Goal: Task Accomplishment & Management: Use online tool/utility

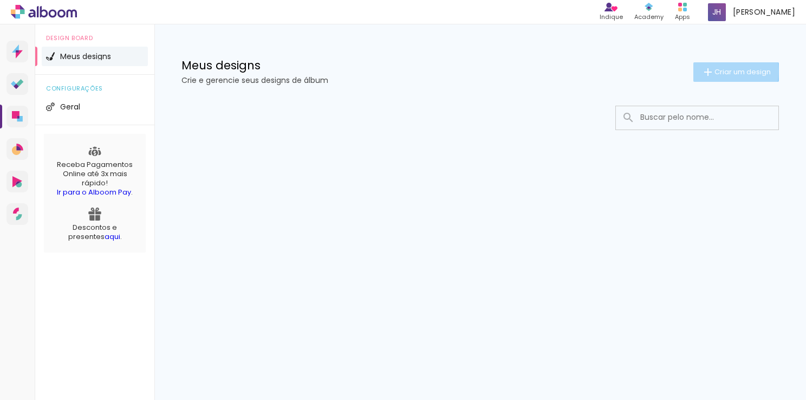
click at [717, 71] on span "Criar um design" at bounding box center [743, 71] width 56 height 7
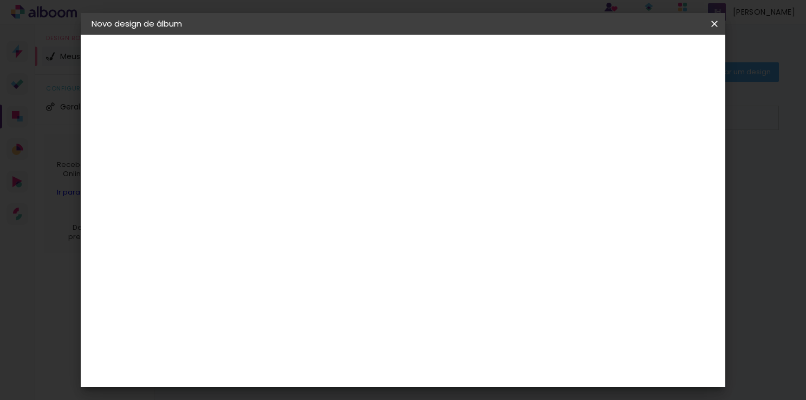
click at [269, 154] on div at bounding box center [269, 154] width 0 height 1
type input "[GEOGRAPHIC_DATA]"
type paper-input "[GEOGRAPHIC_DATA]"
click at [380, 63] on paper-button "Avançar" at bounding box center [353, 57] width 53 height 18
click at [458, 229] on div "Sugerir uma encadernadora" at bounding box center [424, 225] width 67 height 17
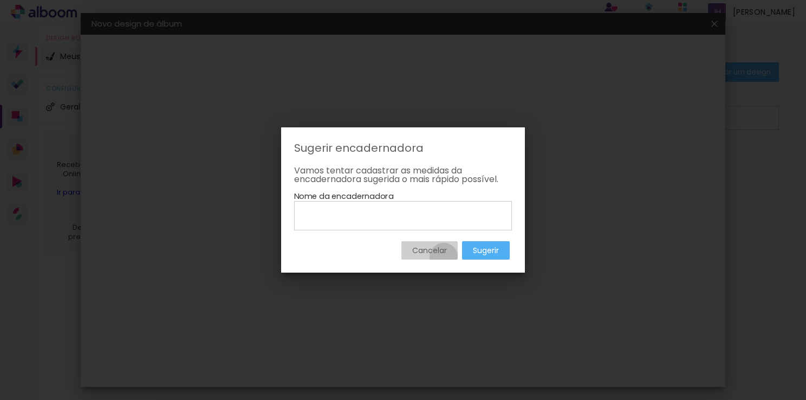
click at [443, 257] on paper-button "Cancelar" at bounding box center [429, 250] width 56 height 18
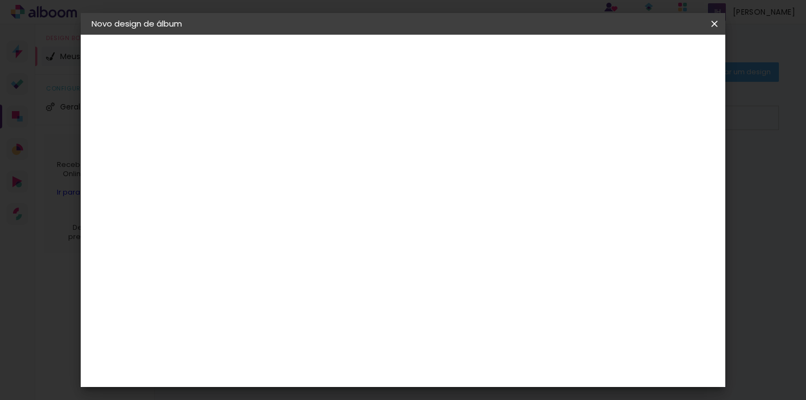
scroll to position [150, 0]
click at [301, 160] on div "Álbum&Cia" at bounding box center [285, 161] width 48 height 9
click at [0, 0] on slot "Avançar" at bounding box center [0, 0] width 0 height 0
click at [382, 192] on span "20 × 30 cm" at bounding box center [362, 203] width 40 height 22
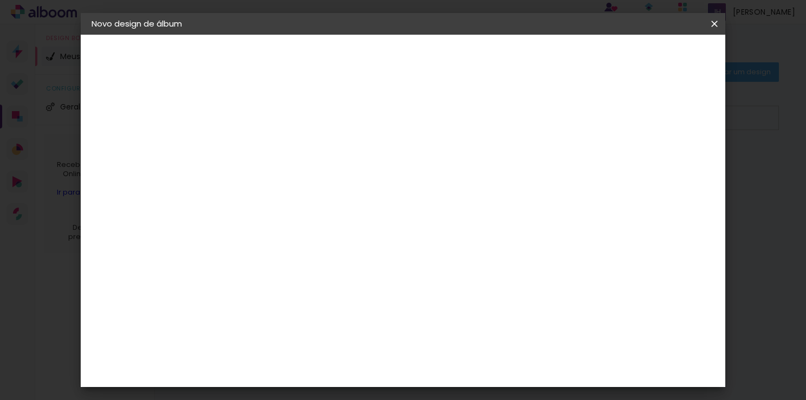
click at [0, 0] on slot "Avançar" at bounding box center [0, 0] width 0 height 0
click at [586, 116] on div at bounding box center [581, 117] width 10 height 10
type paper-checkbox "on"
click at [647, 55] on span "Iniciar design" at bounding box center [622, 58] width 49 height 8
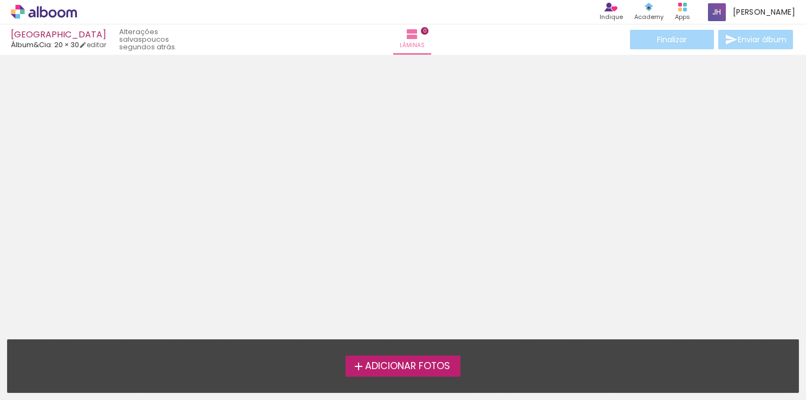
click at [419, 361] on span "Adicionar Fotos" at bounding box center [407, 366] width 85 height 10
click at [0, 0] on input "file" at bounding box center [0, 0] width 0 height 0
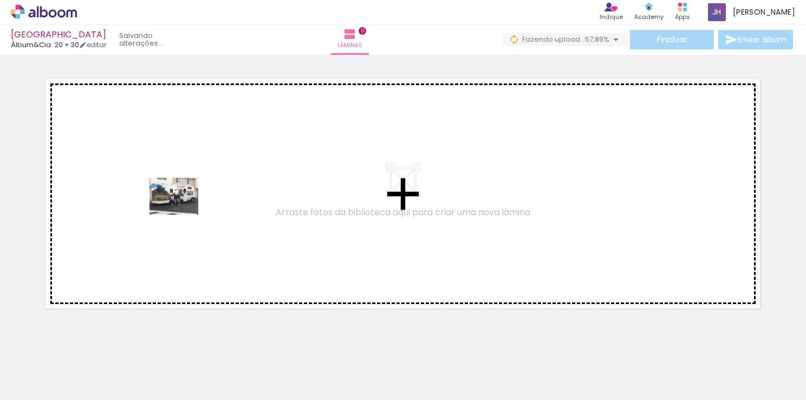
drag, startPoint x: 122, startPoint y: 378, endPoint x: 182, endPoint y: 209, distance: 179.4
click at [182, 209] on quentale-workspace at bounding box center [403, 200] width 806 height 400
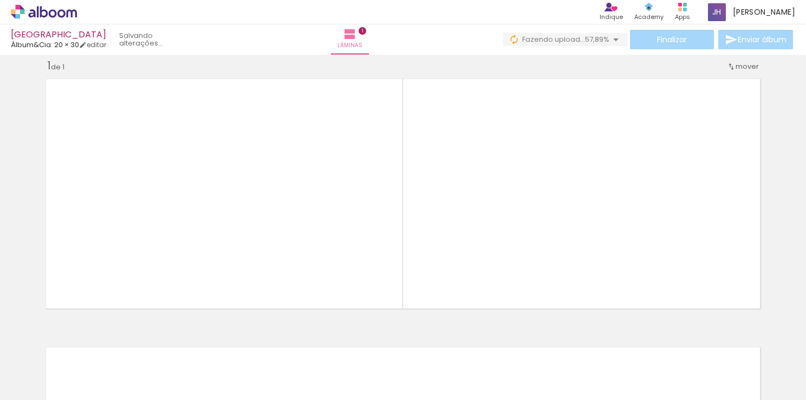
scroll to position [13, 0]
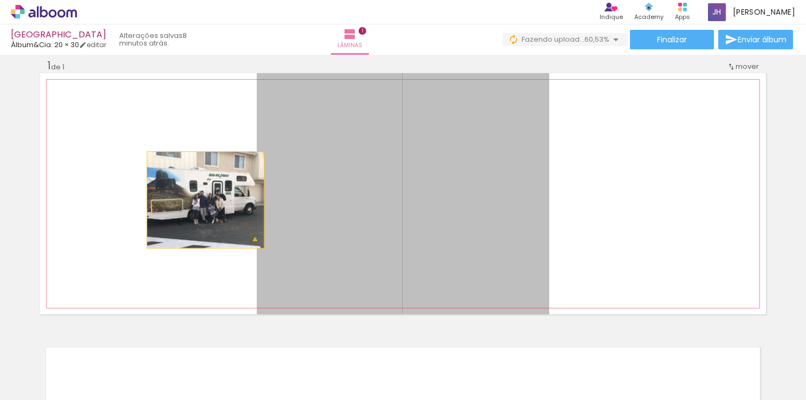
drag, startPoint x: 356, startPoint y: 193, endPoint x: 200, endPoint y: 200, distance: 155.6
click at [200, 200] on quentale-layouter at bounding box center [403, 193] width 726 height 241
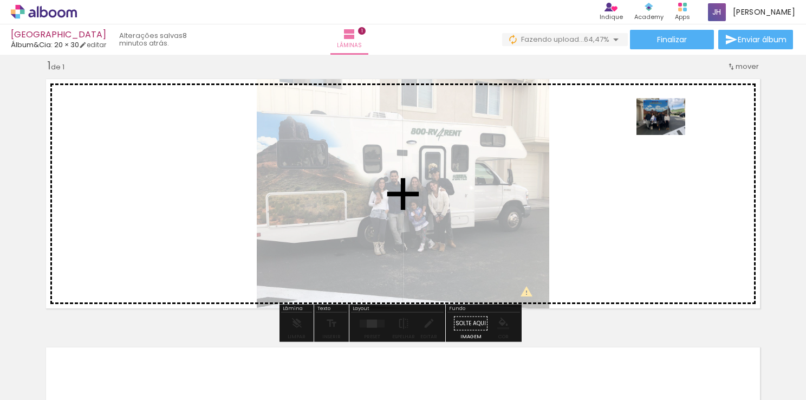
drag, startPoint x: 186, startPoint y: 364, endPoint x: 661, endPoint y: 149, distance: 521.0
click at [661, 149] on quentale-workspace at bounding box center [403, 200] width 806 height 400
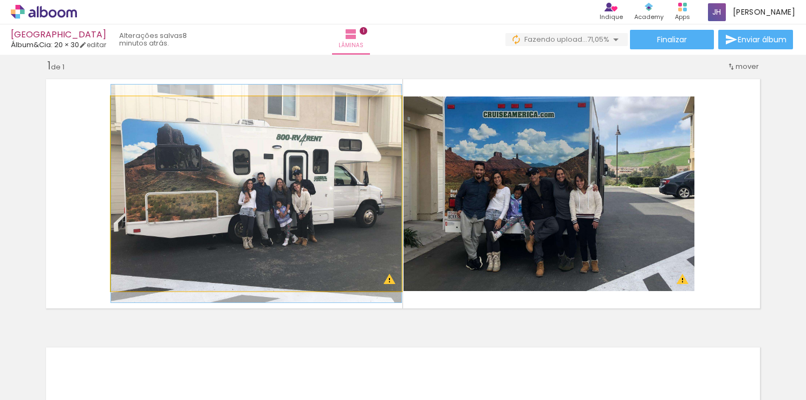
click at [372, 204] on quentale-photo at bounding box center [256, 193] width 290 height 194
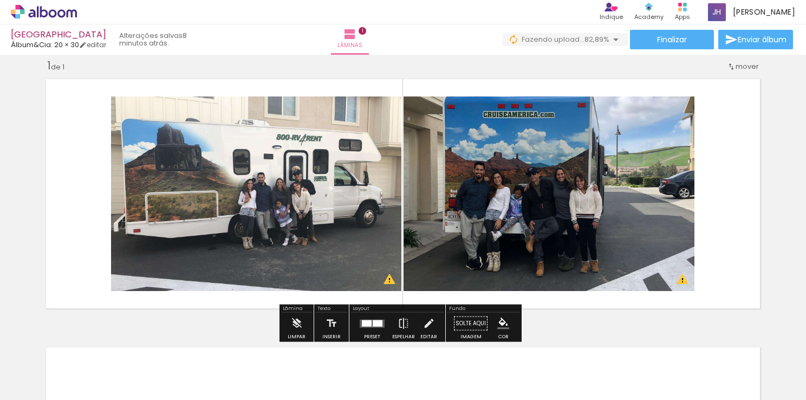
click at [399, 96] on quentale-layouter at bounding box center [403, 193] width 726 height 241
click at [387, 103] on quentale-photo at bounding box center [256, 193] width 290 height 194
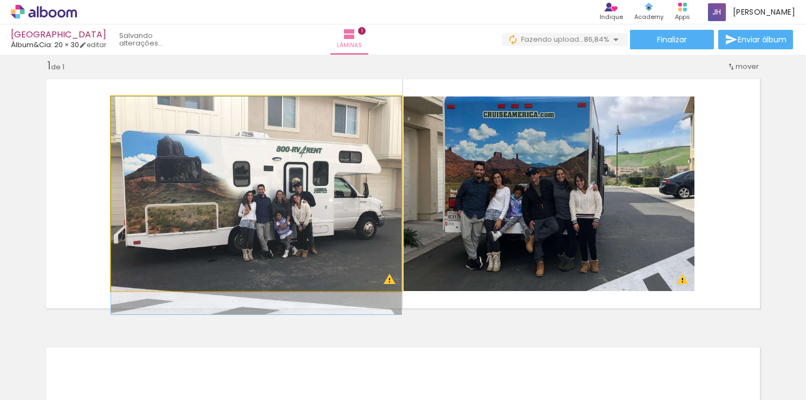
drag, startPoint x: 382, startPoint y: 116, endPoint x: 381, endPoint y: 138, distance: 21.2
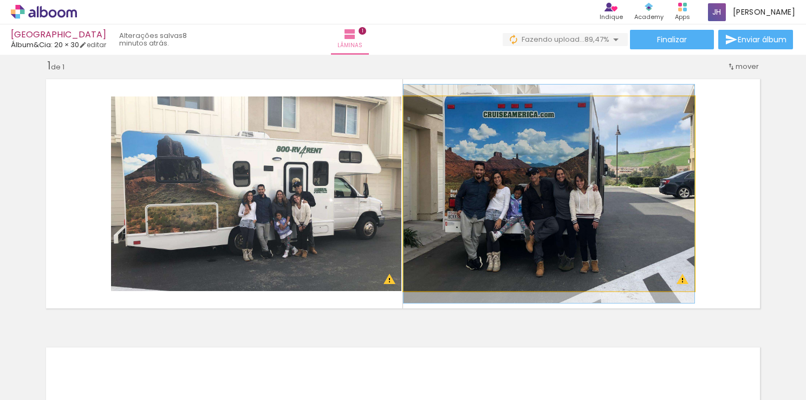
click at [607, 214] on quentale-photo at bounding box center [549, 193] width 291 height 194
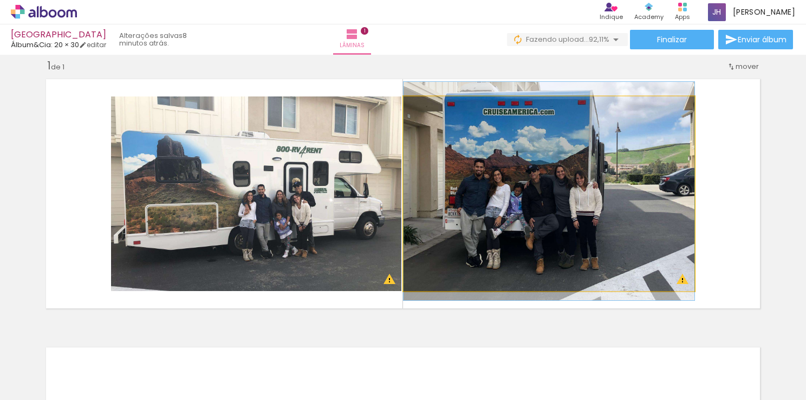
drag, startPoint x: 607, startPoint y: 214, endPoint x: 652, endPoint y: 211, distance: 45.6
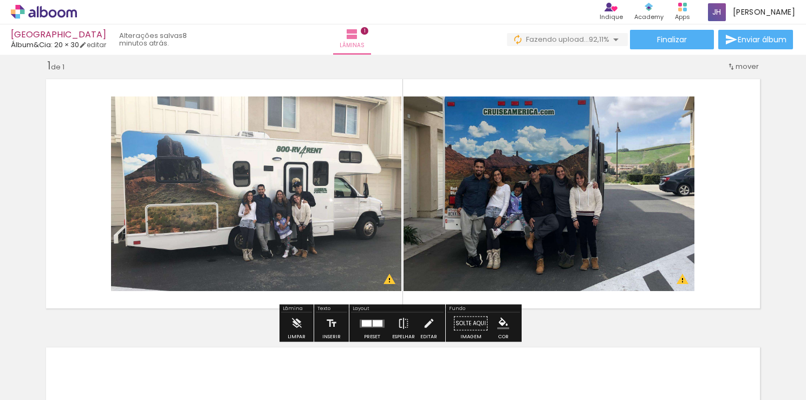
click at [689, 285] on quentale-photo at bounding box center [549, 193] width 291 height 194
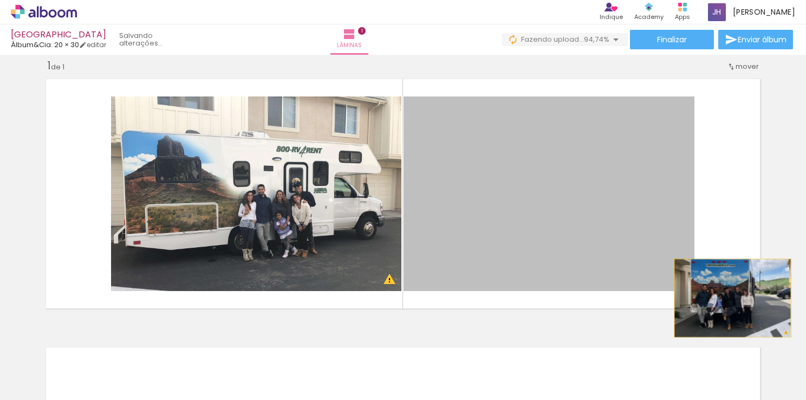
drag, startPoint x: 689, startPoint y: 289, endPoint x: 693, endPoint y: 257, distance: 32.3
click at [693, 257] on quentale-layouter at bounding box center [403, 193] width 726 height 241
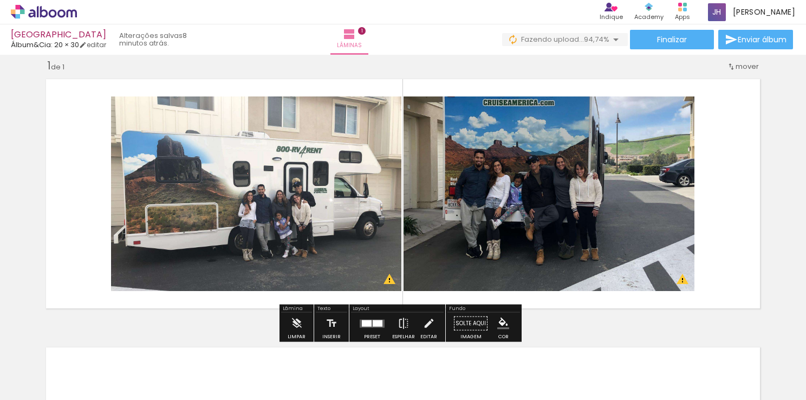
click at [681, 244] on quentale-photo at bounding box center [549, 193] width 291 height 194
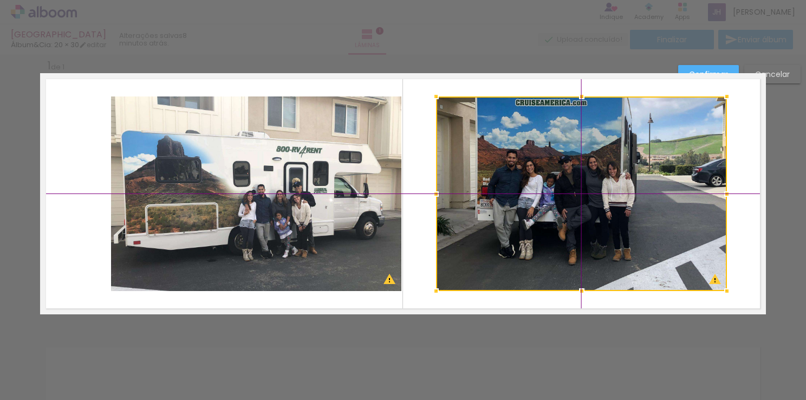
drag, startPoint x: 620, startPoint y: 231, endPoint x: 670, endPoint y: 225, distance: 50.2
click at [670, 225] on div at bounding box center [581, 193] width 291 height 194
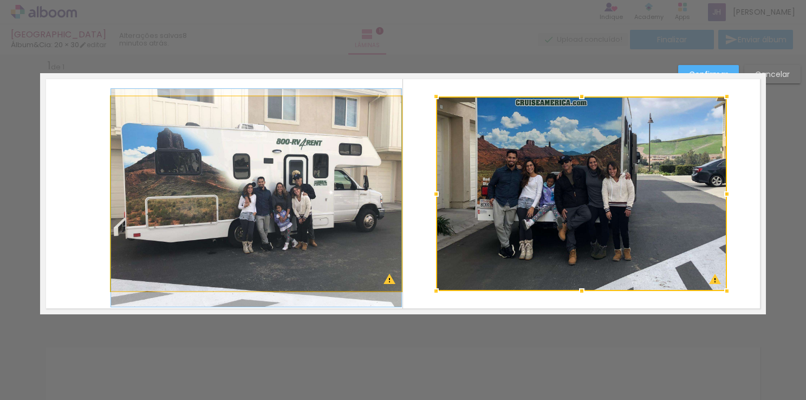
drag, startPoint x: 314, startPoint y: 222, endPoint x: 221, endPoint y: 215, distance: 92.9
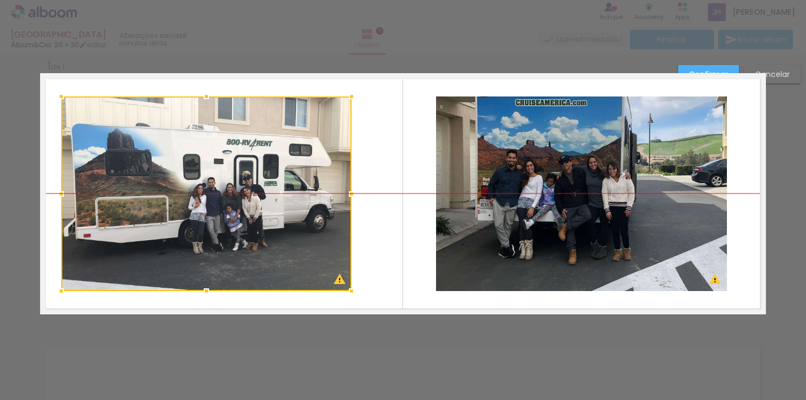
drag, startPoint x: 284, startPoint y: 229, endPoint x: 235, endPoint y: 226, distance: 49.9
click at [235, 226] on div at bounding box center [206, 193] width 290 height 194
click at [417, 304] on quentale-layouter at bounding box center [403, 193] width 726 height 241
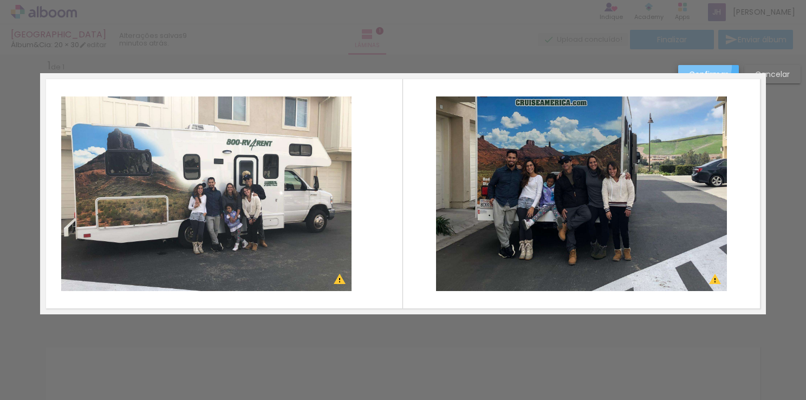
click at [701, 66] on paper-button "Confirmar" at bounding box center [708, 74] width 61 height 18
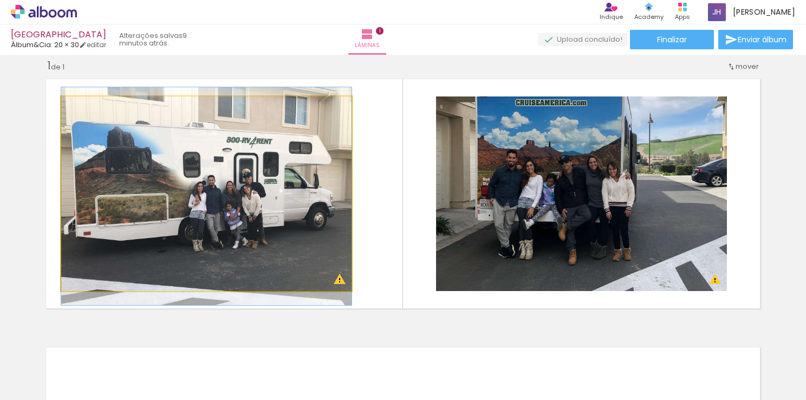
drag, startPoint x: 280, startPoint y: 177, endPoint x: 298, endPoint y: 174, distance: 19.1
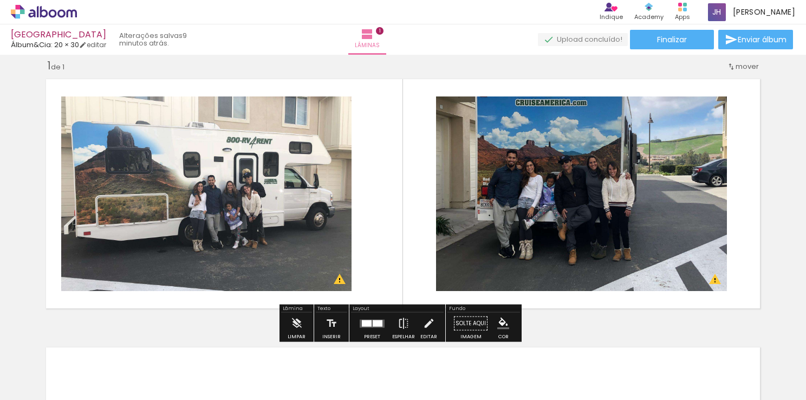
click at [354, 184] on quentale-layouter at bounding box center [403, 193] width 726 height 241
click at [405, 328] on iron-icon at bounding box center [404, 324] width 12 height 22
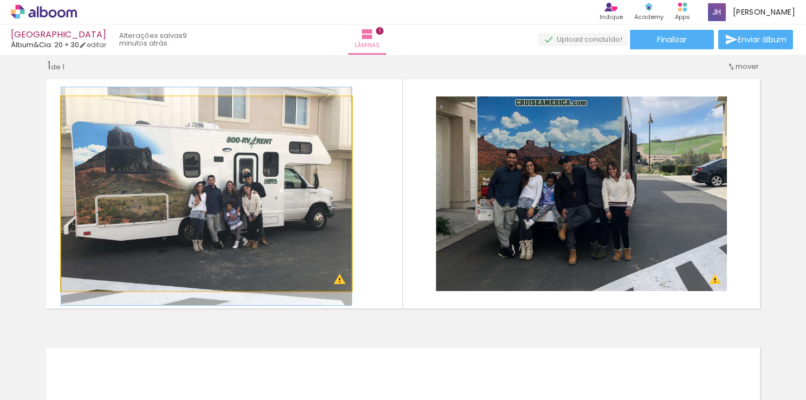
drag, startPoint x: 218, startPoint y: 232, endPoint x: 245, endPoint y: 232, distance: 27.1
drag, startPoint x: 212, startPoint y: 229, endPoint x: 231, endPoint y: 229, distance: 19.0
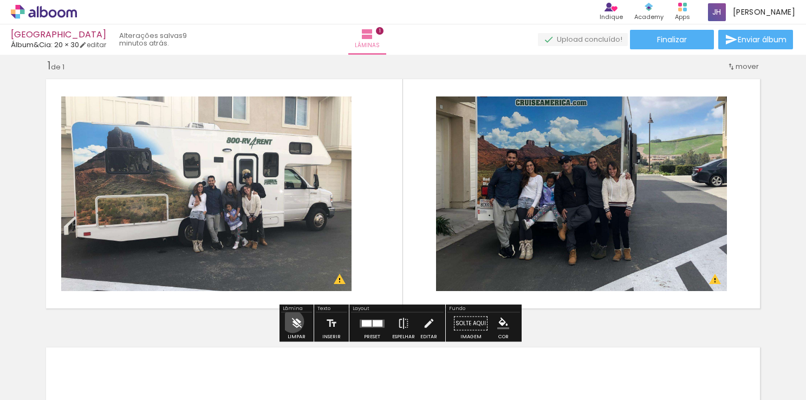
click at [293, 321] on iron-icon at bounding box center [297, 324] width 12 height 22
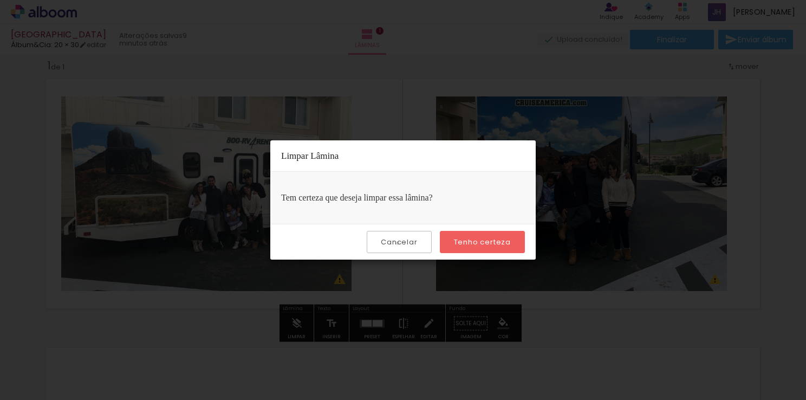
click at [0, 0] on slot "Cancelar" at bounding box center [0, 0] width 0 height 0
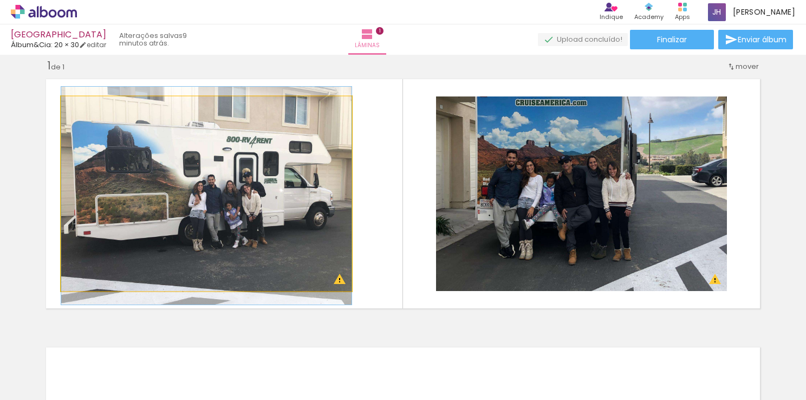
drag, startPoint x: 299, startPoint y: 222, endPoint x: 342, endPoint y: 221, distance: 43.4
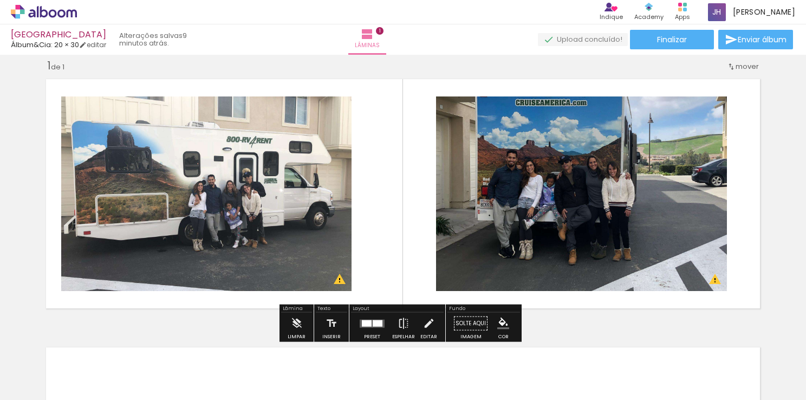
click at [381, 237] on quentale-layouter at bounding box center [403, 193] width 726 height 241
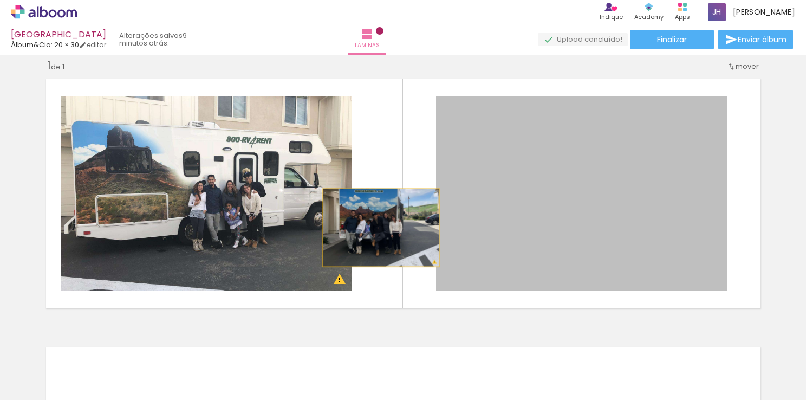
drag, startPoint x: 474, startPoint y: 242, endPoint x: 377, endPoint y: 228, distance: 98.0
click at [377, 228] on quentale-layouter at bounding box center [403, 193] width 726 height 241
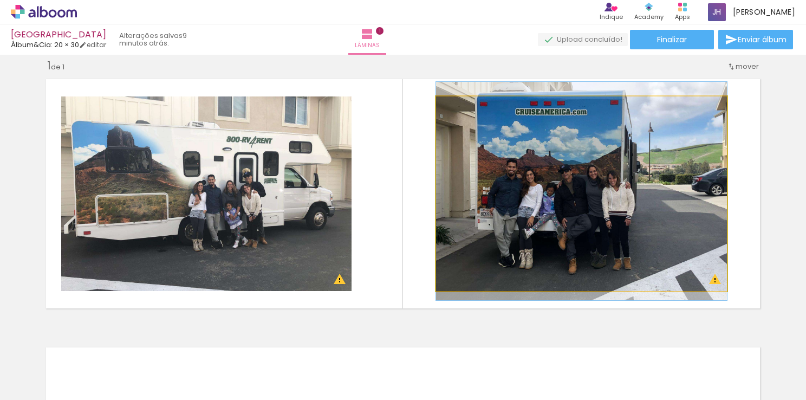
drag, startPoint x: 473, startPoint y: 220, endPoint x: 551, endPoint y: 230, distance: 78.1
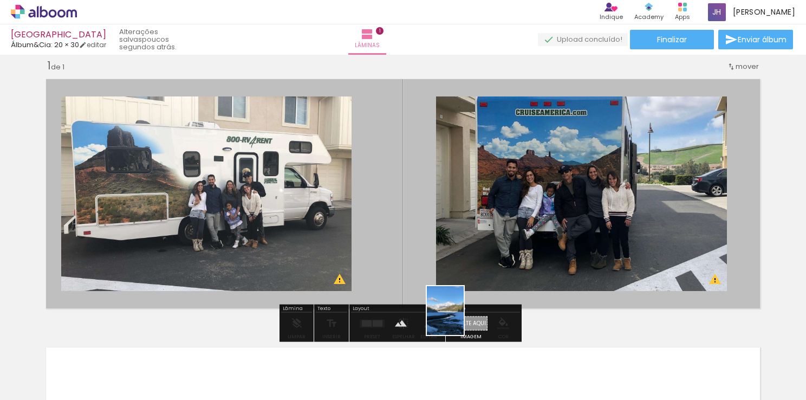
drag, startPoint x: 364, startPoint y: 363, endPoint x: 462, endPoint y: 319, distance: 107.2
click at [462, 319] on quentale-workspace at bounding box center [403, 200] width 806 height 400
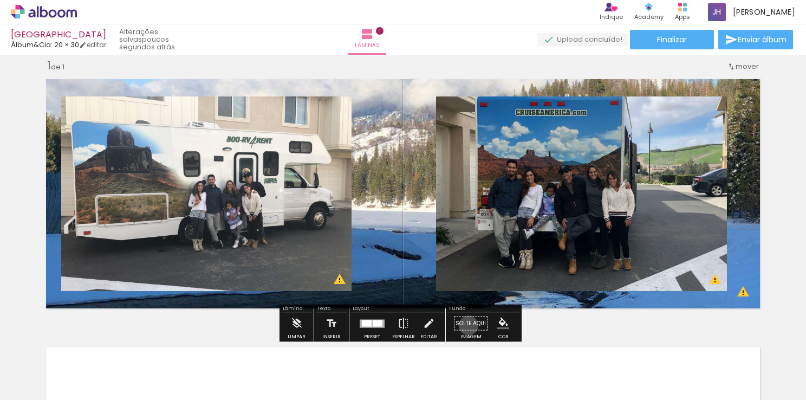
click at [465, 325] on paper-button "Solte aqui Imagem" at bounding box center [470, 327] width 39 height 28
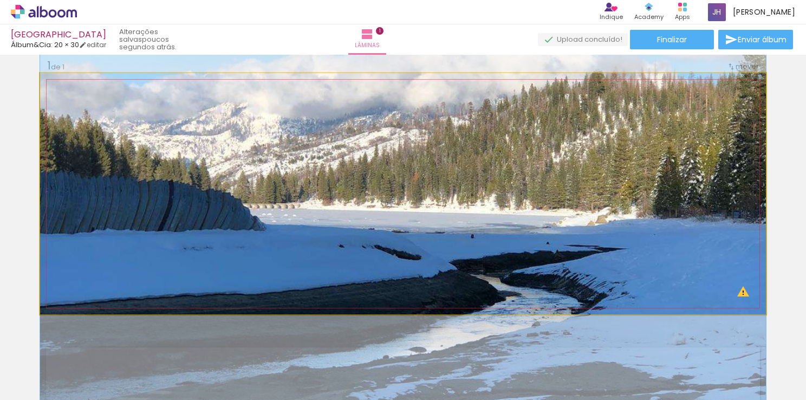
click at [416, 261] on quentale-photo at bounding box center [403, 193] width 726 height 241
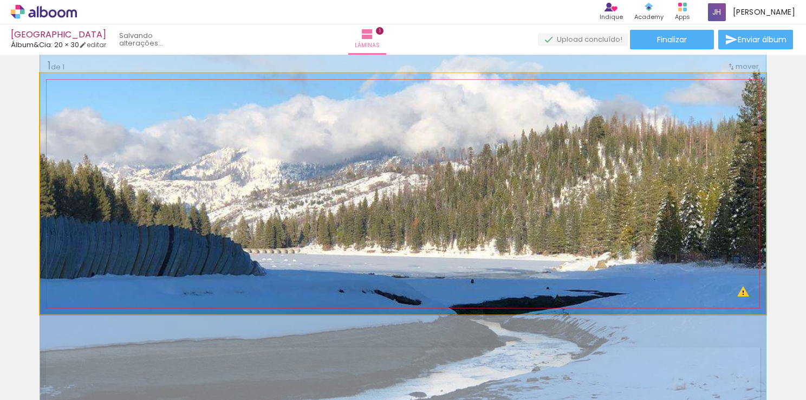
drag, startPoint x: 422, startPoint y: 258, endPoint x: 516, endPoint y: 303, distance: 103.9
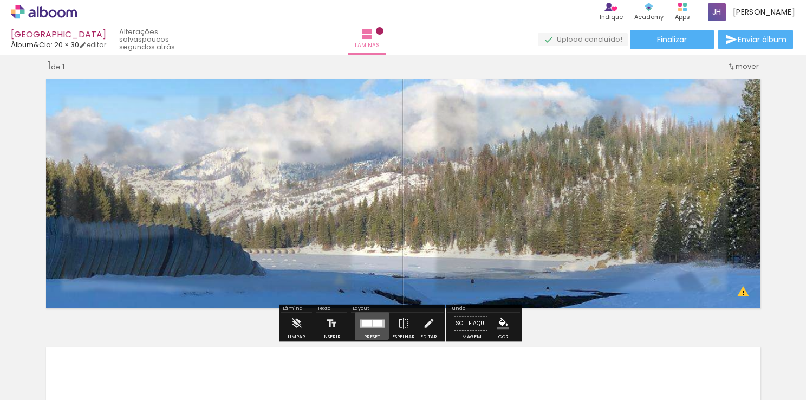
click at [368, 321] on div at bounding box center [367, 323] width 10 height 7
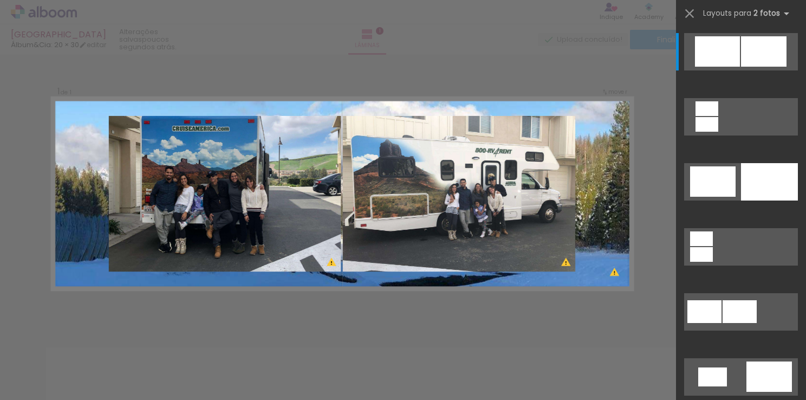
click at [606, 204] on quentale-layouter at bounding box center [342, 194] width 581 height 193
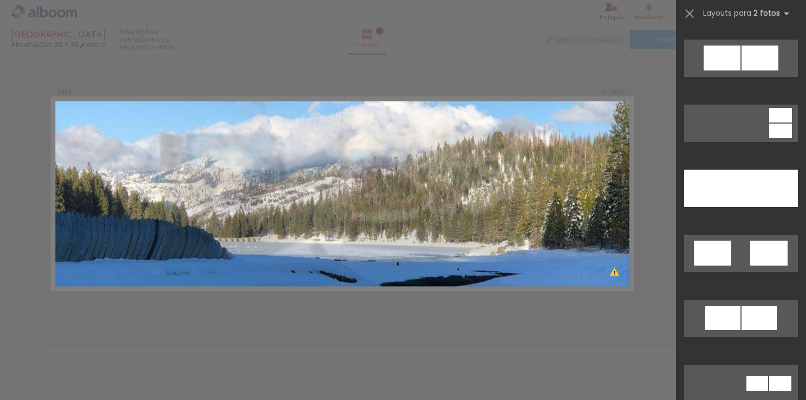
scroll to position [582, 0]
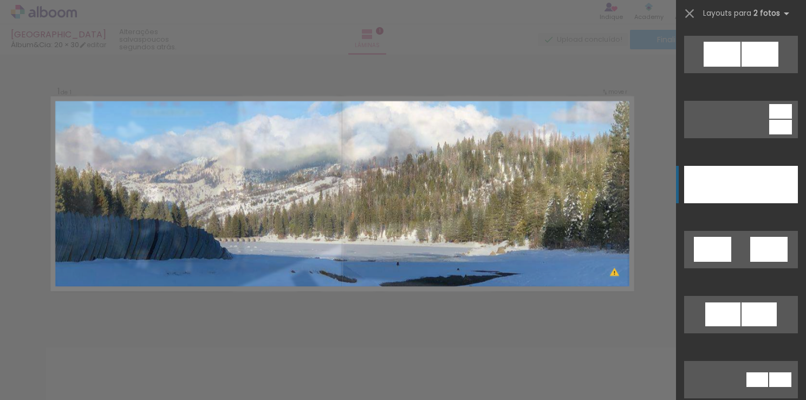
click at [732, 194] on div at bounding box center [712, 184] width 57 height 37
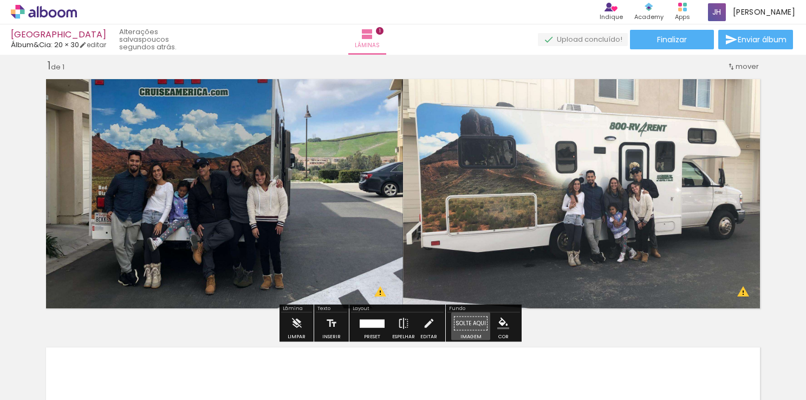
click at [470, 324] on paper-button "Solte aqui Imagem" at bounding box center [470, 327] width 39 height 28
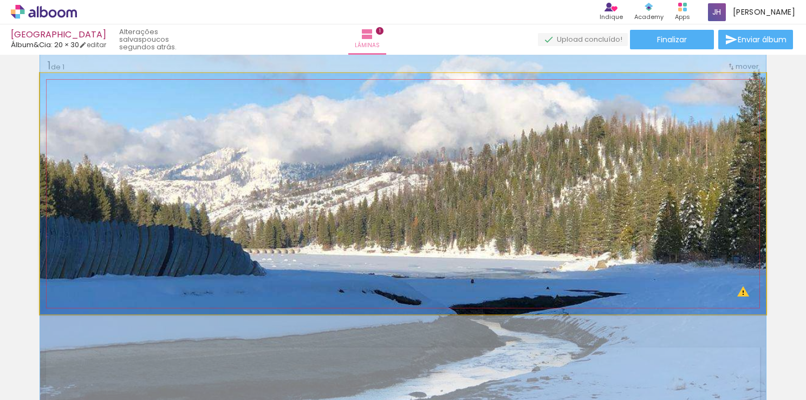
click at [475, 231] on quentale-photo at bounding box center [403, 193] width 726 height 241
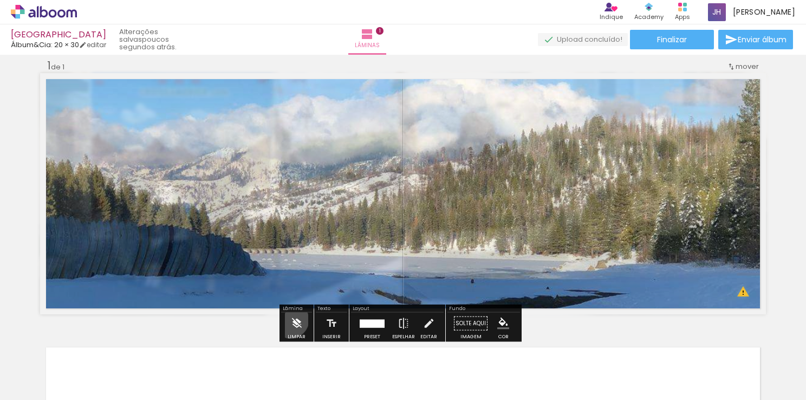
click at [291, 320] on iron-icon at bounding box center [297, 324] width 12 height 22
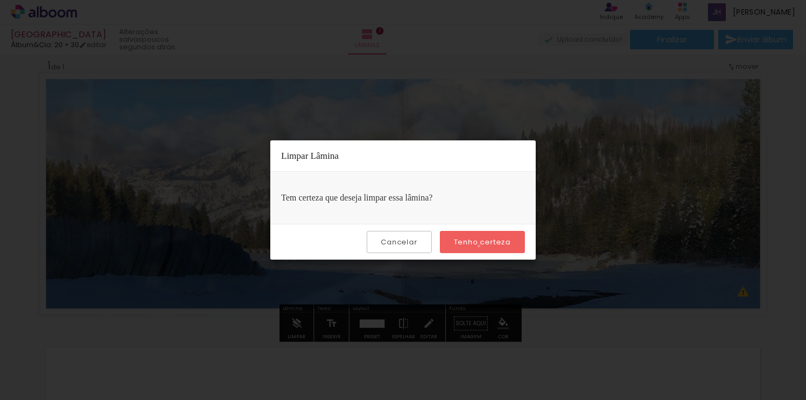
click at [0, 0] on slot "Tenho certeza" at bounding box center [0, 0] width 0 height 0
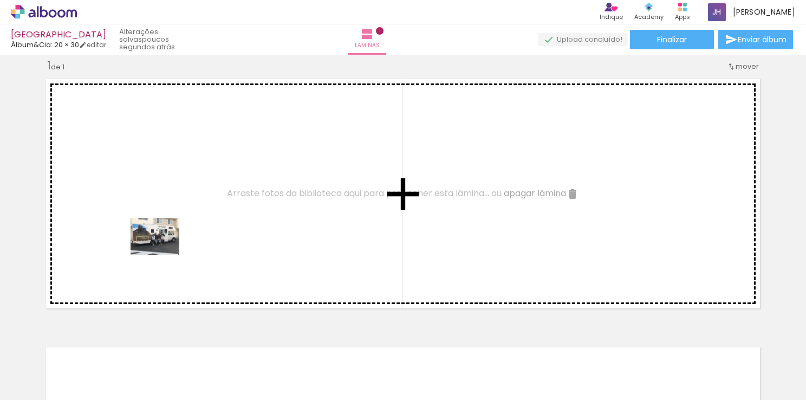
drag, startPoint x: 111, startPoint y: 375, endPoint x: 167, endPoint y: 243, distance: 143.2
click at [167, 243] on quentale-workspace at bounding box center [403, 200] width 806 height 400
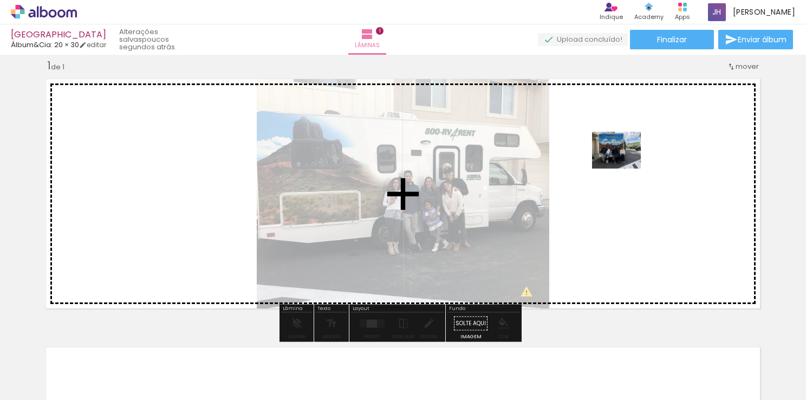
drag, startPoint x: 176, startPoint y: 361, endPoint x: 638, endPoint y: 172, distance: 498.8
click at [638, 172] on quentale-workspace at bounding box center [403, 200] width 806 height 400
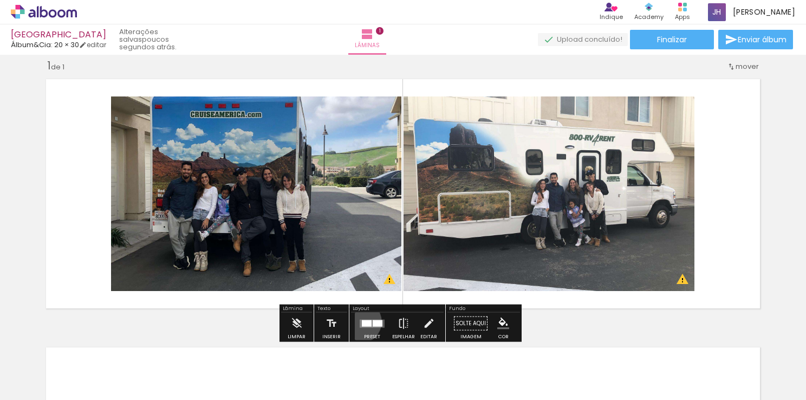
click at [360, 321] on quentale-layouter at bounding box center [372, 323] width 25 height 8
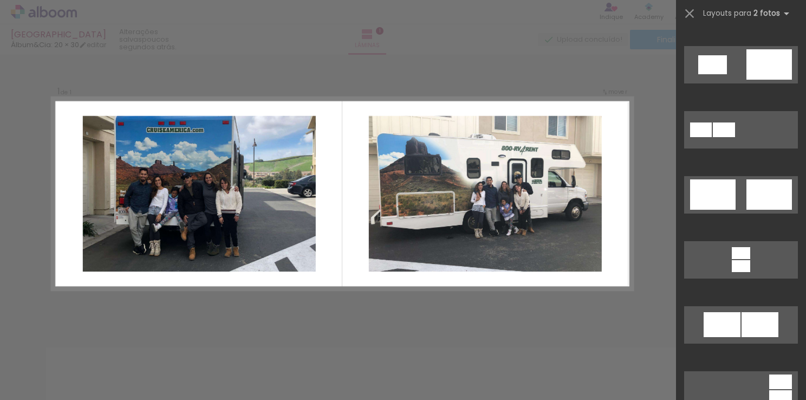
scroll to position [312, 0]
click at [758, 200] on div at bounding box center [769, 194] width 46 height 30
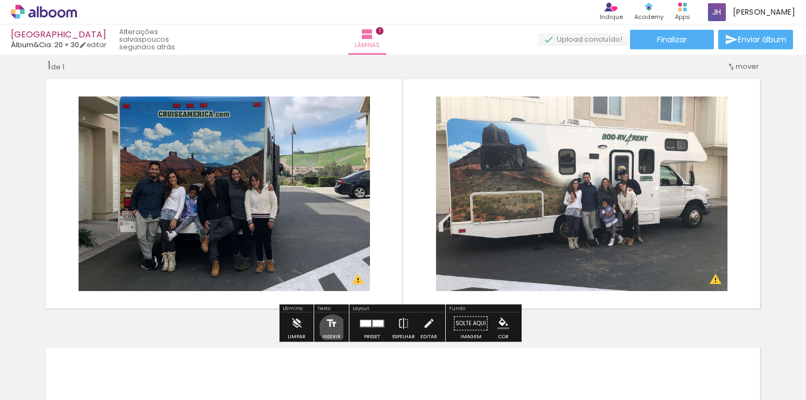
click at [332, 328] on iron-icon at bounding box center [332, 324] width 12 height 22
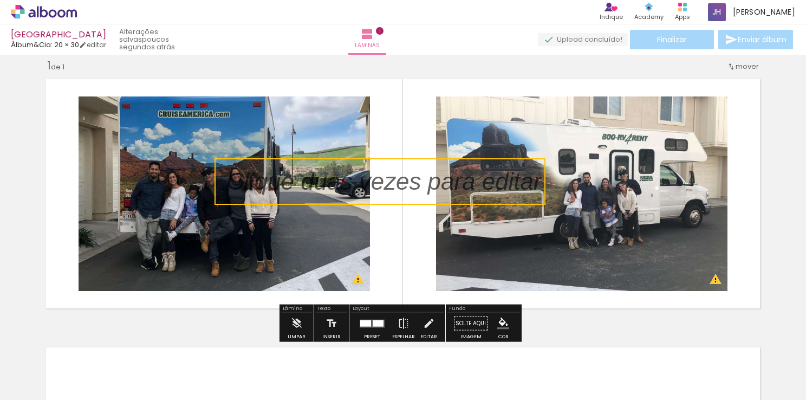
click at [410, 143] on quentale-layouter at bounding box center [403, 193] width 726 height 241
click at [403, 183] on p at bounding box center [392, 182] width 331 height 34
drag, startPoint x: 378, startPoint y: 186, endPoint x: 368, endPoint y: 147, distance: 40.2
click at [368, 147] on quentale-layouter at bounding box center [403, 193] width 726 height 241
click at [366, 179] on p at bounding box center [392, 182] width 331 height 34
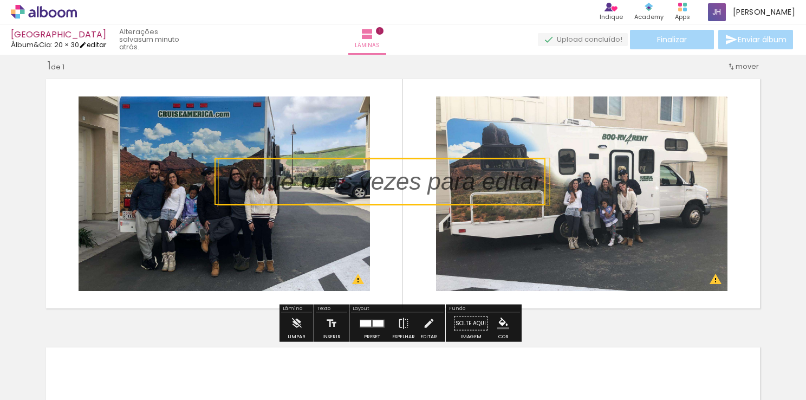
click at [96, 44] on link "editar" at bounding box center [92, 44] width 27 height 9
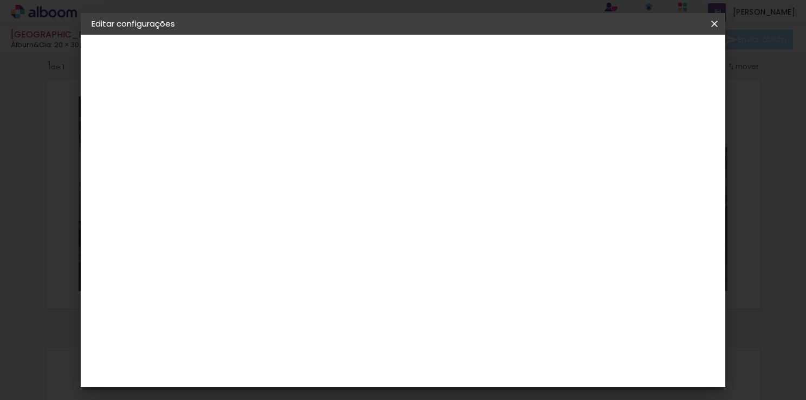
click at [586, 118] on div at bounding box center [581, 117] width 10 height 10
type paper-checkbox "on"
click at [647, 60] on span "Salvar configurações" at bounding box center [607, 58] width 80 height 8
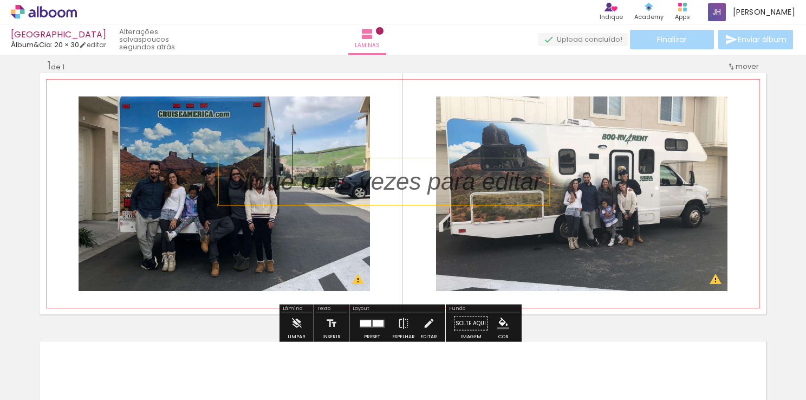
click at [386, 166] on p at bounding box center [392, 182] width 331 height 34
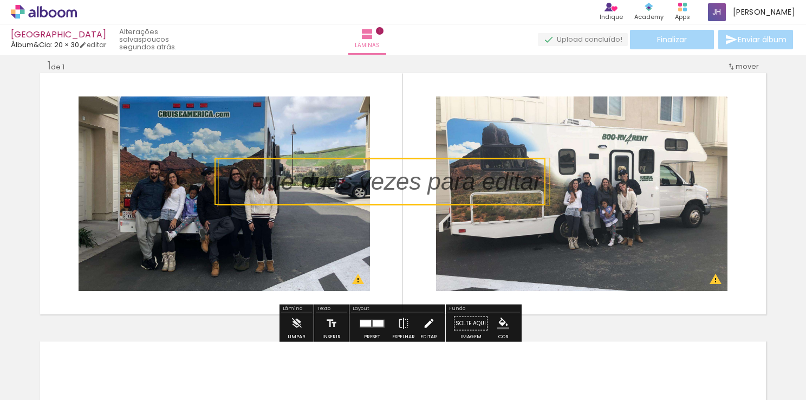
click at [424, 320] on iron-icon at bounding box center [429, 324] width 12 height 22
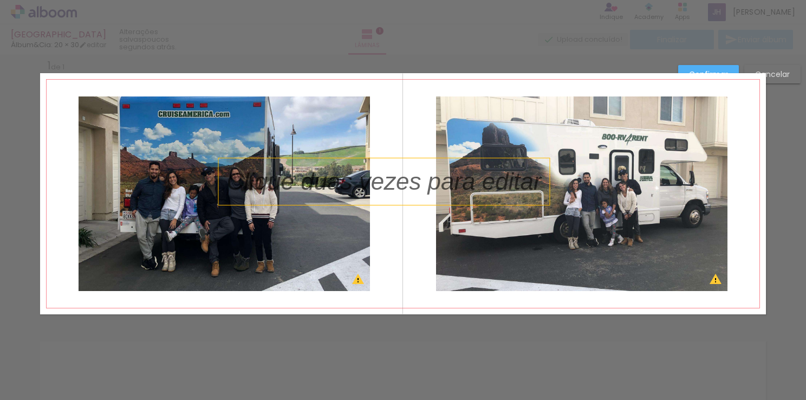
click at [445, 186] on p at bounding box center [392, 182] width 331 height 34
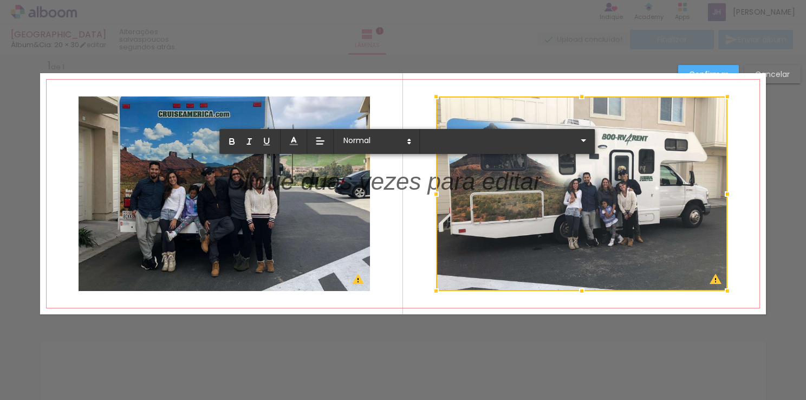
click at [445, 186] on div at bounding box center [581, 193] width 291 height 194
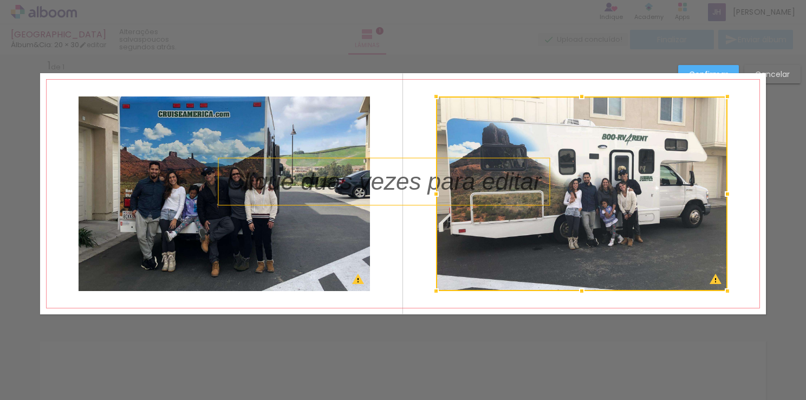
click at [445, 186] on div at bounding box center [581, 193] width 291 height 194
click at [404, 183] on p at bounding box center [392, 182] width 331 height 34
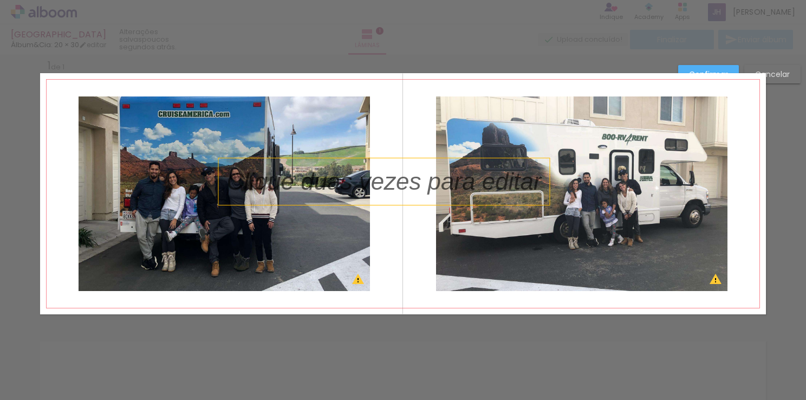
click at [404, 183] on p at bounding box center [392, 182] width 331 height 34
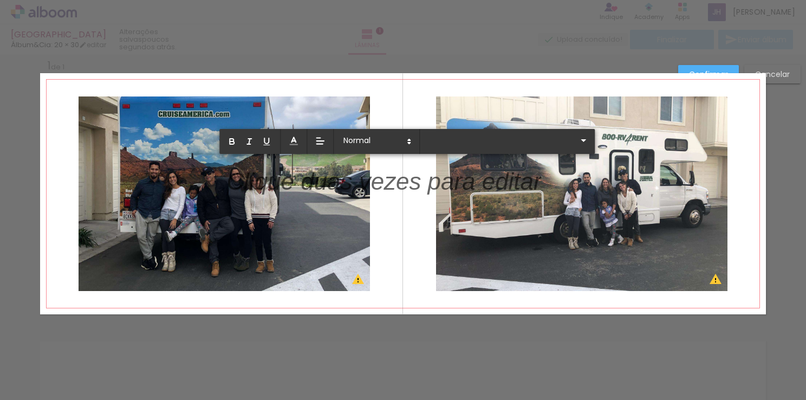
click at [404, 183] on p at bounding box center [384, 188] width 315 height 34
click at [577, 139] on iron-icon at bounding box center [583, 140] width 13 height 13
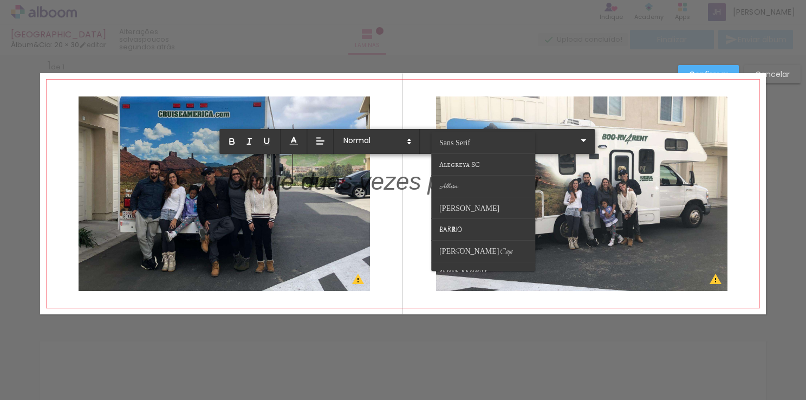
click at [516, 89] on quentale-layouter at bounding box center [403, 193] width 726 height 241
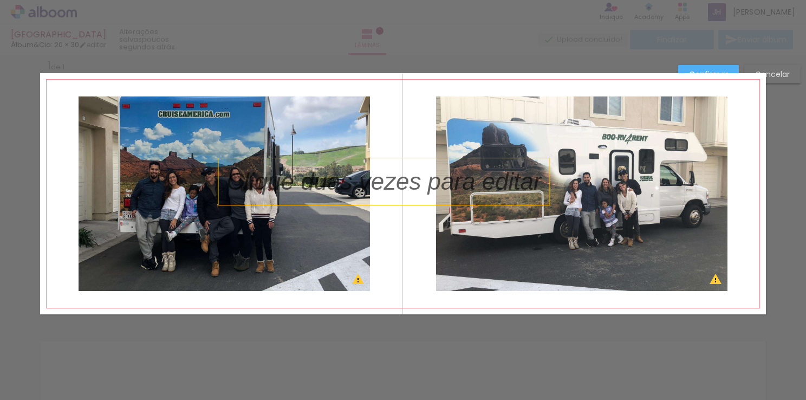
click at [555, 167] on div at bounding box center [581, 193] width 291 height 194
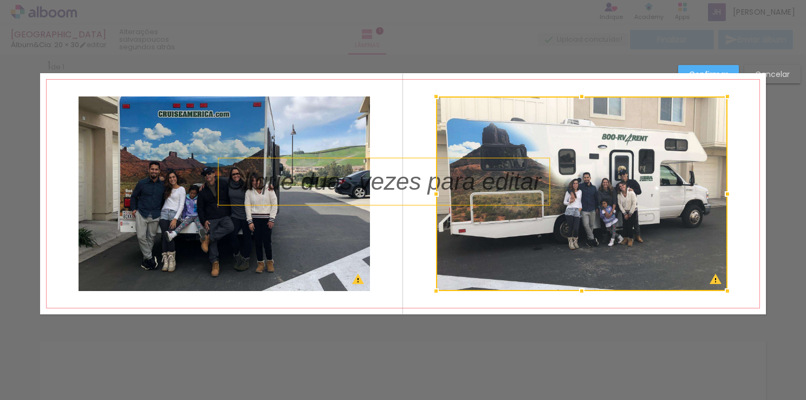
click at [504, 331] on div "Confirmar Cancelar" at bounding box center [403, 323] width 806 height 562
click at [721, 66] on paper-button "Confirmar" at bounding box center [708, 74] width 61 height 18
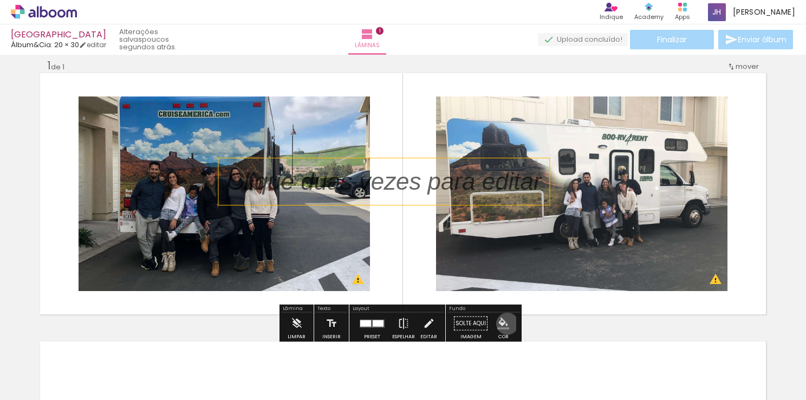
click at [503, 323] on iron-icon "color picker" at bounding box center [503, 323] width 12 height 12
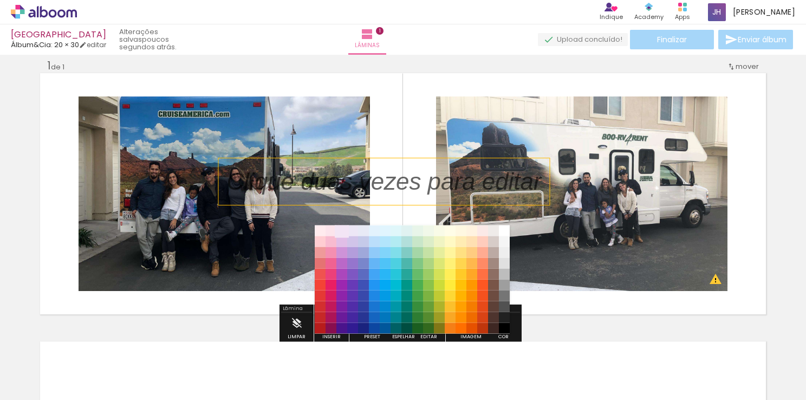
click at [336, 230] on paper-item "#f3e5f5" at bounding box center [341, 230] width 11 height 11
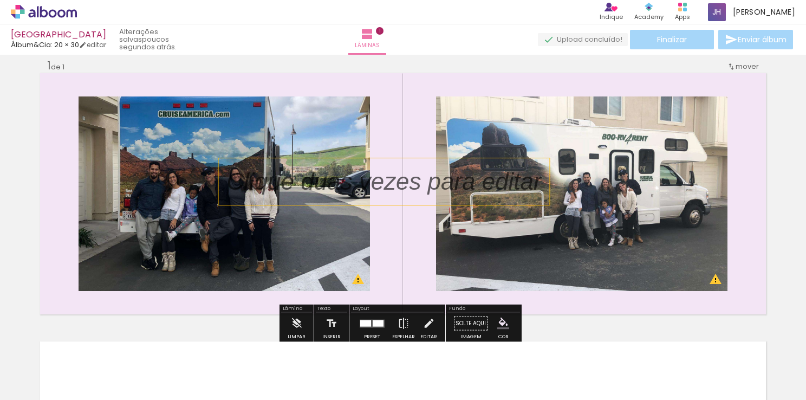
click at [498, 323] on iron-icon "color picker" at bounding box center [503, 323] width 12 height 12
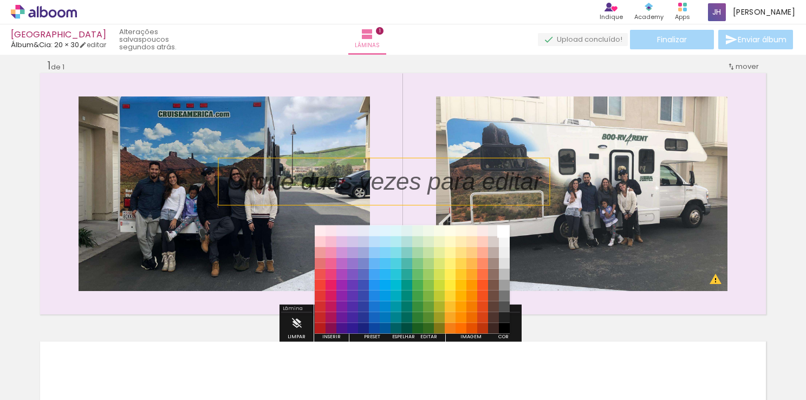
click at [502, 228] on paper-item "#ffffff" at bounding box center [504, 230] width 11 height 11
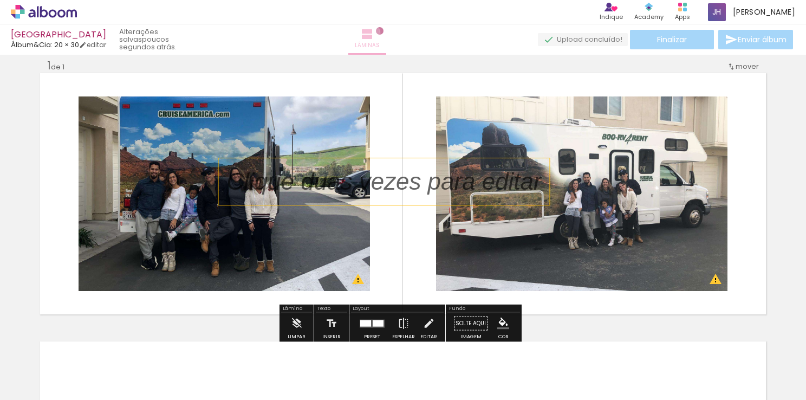
click at [374, 35] on iron-icon at bounding box center [367, 34] width 13 height 13
click at [384, 29] on span "1" at bounding box center [380, 31] width 8 height 8
click at [288, 321] on paper-button "Limpar" at bounding box center [296, 327] width 23 height 28
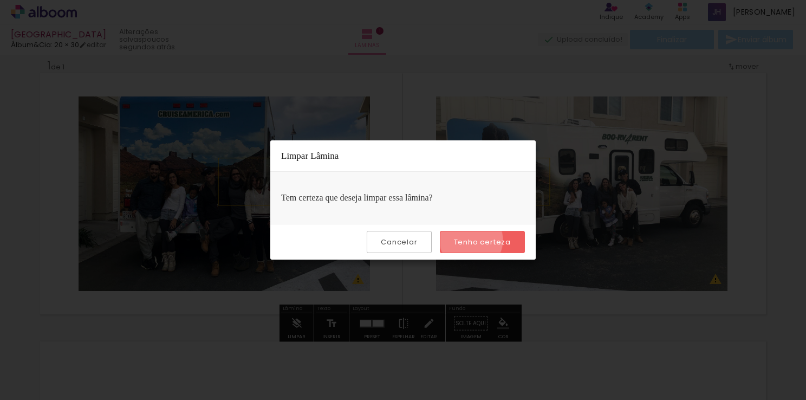
click at [0, 0] on slot "Tenho certeza" at bounding box center [0, 0] width 0 height 0
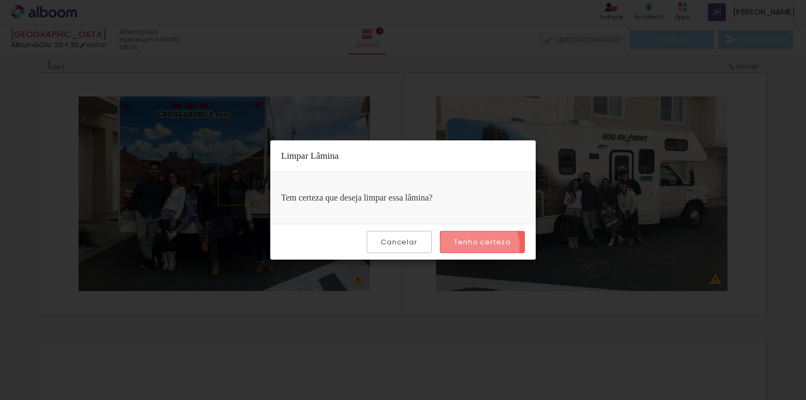
click at [0, 0] on slot "Tenho certeza" at bounding box center [0, 0] width 0 height 0
click at [0, 0] on slot "Cancelar" at bounding box center [0, 0] width 0 height 0
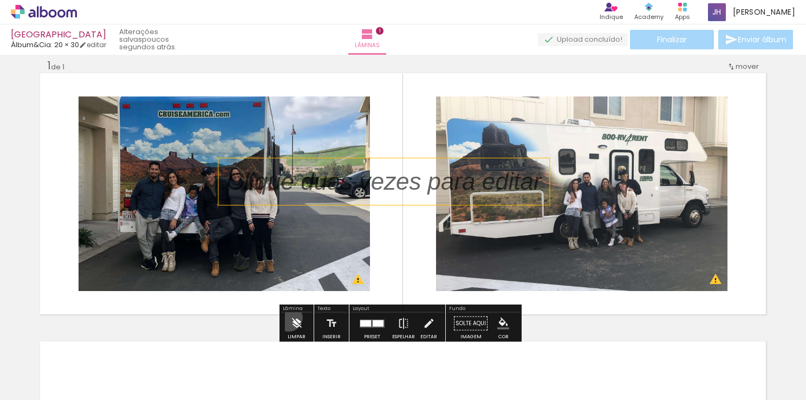
click at [289, 317] on paper-button "Limpar" at bounding box center [296, 327] width 23 height 28
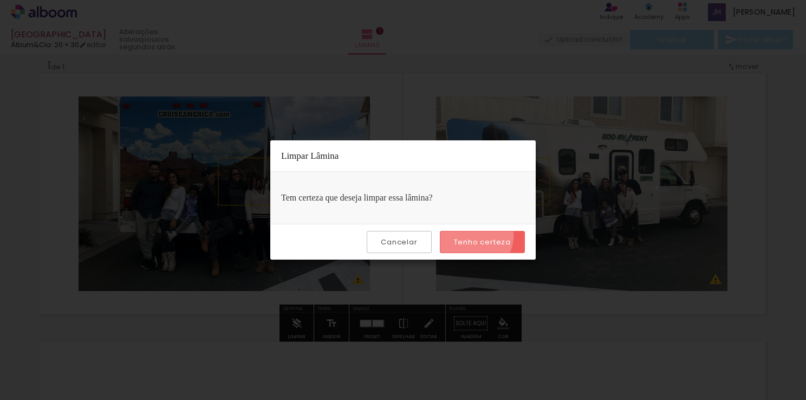
click at [473, 235] on paper-button "Tenho certeza" at bounding box center [482, 242] width 85 height 22
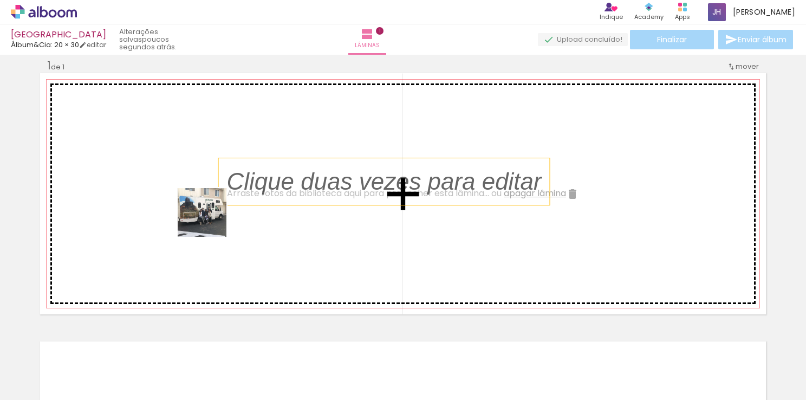
drag, startPoint x: 109, startPoint y: 378, endPoint x: 210, endPoint y: 220, distance: 187.1
click at [210, 220] on quentale-workspace at bounding box center [403, 200] width 806 height 400
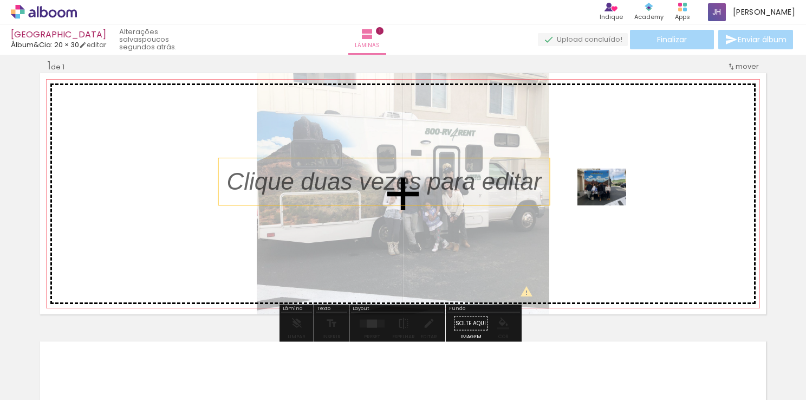
drag, startPoint x: 183, startPoint y: 380, endPoint x: 613, endPoint y: 201, distance: 466.0
click at [613, 201] on quentale-workspace at bounding box center [403, 200] width 806 height 400
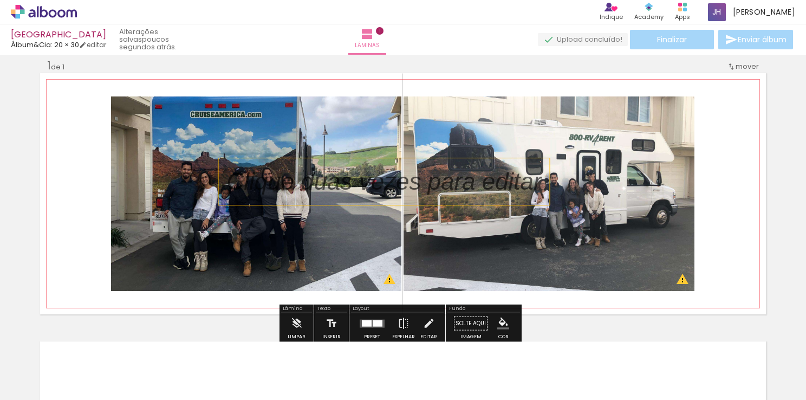
click at [761, 278] on quentale-layouter at bounding box center [403, 193] width 726 height 241
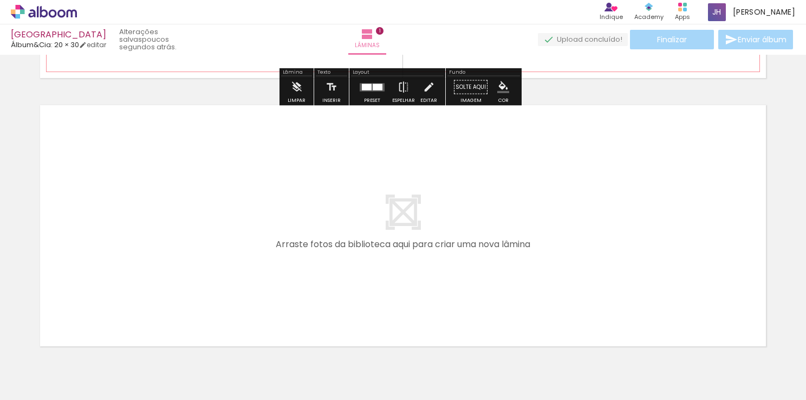
scroll to position [301, 0]
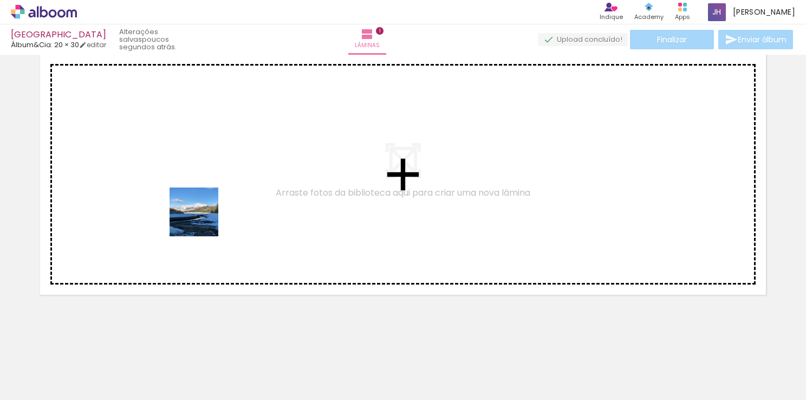
drag, startPoint x: 366, startPoint y: 381, endPoint x: 194, endPoint y: 216, distance: 238.7
click at [194, 216] on quentale-workspace at bounding box center [403, 200] width 806 height 400
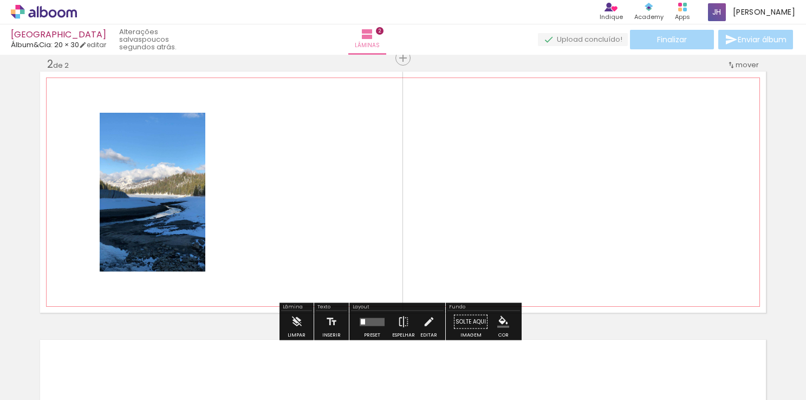
scroll to position [281, 0]
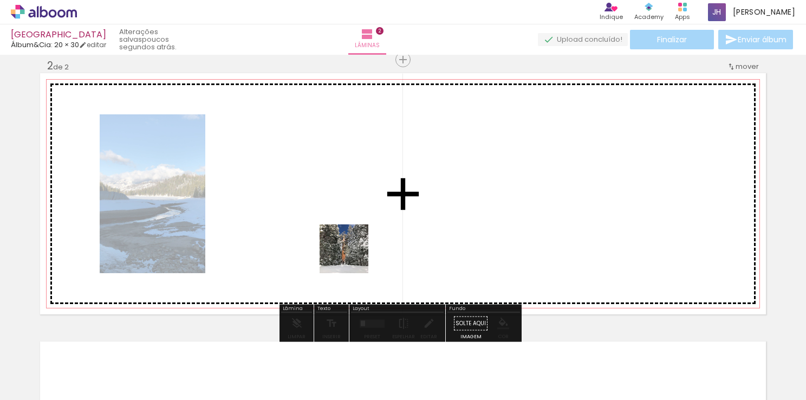
drag, startPoint x: 414, startPoint y: 374, endPoint x: 336, endPoint y: 239, distance: 155.4
click at [336, 239] on quentale-workspace at bounding box center [403, 200] width 806 height 400
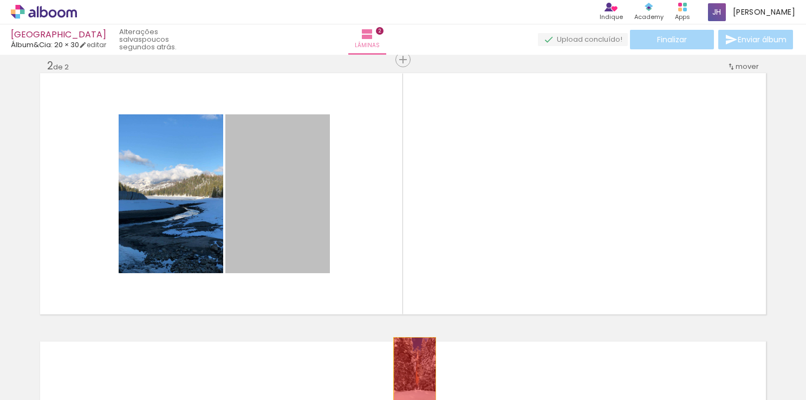
drag, startPoint x: 297, startPoint y: 215, endPoint x: 411, endPoint y: 371, distance: 193.5
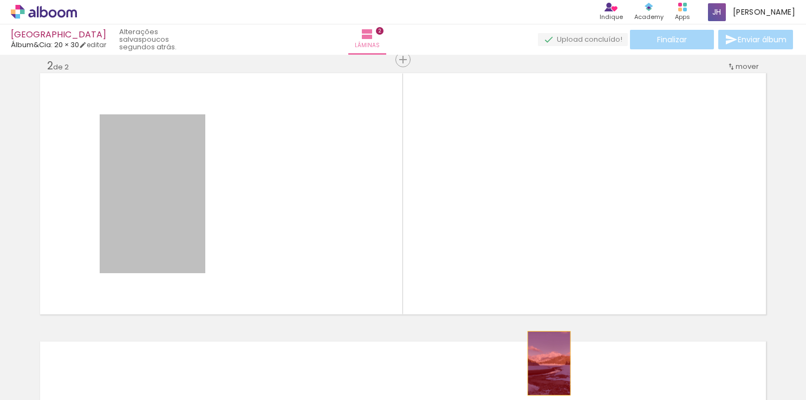
drag, startPoint x: 159, startPoint y: 245, endPoint x: 546, endPoint y: 363, distance: 403.7
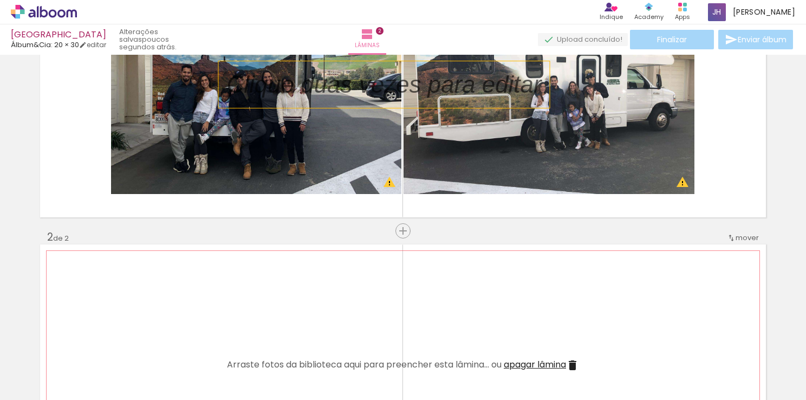
scroll to position [0, 0]
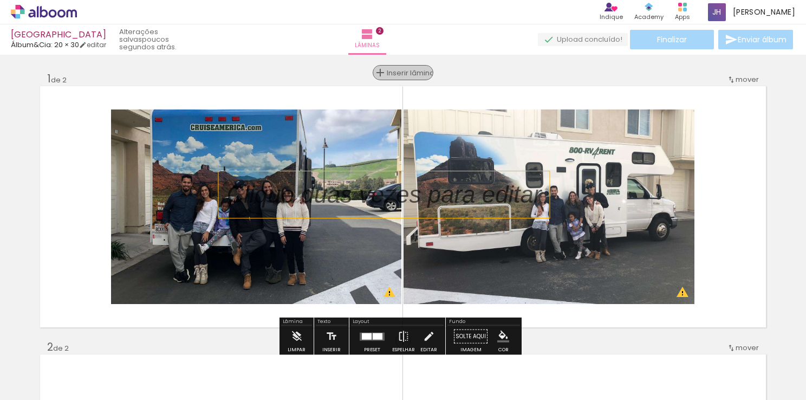
click at [398, 72] on span "Inserir lâmina" at bounding box center [408, 72] width 42 height 7
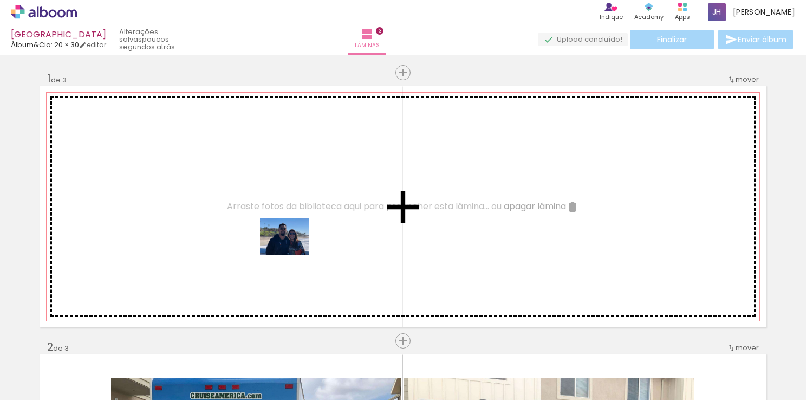
drag, startPoint x: 666, startPoint y: 365, endPoint x: 292, endPoint y: 251, distance: 391.4
click at [292, 251] on quentale-workspace at bounding box center [403, 200] width 806 height 400
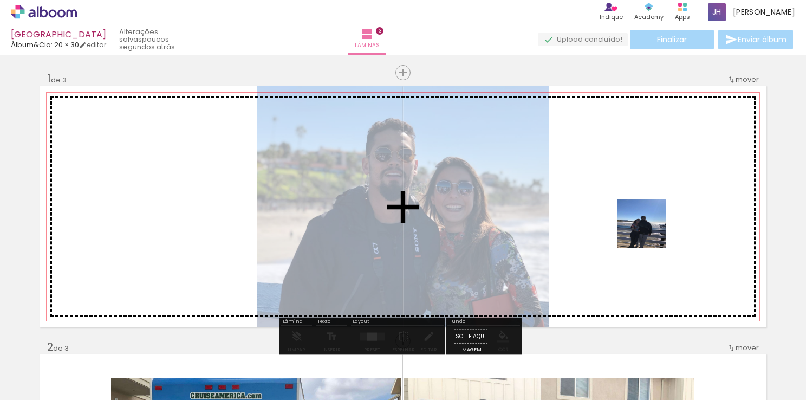
drag, startPoint x: 722, startPoint y: 359, endPoint x: 636, endPoint y: 214, distance: 168.1
click at [636, 214] on quentale-workspace at bounding box center [403, 200] width 806 height 400
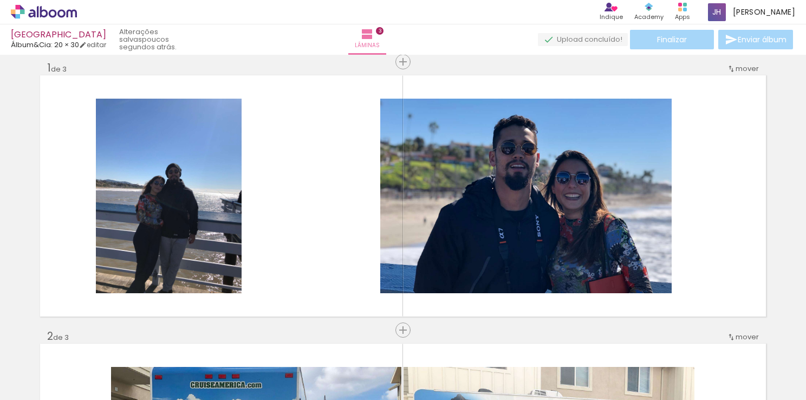
scroll to position [0, 260]
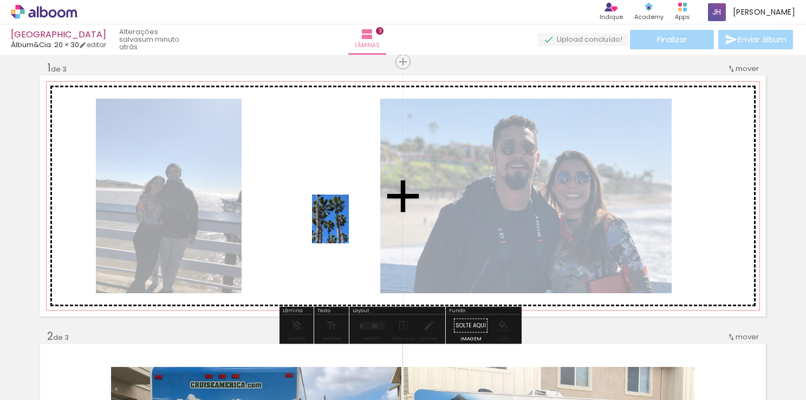
drag, startPoint x: 706, startPoint y: 355, endPoint x: 345, endPoint y: 227, distance: 383.5
click at [345, 227] on quentale-workspace at bounding box center [403, 200] width 806 height 400
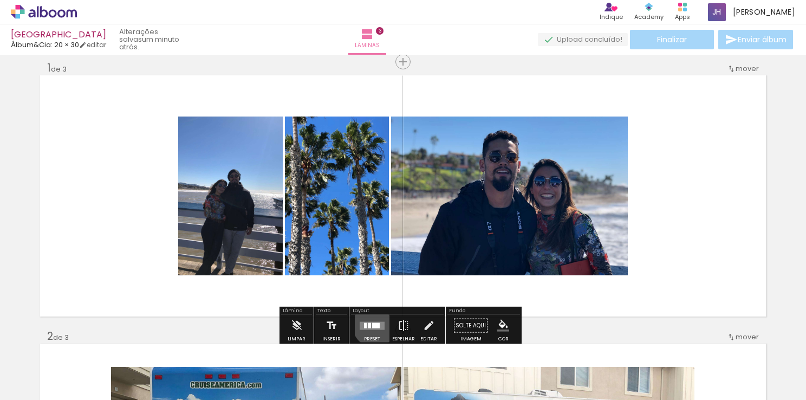
click at [376, 322] on div at bounding box center [376, 324] width 8 height 5
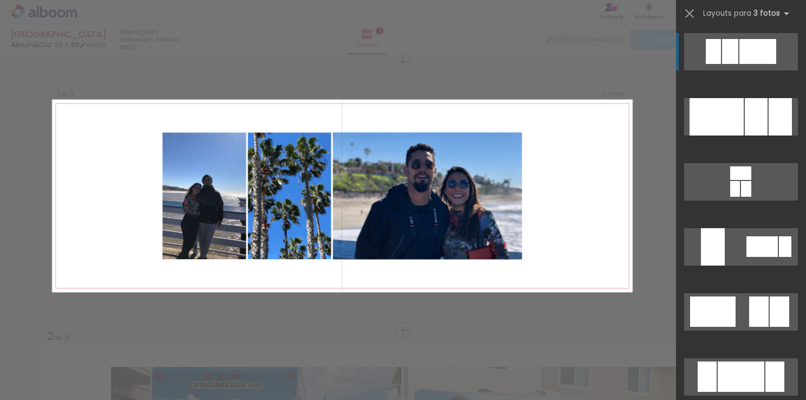
scroll to position [13, 0]
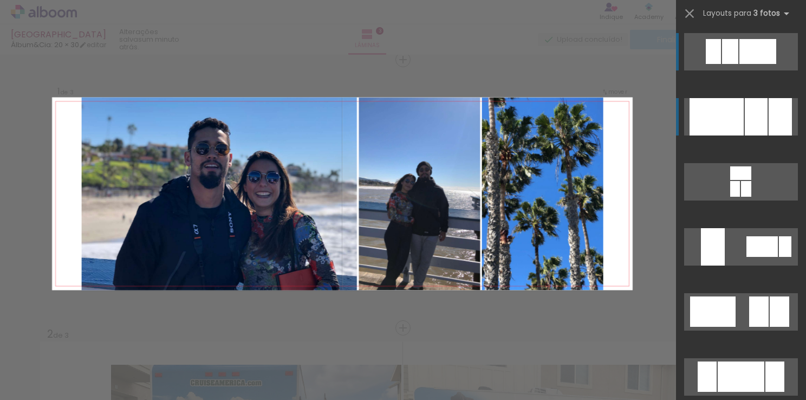
click at [725, 114] on div at bounding box center [717, 116] width 54 height 37
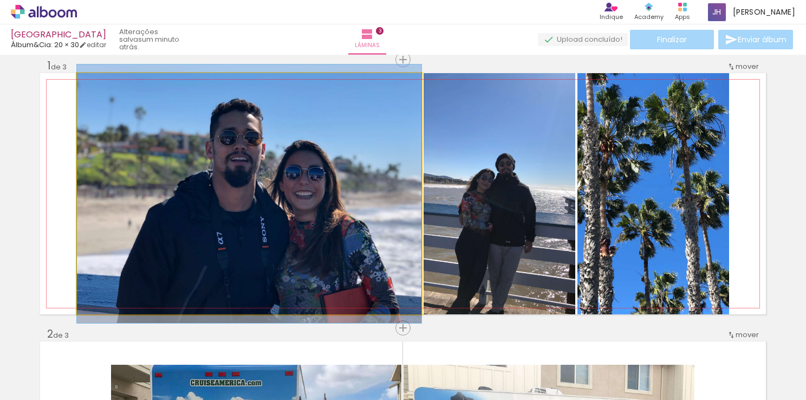
click at [346, 232] on quentale-photo at bounding box center [249, 193] width 345 height 241
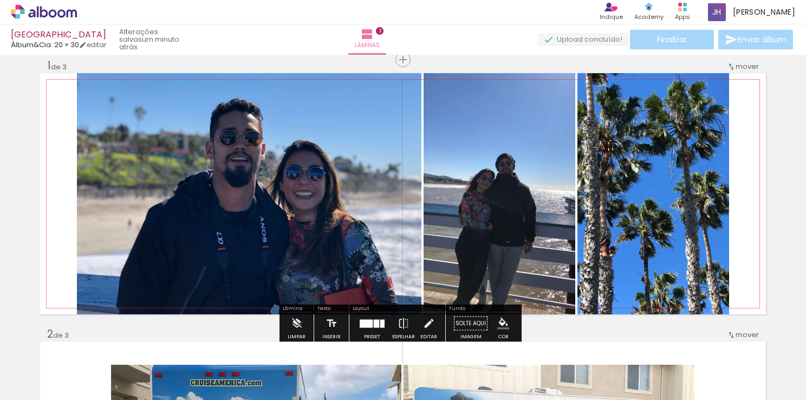
click at [744, 229] on quentale-layouter at bounding box center [403, 193] width 726 height 241
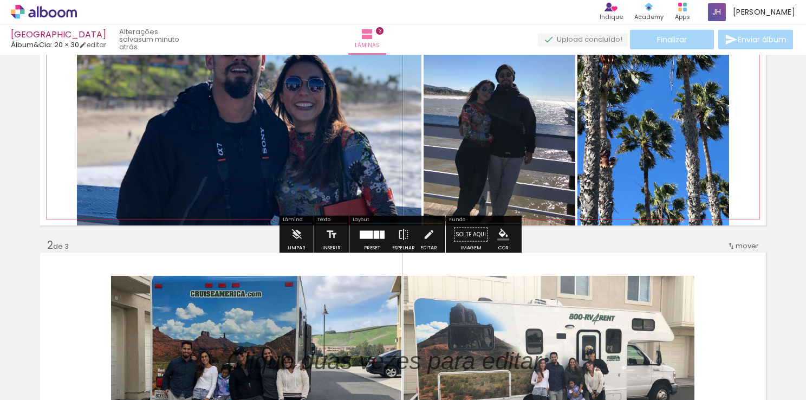
scroll to position [102, 0]
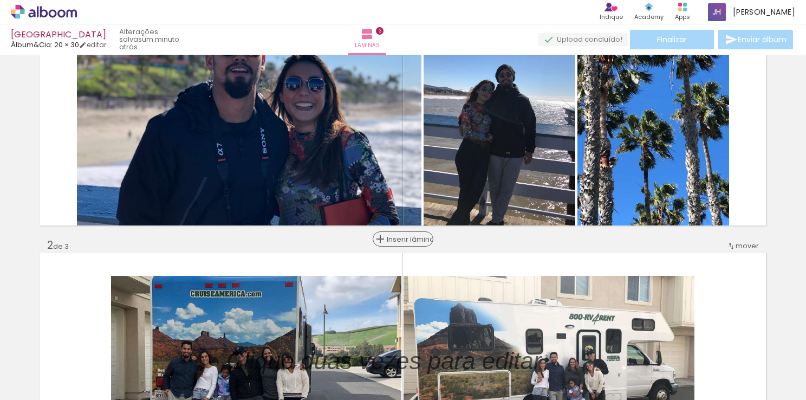
click at [397, 240] on span "Inserir lâmina" at bounding box center [408, 239] width 42 height 7
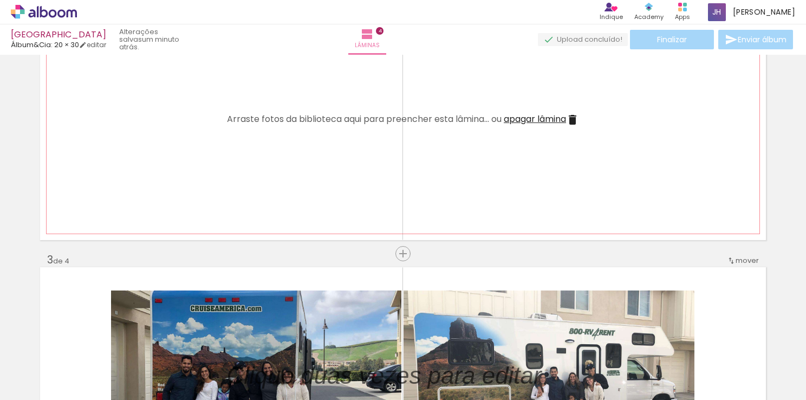
scroll to position [356, 0]
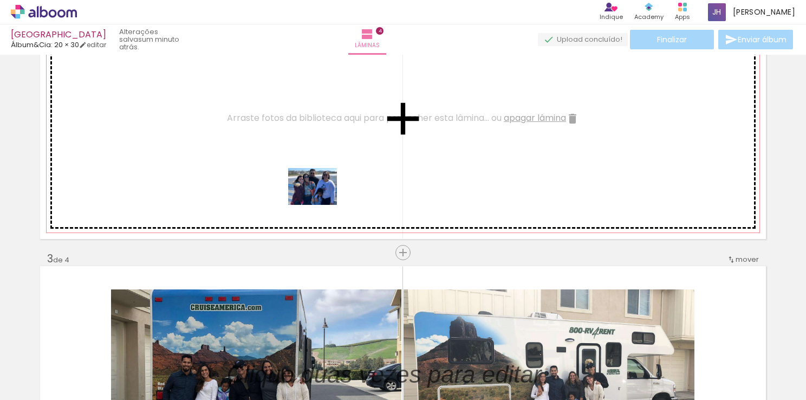
drag, startPoint x: 522, startPoint y: 367, endPoint x: 320, endPoint y: 199, distance: 263.2
click at [320, 199] on quentale-workspace at bounding box center [403, 200] width 806 height 400
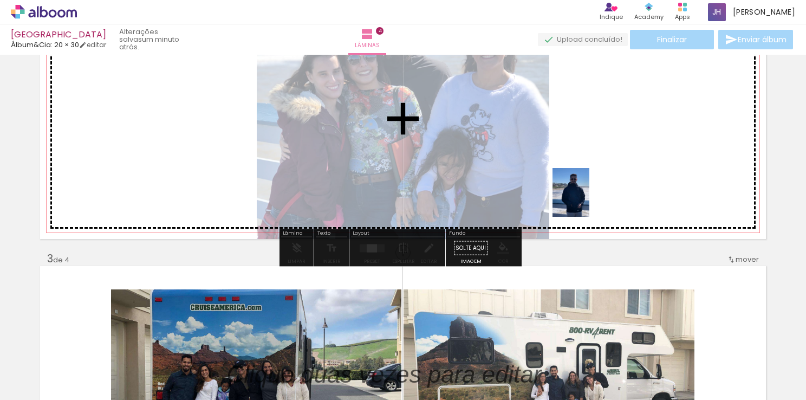
drag, startPoint x: 582, startPoint y: 370, endPoint x: 585, endPoint y: 196, distance: 173.9
click at [585, 196] on quentale-workspace at bounding box center [403, 200] width 806 height 400
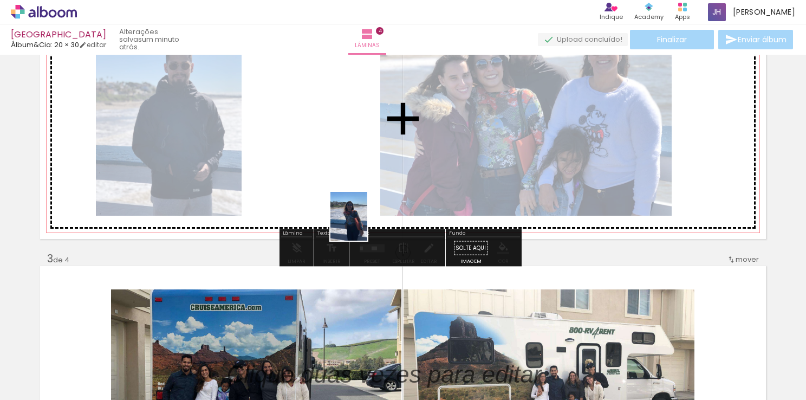
drag, startPoint x: 639, startPoint y: 369, endPoint x: 355, endPoint y: 207, distance: 327.1
click at [355, 207] on quentale-workspace at bounding box center [403, 200] width 806 height 400
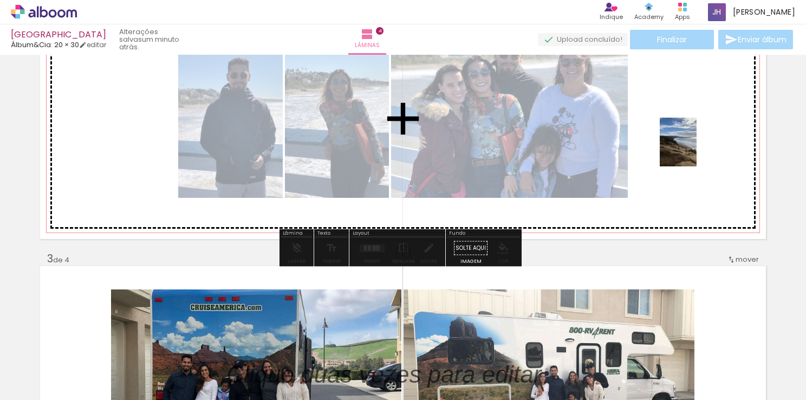
drag, startPoint x: 771, startPoint y: 373, endPoint x: 692, endPoint y: 150, distance: 237.3
click at [692, 150] on quentale-workspace at bounding box center [403, 200] width 806 height 400
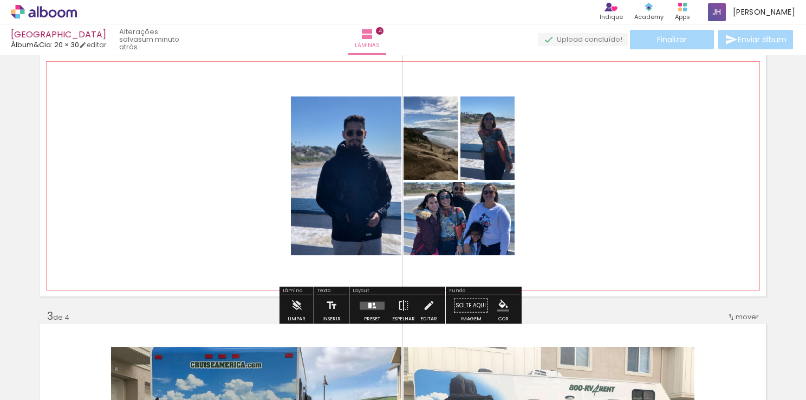
scroll to position [300, 0]
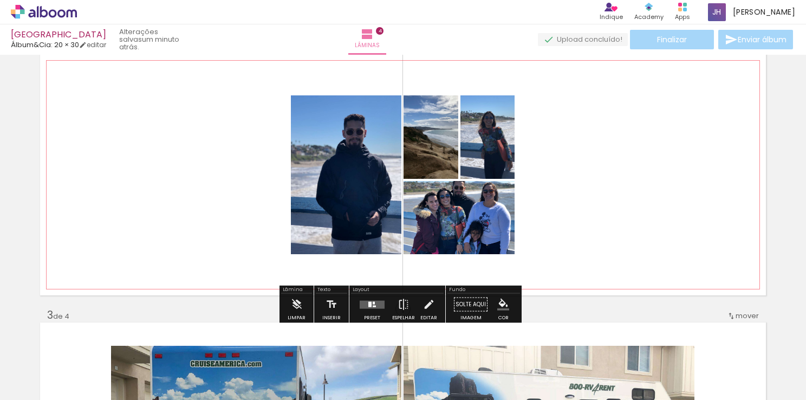
click at [559, 205] on quentale-layouter at bounding box center [403, 174] width 726 height 241
click at [640, 225] on quentale-layouter at bounding box center [403, 174] width 726 height 241
click at [375, 310] on div at bounding box center [372, 305] width 29 height 22
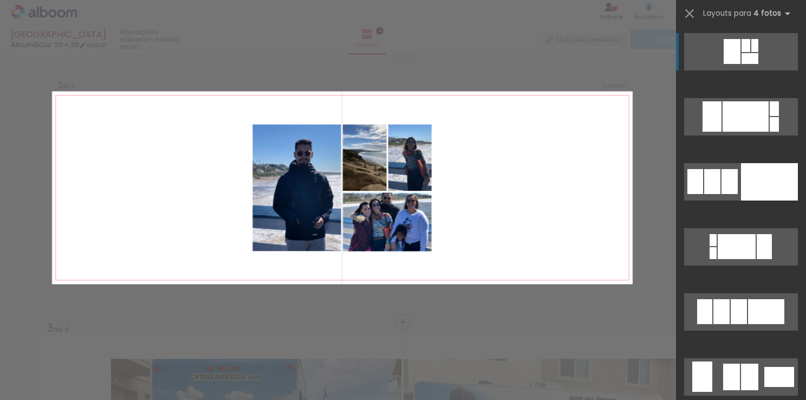
scroll to position [281, 0]
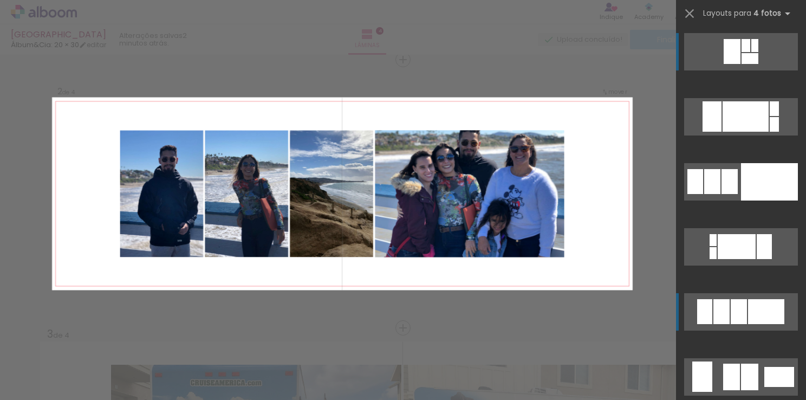
click at [724, 311] on div at bounding box center [721, 311] width 16 height 25
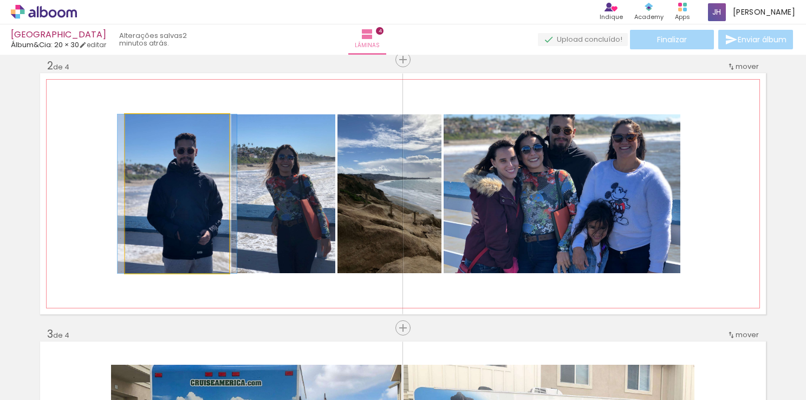
click at [156, 237] on quentale-photo at bounding box center [177, 193] width 104 height 159
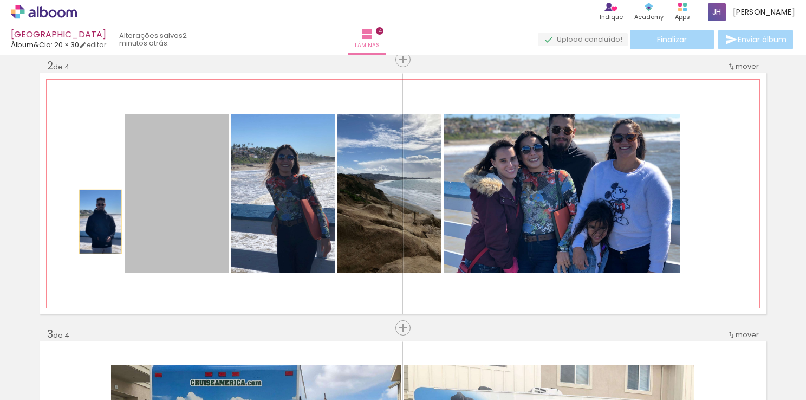
drag, startPoint x: 129, startPoint y: 260, endPoint x: 104, endPoint y: 191, distance: 73.2
click at [104, 191] on quentale-layouter at bounding box center [403, 193] width 726 height 241
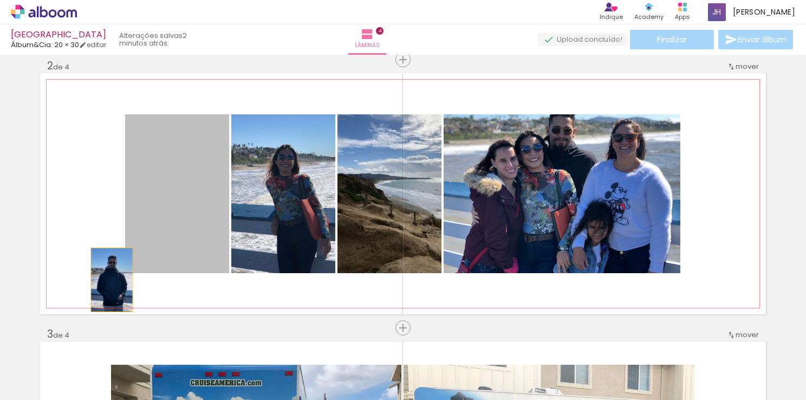
drag, startPoint x: 123, startPoint y: 271, endPoint x: 120, endPoint y: 248, distance: 22.9
click at [120, 248] on quentale-layouter at bounding box center [403, 193] width 726 height 241
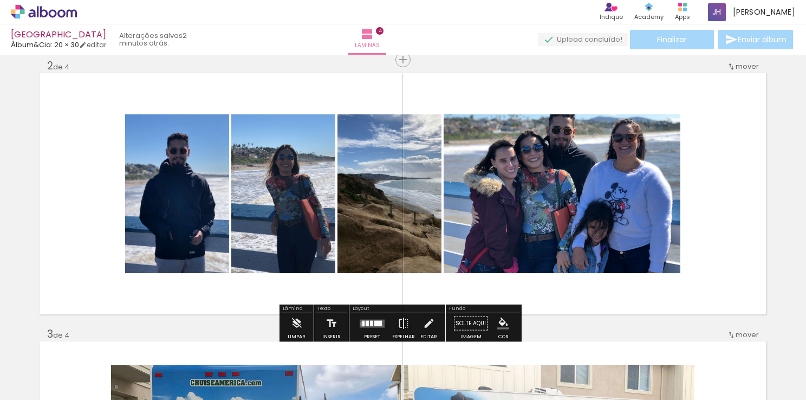
click at [362, 323] on div at bounding box center [363, 322] width 2 height 5
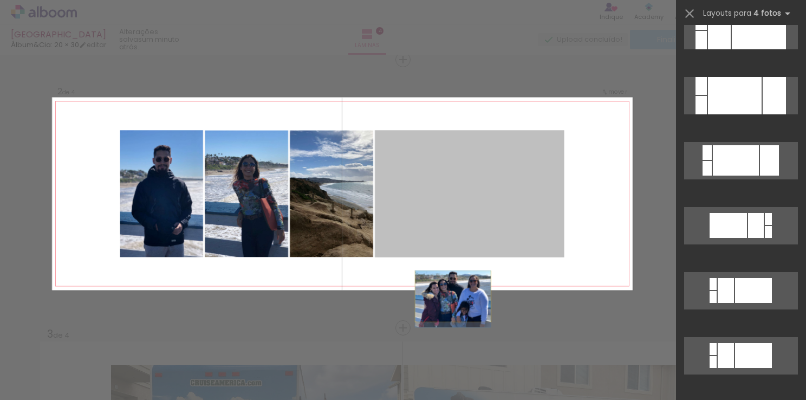
scroll to position [260, 0]
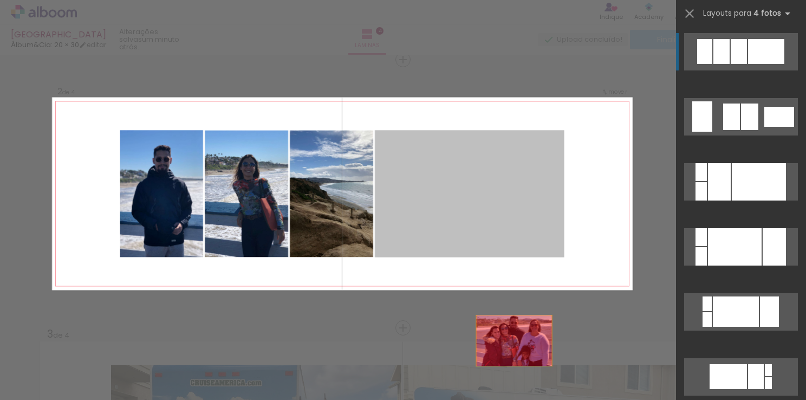
drag, startPoint x: 420, startPoint y: 196, endPoint x: 521, endPoint y: 372, distance: 202.9
click at [521, 372] on quentale-workspace at bounding box center [403, 200] width 806 height 400
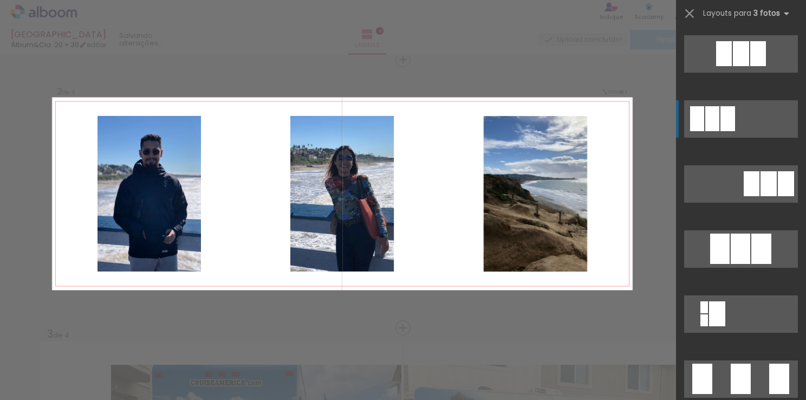
scroll to position [530, 0]
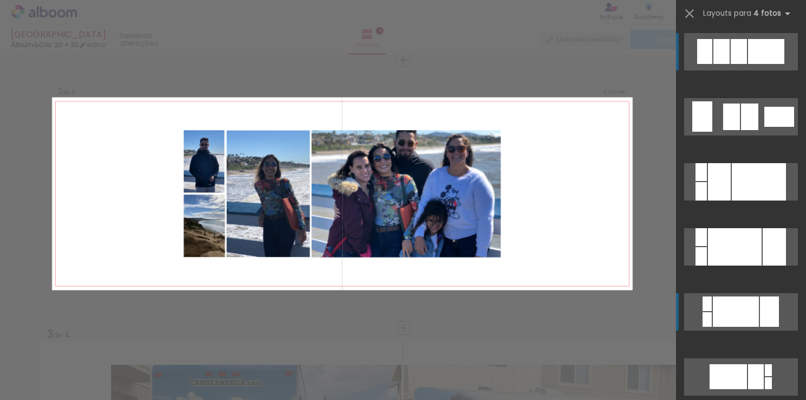
scroll to position [455, 0]
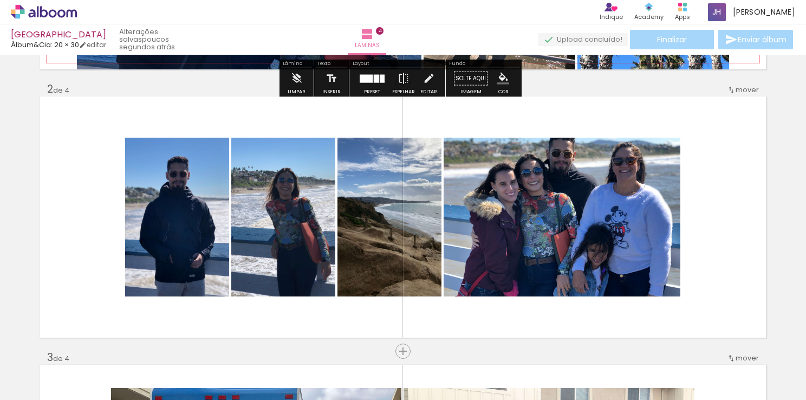
scroll to position [271, 0]
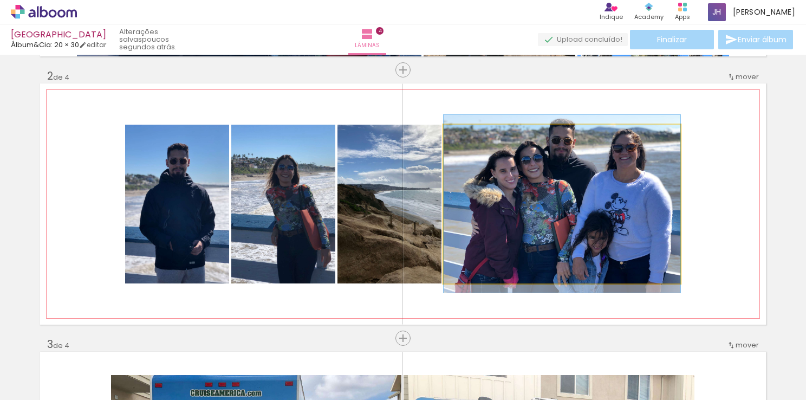
click at [533, 230] on quentale-photo at bounding box center [562, 204] width 237 height 159
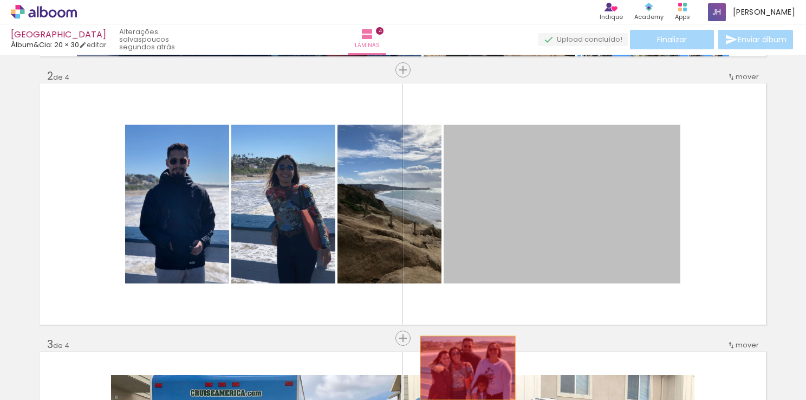
drag, startPoint x: 607, startPoint y: 159, endPoint x: 464, endPoint y: 367, distance: 252.9
click at [464, 367] on quentale-workspace at bounding box center [403, 200] width 806 height 400
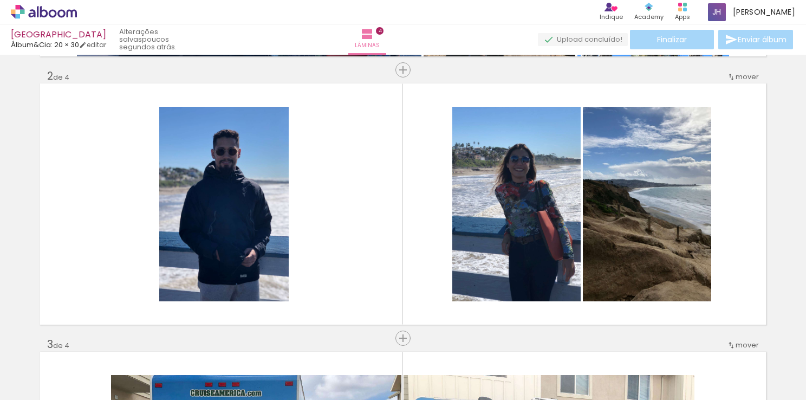
scroll to position [0, 1464]
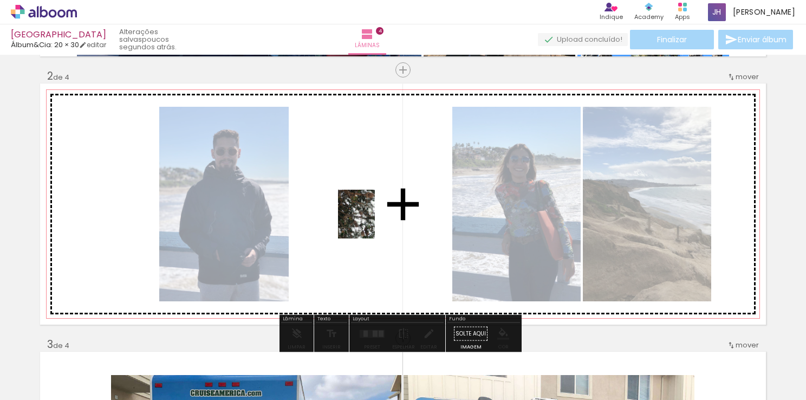
drag, startPoint x: 475, startPoint y: 359, endPoint x: 371, endPoint y: 220, distance: 173.4
click at [371, 220] on quentale-workspace at bounding box center [403, 200] width 806 height 400
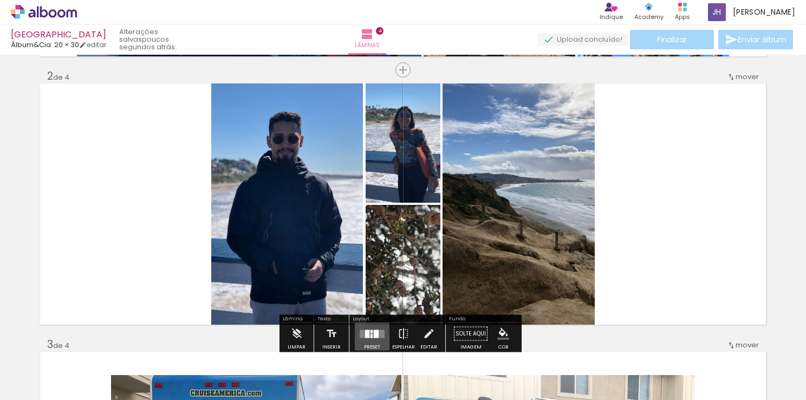
click at [371, 327] on div at bounding box center [372, 334] width 29 height 22
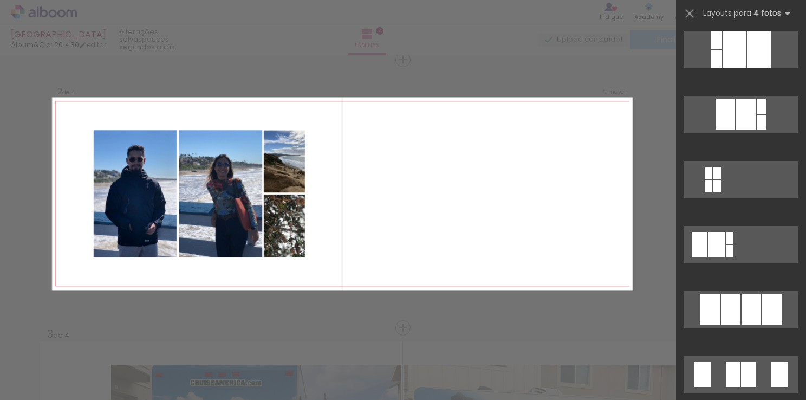
scroll to position [601, 0]
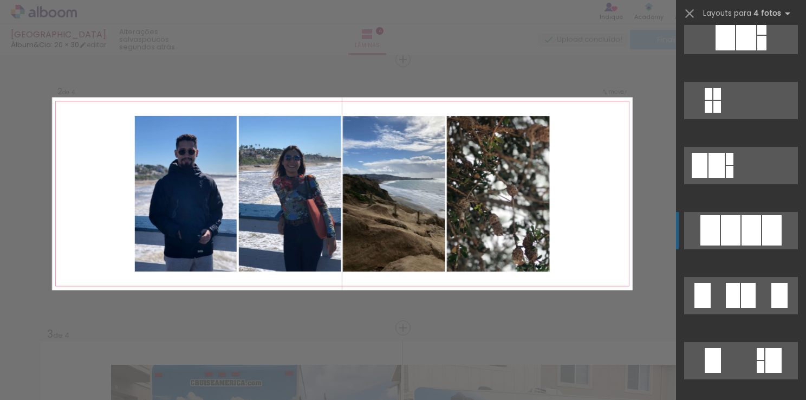
click at [744, 231] on div at bounding box center [752, 230] width 20 height 30
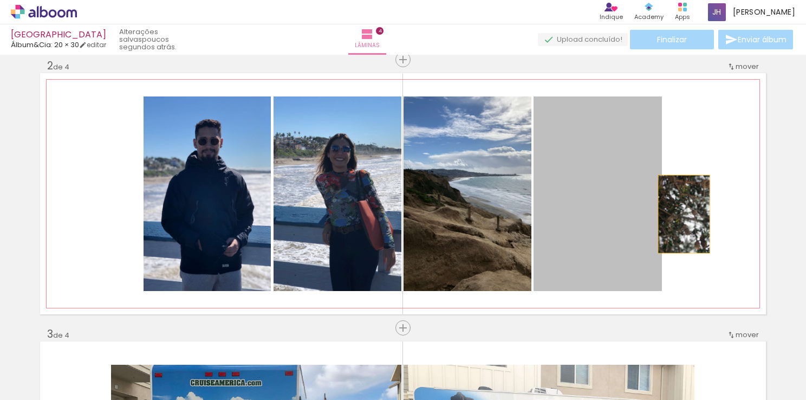
drag, startPoint x: 645, startPoint y: 218, endPoint x: 685, endPoint y: 214, distance: 40.3
click at [685, 214] on quentale-layouter at bounding box center [403, 193] width 726 height 241
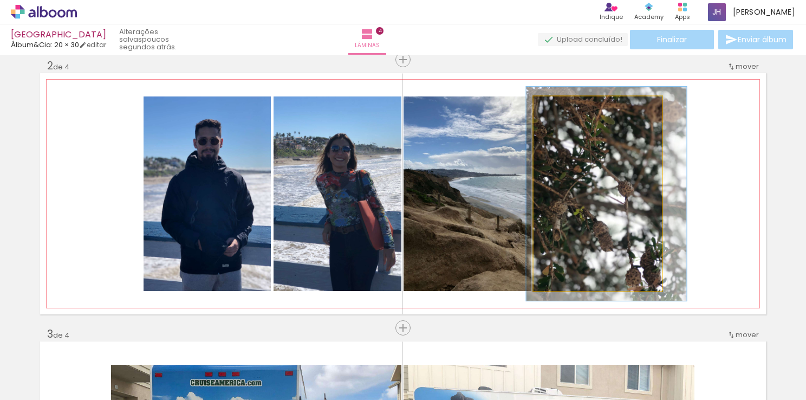
click at [559, 106] on div at bounding box center [563, 108] width 10 height 10
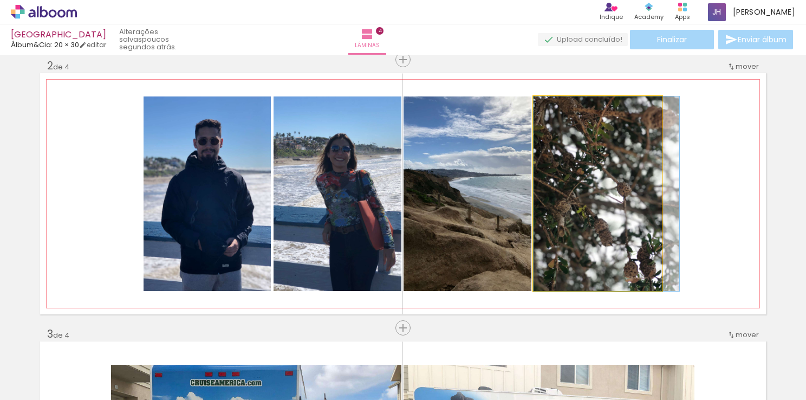
drag, startPoint x: 559, startPoint y: 106, endPoint x: 544, endPoint y: 109, distance: 15.5
type paper-slider "100"
click at [544, 109] on div at bounding box center [574, 108] width 75 height 16
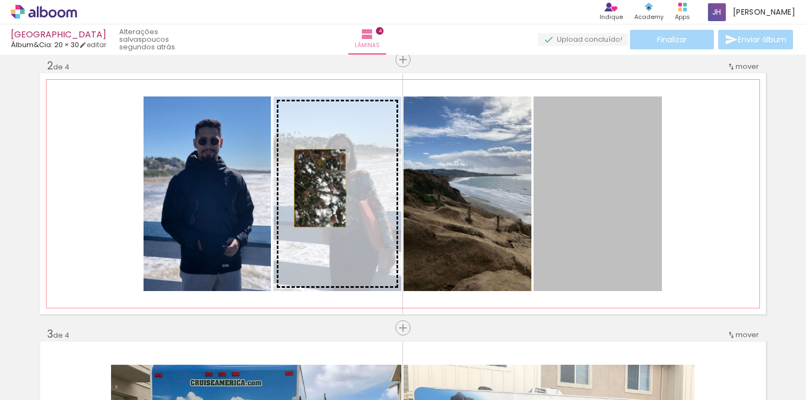
drag, startPoint x: 569, startPoint y: 199, endPoint x: 314, endPoint y: 188, distance: 255.4
click at [0, 0] on slot at bounding box center [0, 0] width 0 height 0
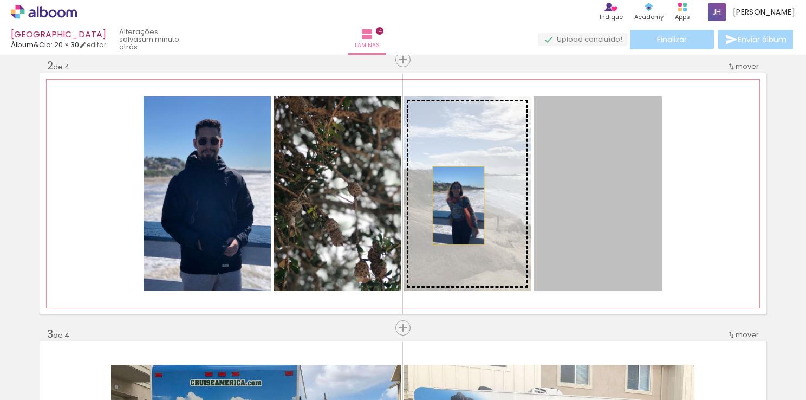
drag, startPoint x: 593, startPoint y: 205, endPoint x: 443, endPoint y: 203, distance: 150.1
click at [0, 0] on slot at bounding box center [0, 0] width 0 height 0
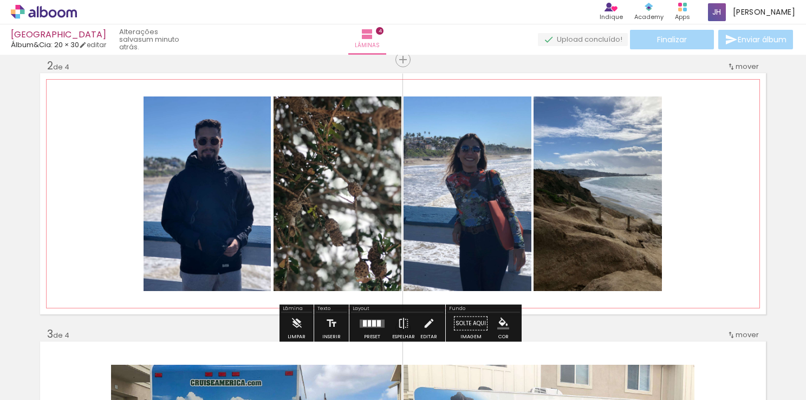
click at [713, 212] on quentale-layouter at bounding box center [403, 193] width 726 height 241
click at [747, 190] on quentale-layouter at bounding box center [403, 193] width 726 height 241
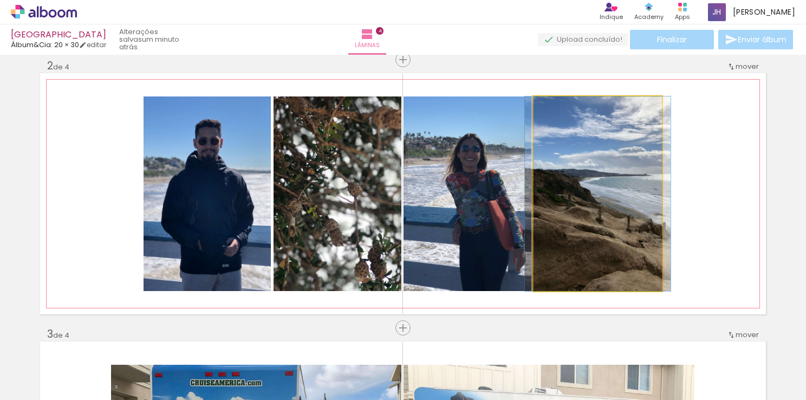
click at [603, 261] on quentale-photo at bounding box center [598, 193] width 128 height 194
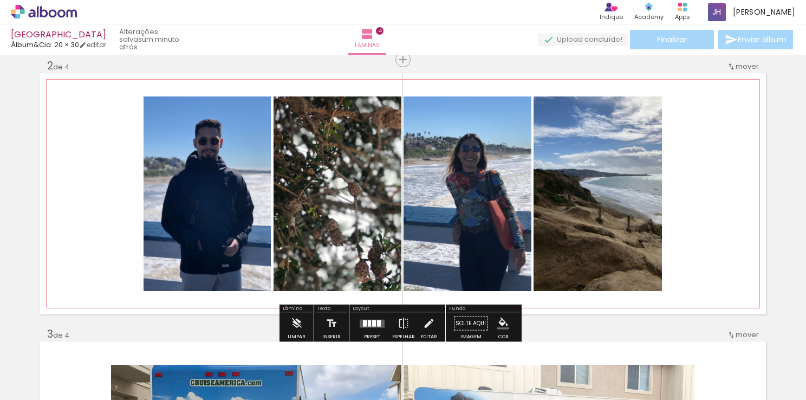
drag, startPoint x: 658, startPoint y: 290, endPoint x: 677, endPoint y: 299, distance: 21.1
click at [677, 299] on quentale-layouter at bounding box center [403, 193] width 726 height 241
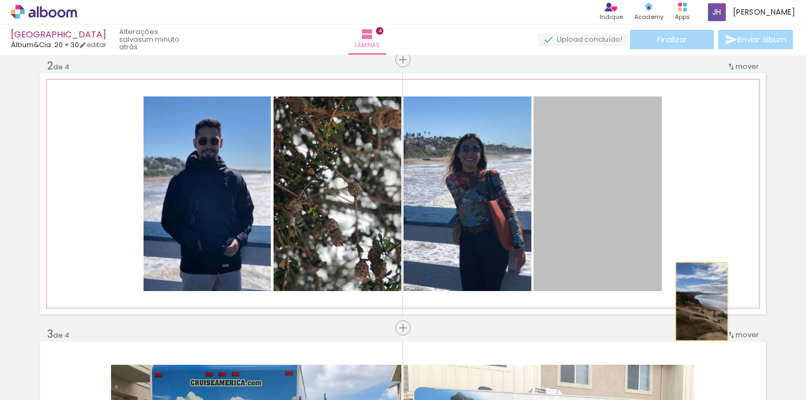
drag, startPoint x: 655, startPoint y: 288, endPoint x: 635, endPoint y: 230, distance: 62.0
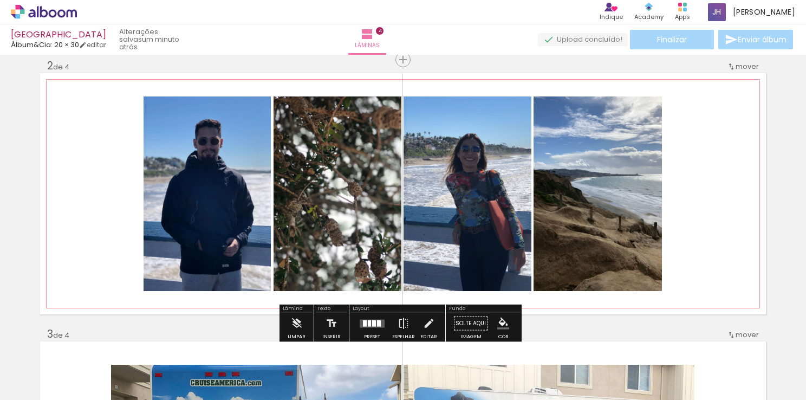
click at [703, 188] on quentale-layouter at bounding box center [403, 193] width 726 height 241
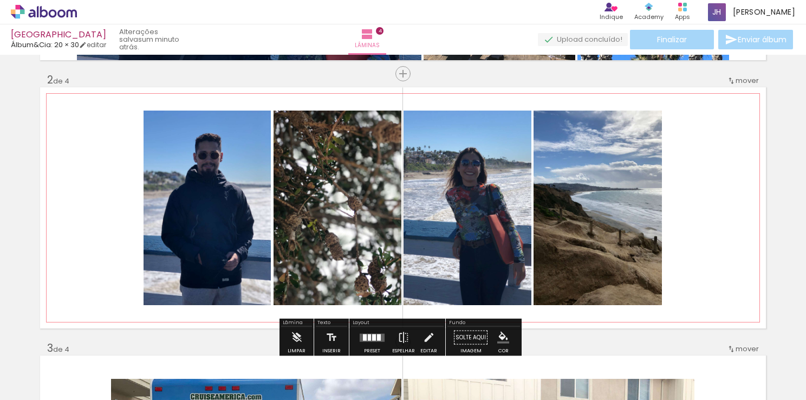
scroll to position [267, 0]
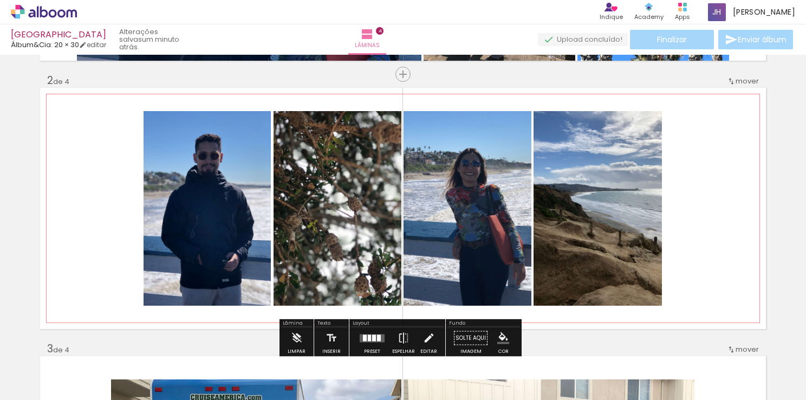
click at [710, 274] on quentale-layouter at bounding box center [403, 208] width 726 height 241
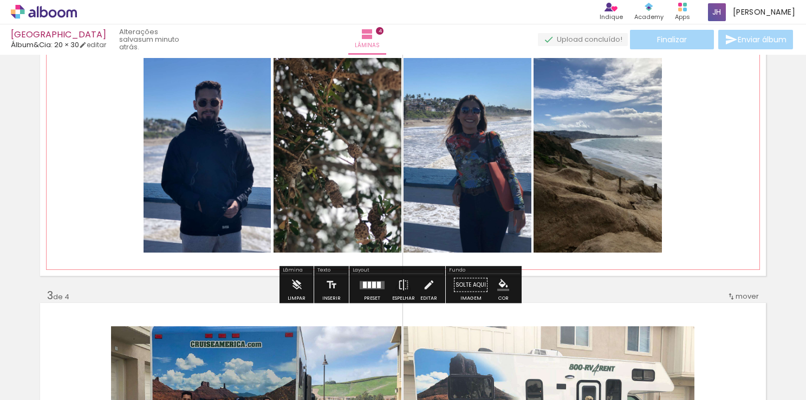
scroll to position [332, 0]
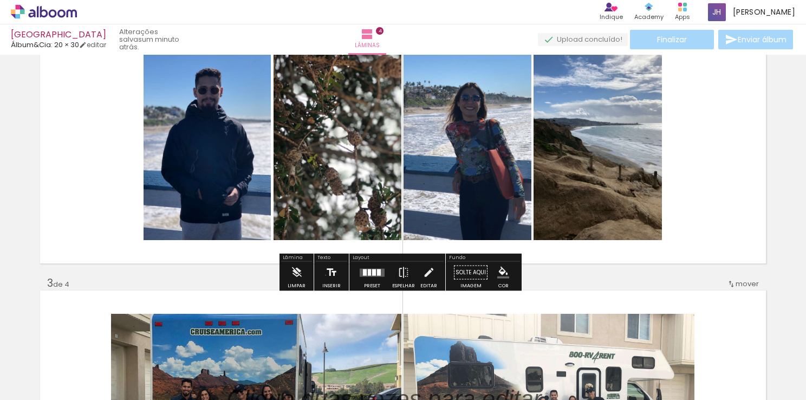
click at [326, 275] on iron-icon at bounding box center [332, 273] width 12 height 22
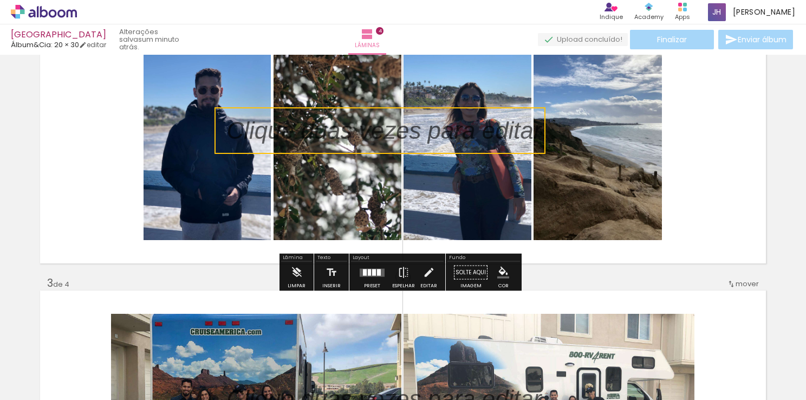
click at [316, 126] on quentale-selection at bounding box center [380, 130] width 331 height 47
type input "Sans Serif"
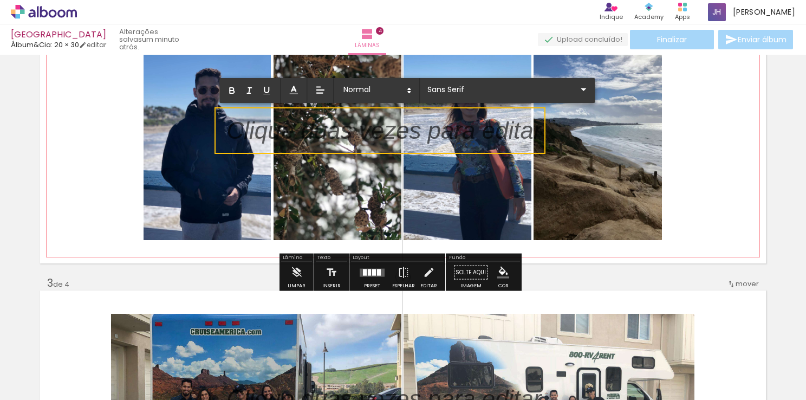
click at [316, 126] on p at bounding box center [384, 137] width 315 height 34
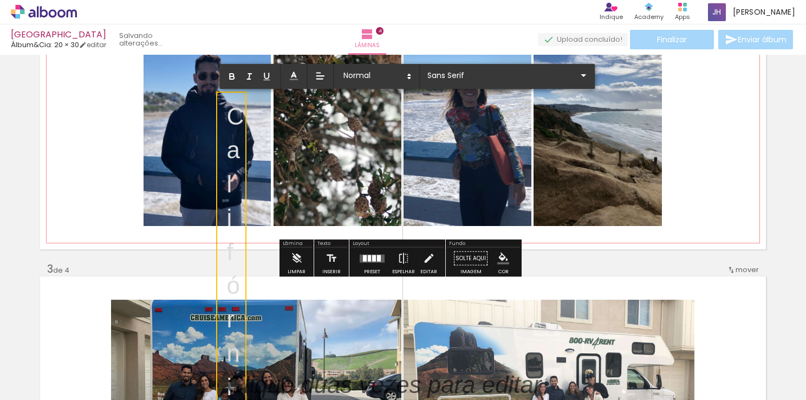
scroll to position [380, 0]
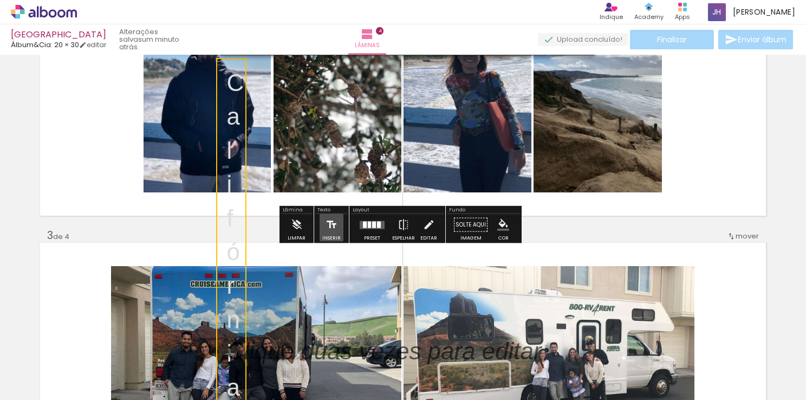
click at [332, 229] on iron-icon at bounding box center [332, 225] width 12 height 22
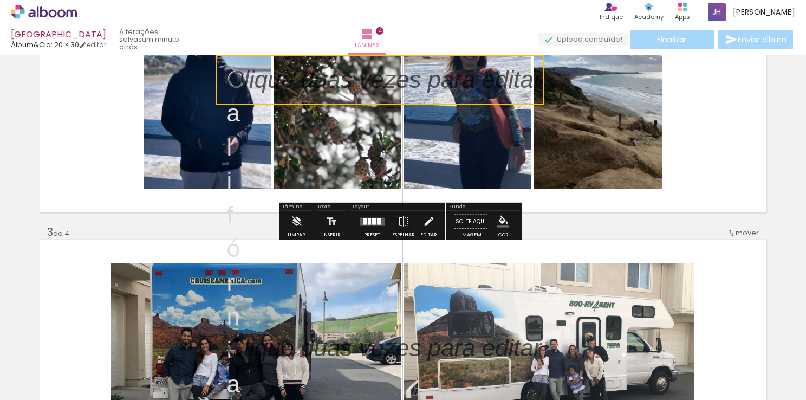
click at [442, 81] on quentale-selection at bounding box center [380, 80] width 328 height 50
click at [442, 81] on p at bounding box center [392, 80] width 331 height 34
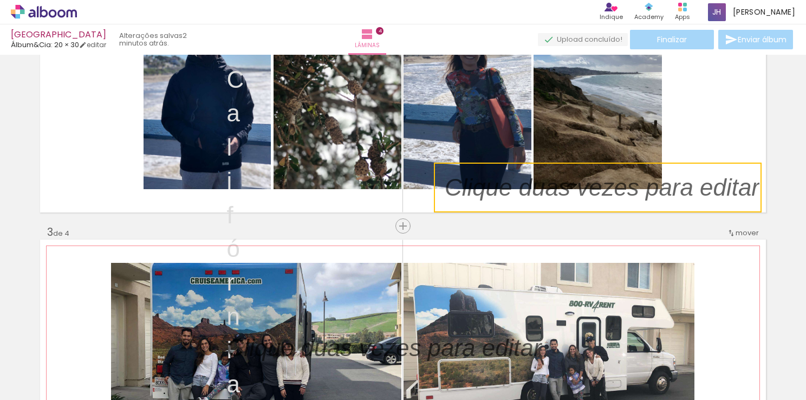
drag, startPoint x: 338, startPoint y: 62, endPoint x: 608, endPoint y: 271, distance: 341.7
click at [608, 271] on div "Inserir lâmina 1 de 4 Inserir lâmina 2 de 4 Inserir lâmina 3 de 4 Inserir lâmin…" at bounding box center [403, 346] width 806 height 1341
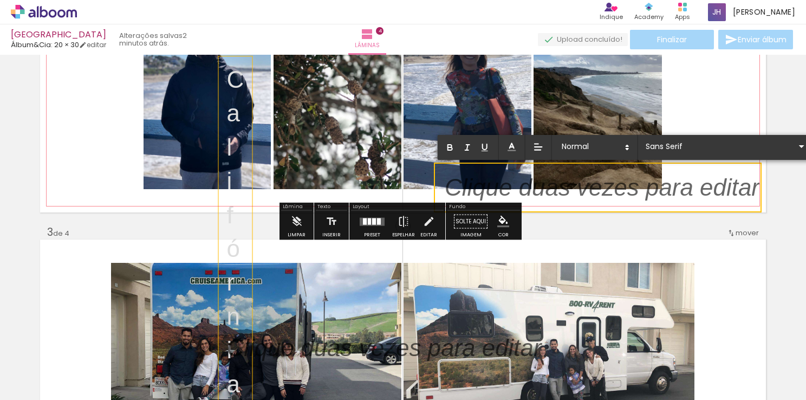
click at [244, 125] on div "C a l i f ó r n i a" at bounding box center [236, 231] width 34 height 351
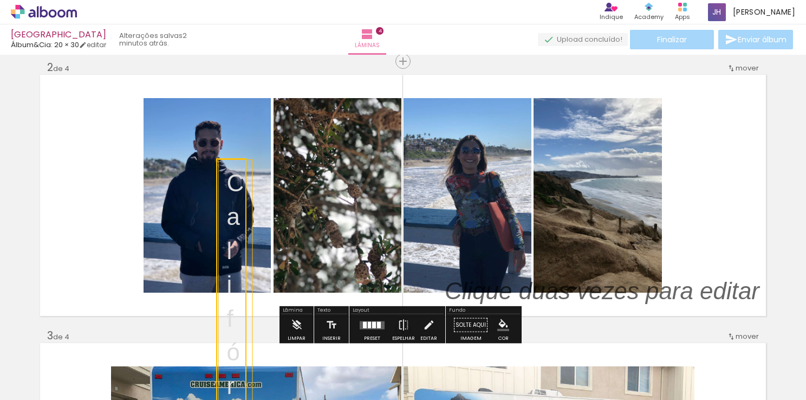
scroll to position [280, 0]
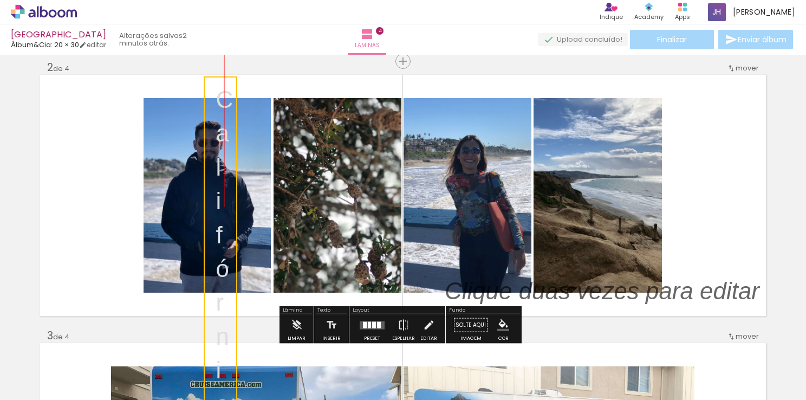
drag, startPoint x: 244, startPoint y: 161, endPoint x: 225, endPoint y: 219, distance: 61.2
click at [225, 219] on quentale-selection at bounding box center [221, 251] width 34 height 351
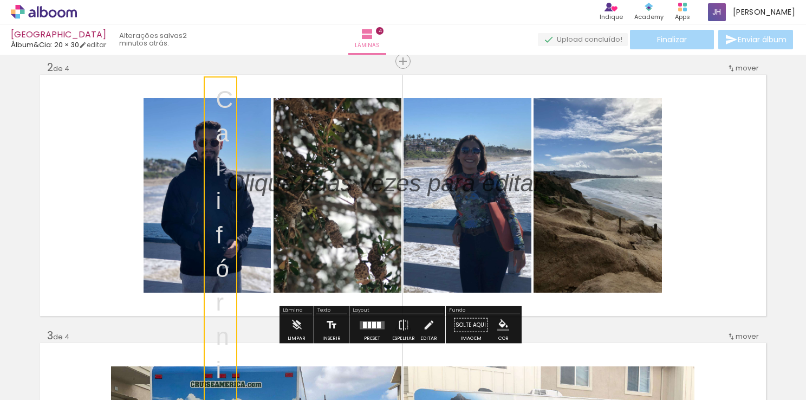
click at [329, 321] on iron-icon at bounding box center [332, 325] width 12 height 22
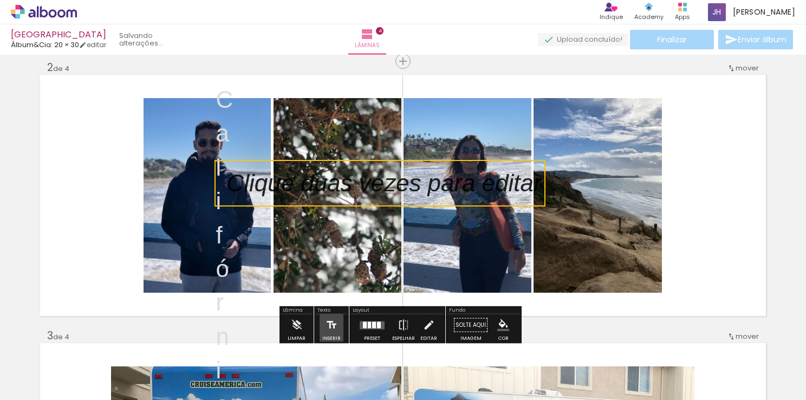
scroll to position [301, 0]
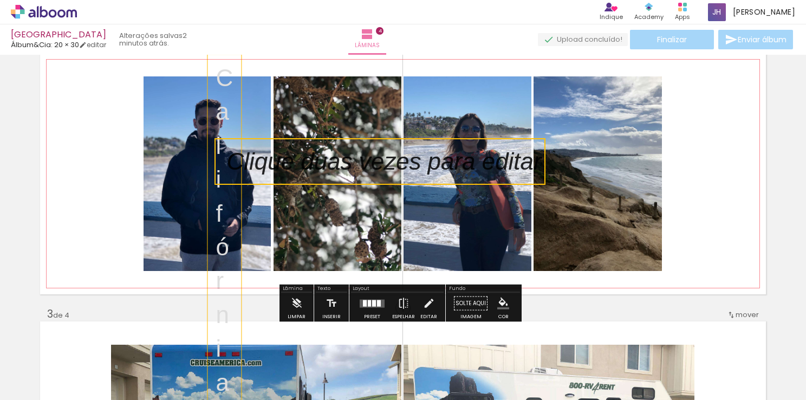
click at [216, 213] on p "f" at bounding box center [224, 214] width 17 height 34
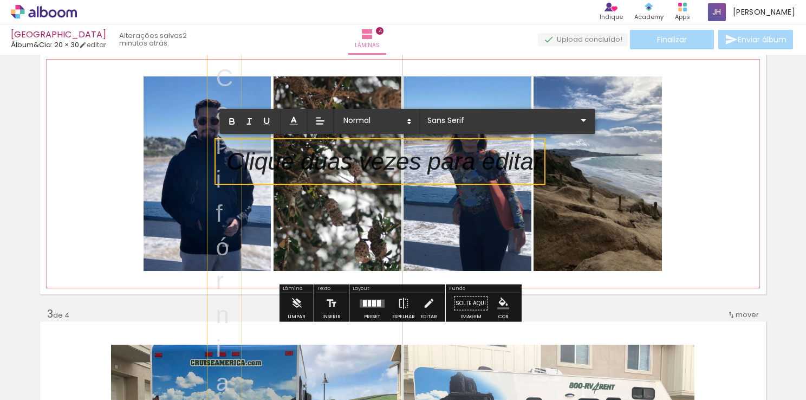
click at [217, 237] on p "ó" at bounding box center [224, 247] width 17 height 34
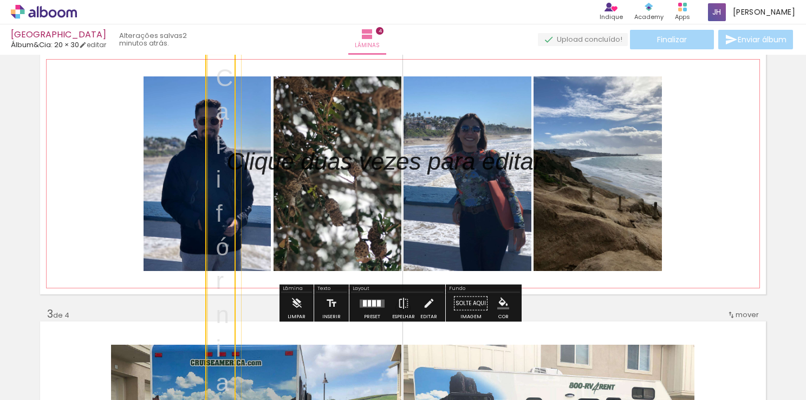
click at [217, 237] on quentale-selection at bounding box center [220, 230] width 30 height 354
click at [210, 229] on quentale-selection at bounding box center [220, 230] width 30 height 354
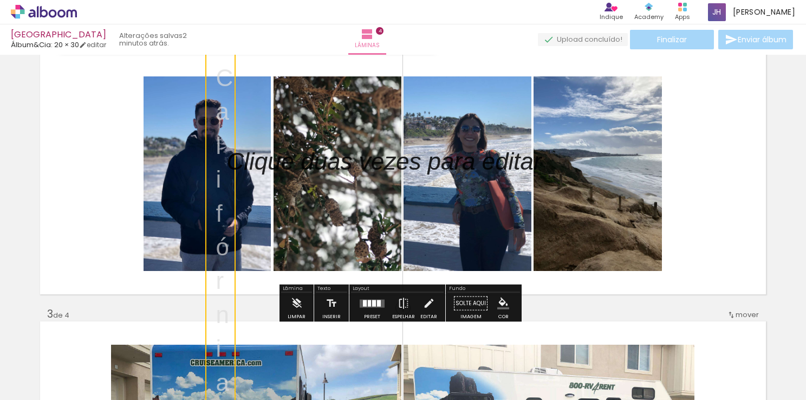
click at [210, 229] on quentale-selection at bounding box center [220, 230] width 30 height 354
drag, startPoint x: 210, startPoint y: 229, endPoint x: 212, endPoint y: 220, distance: 9.6
click at [216, 220] on p "f" at bounding box center [224, 214] width 17 height 34
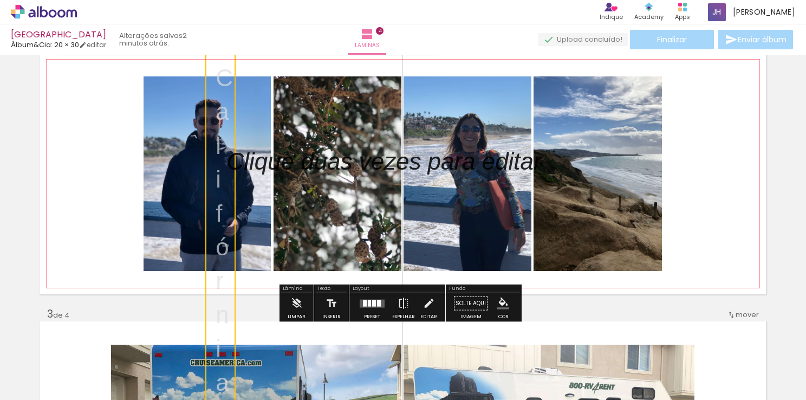
click at [220, 220] on p "f" at bounding box center [224, 214] width 17 height 34
click at [427, 304] on iron-icon at bounding box center [429, 304] width 12 height 22
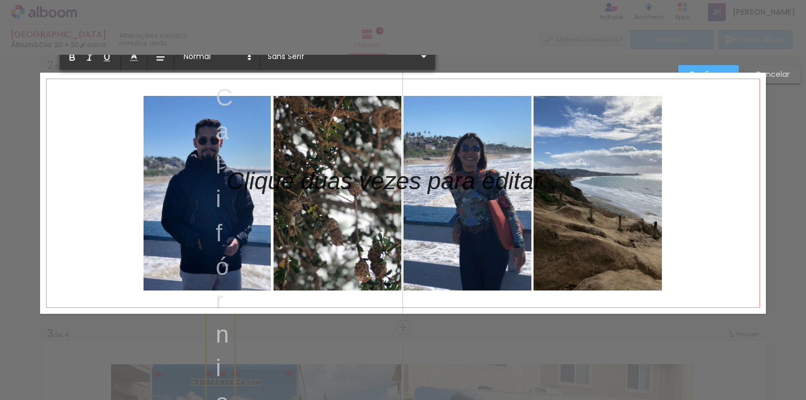
scroll to position [281, 0]
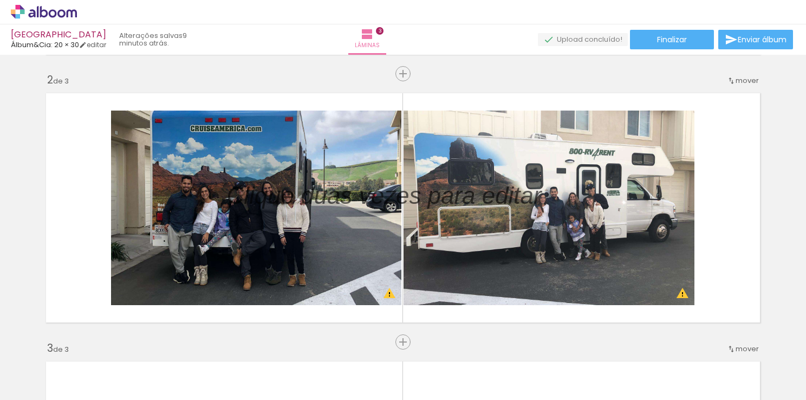
scroll to position [267, 0]
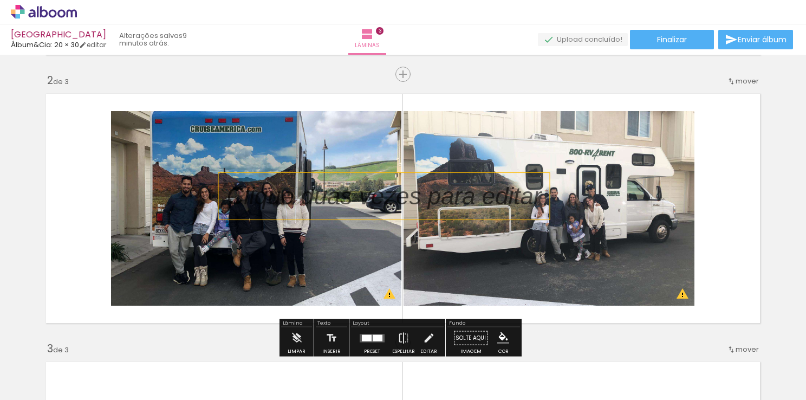
click at [433, 191] on p at bounding box center [392, 196] width 331 height 34
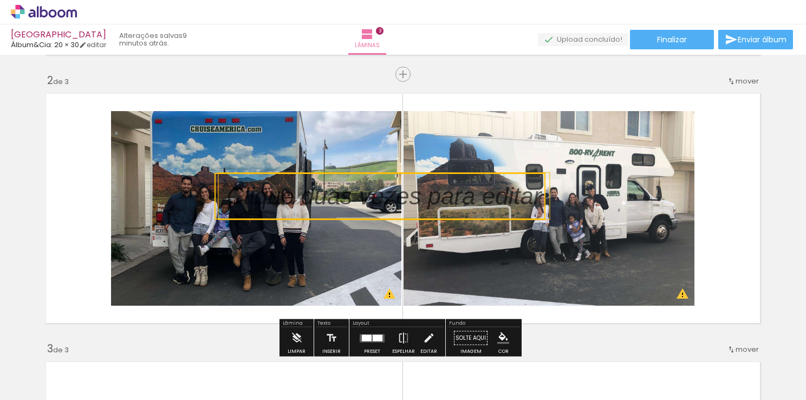
click at [217, 218] on quentale-selection at bounding box center [380, 196] width 331 height 47
type input "Sans Serif"
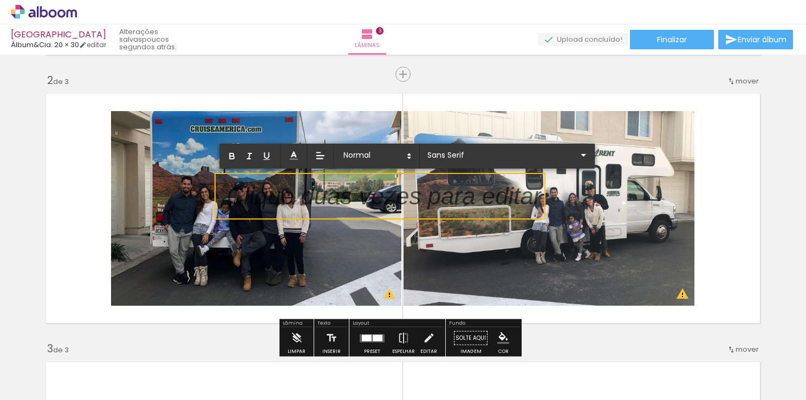
click at [373, 95] on quentale-layouter at bounding box center [403, 208] width 726 height 241
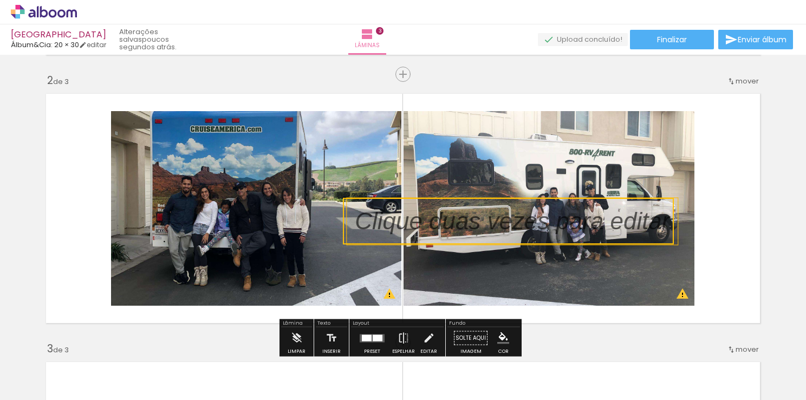
drag, startPoint x: 496, startPoint y: 212, endPoint x: 631, endPoint y: 235, distance: 136.4
click at [631, 235] on quentale-selection at bounding box center [508, 221] width 331 height 47
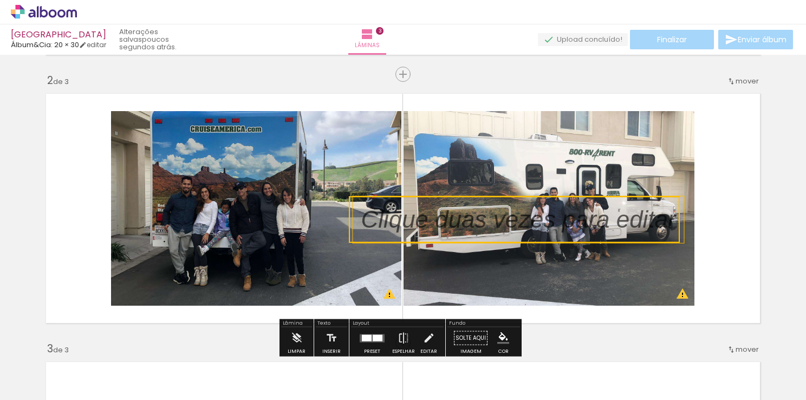
click at [723, 190] on quentale-layouter at bounding box center [403, 208] width 726 height 241
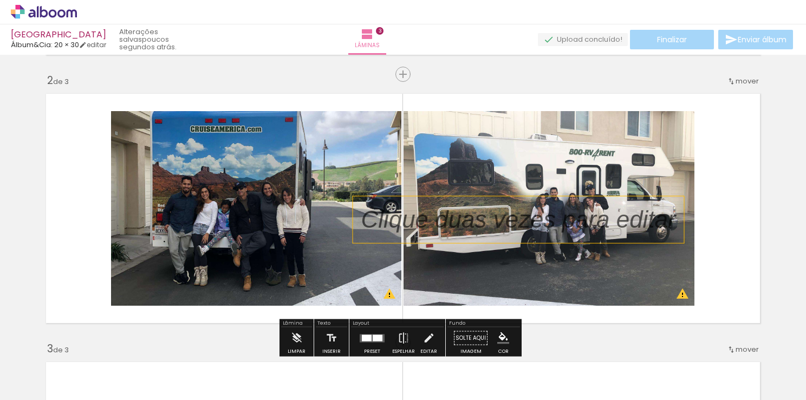
click at [661, 218] on p at bounding box center [526, 220] width 331 height 34
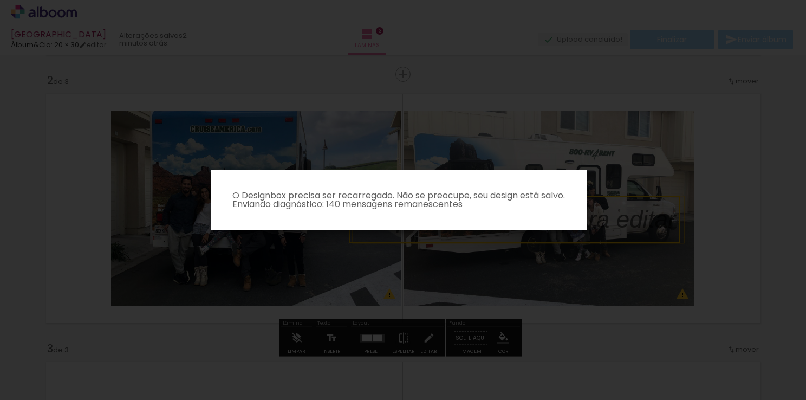
click at [698, 115] on iron-overlay-backdrop at bounding box center [403, 200] width 806 height 400
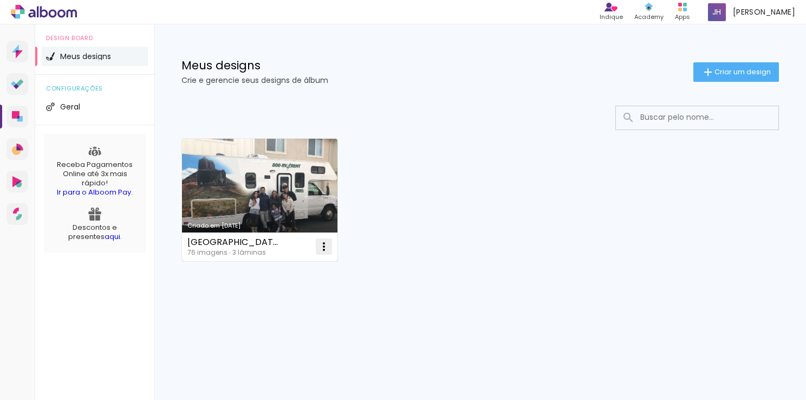
click at [321, 243] on iron-icon at bounding box center [323, 246] width 13 height 13
click at [288, 170] on link "Criado em [DATE]" at bounding box center [259, 200] width 155 height 122
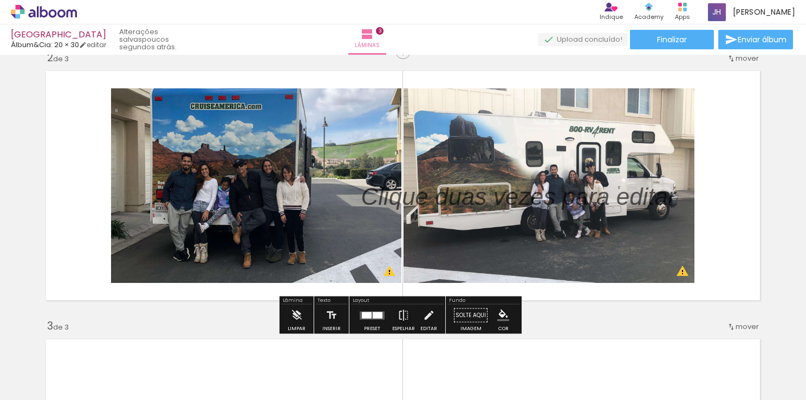
scroll to position [290, 0]
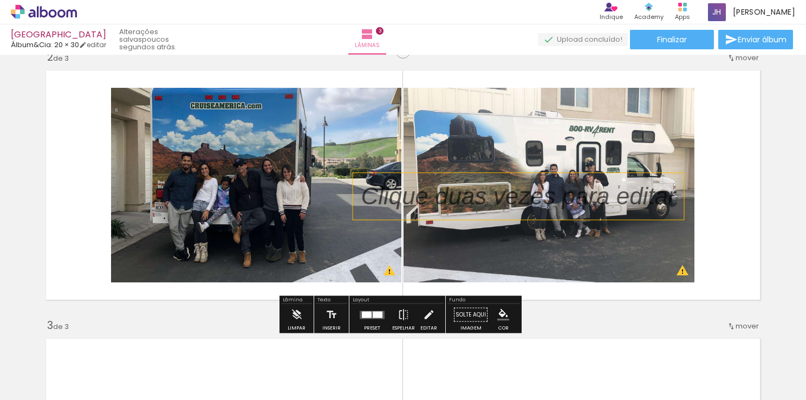
click at [435, 203] on p at bounding box center [526, 196] width 331 height 34
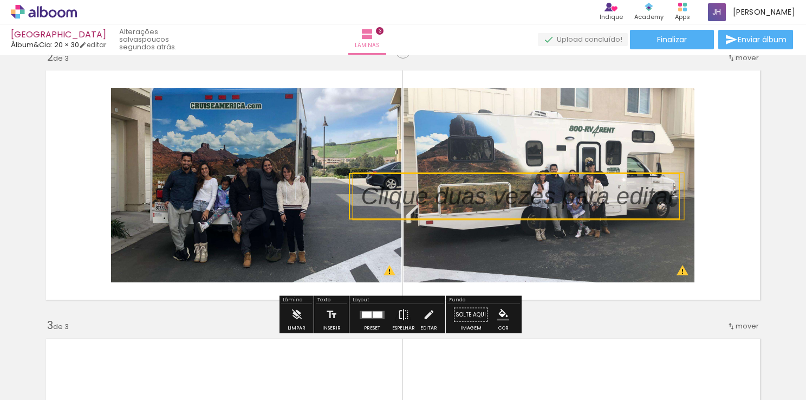
click at [353, 179] on quentale-selection at bounding box center [514, 196] width 331 height 47
type input "Sans Serif"
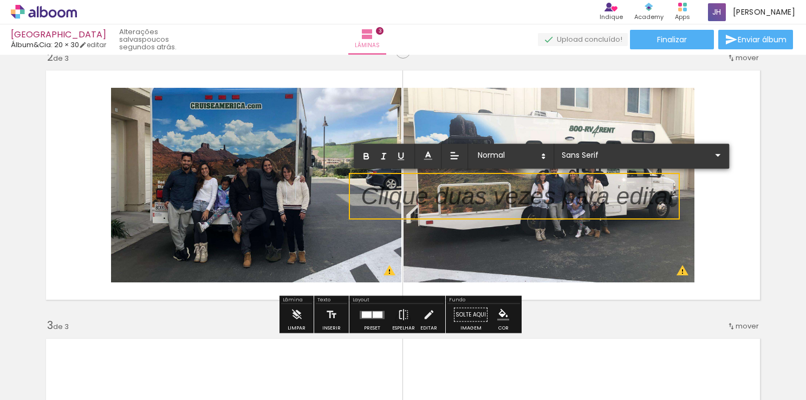
click at [718, 256] on quentale-layouter at bounding box center [403, 184] width 726 height 241
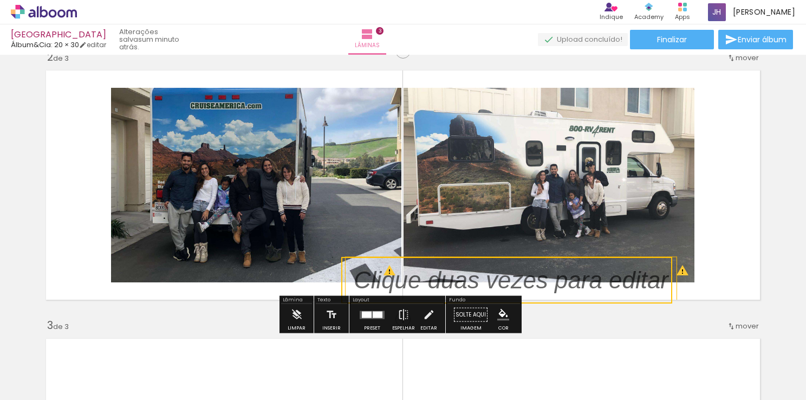
drag, startPoint x: 509, startPoint y: 192, endPoint x: 501, endPoint y: 278, distance: 87.0
click at [501, 278] on quentale-selection at bounding box center [506, 280] width 331 height 47
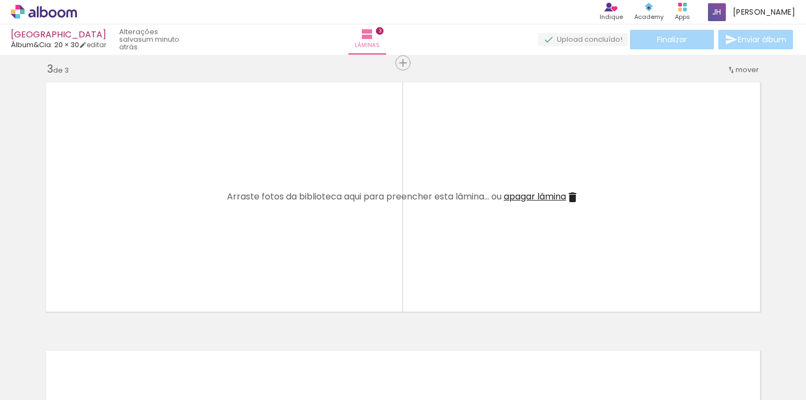
scroll to position [498, 0]
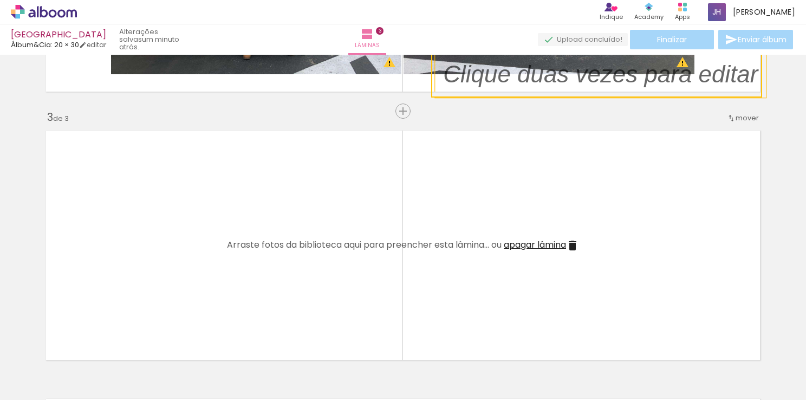
drag, startPoint x: 515, startPoint y: 77, endPoint x: 654, endPoint y: 183, distance: 175.2
click at [654, 183] on div "Inserir lâmina 1 de 3 Inserir lâmina 2 de 3 Inserir lâmina 3 de 3 O Designbox p…" at bounding box center [403, 97] width 806 height 1073
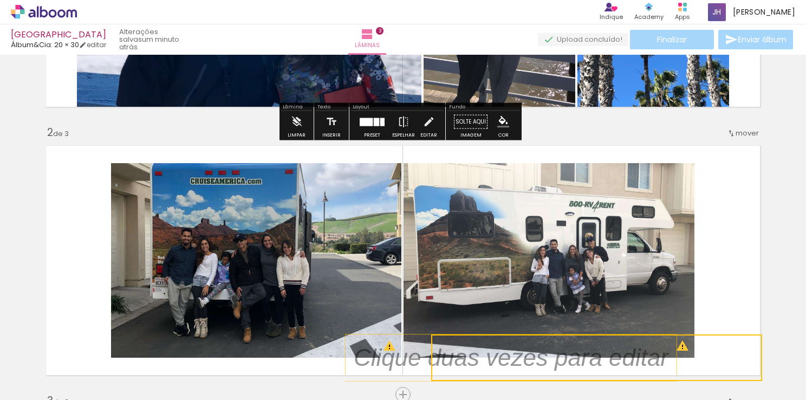
scroll to position [216, 0]
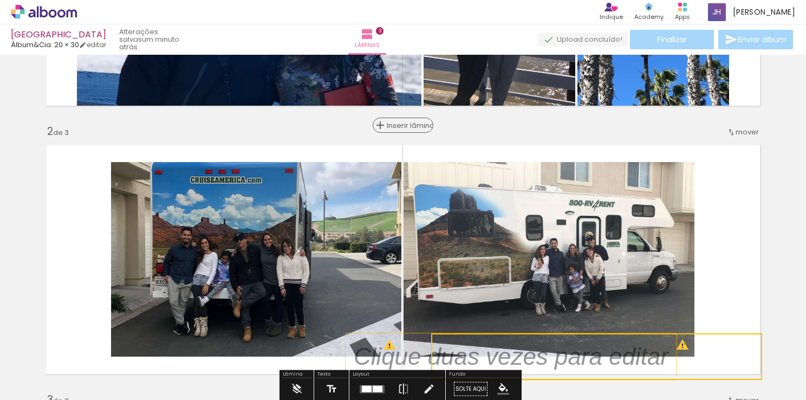
click at [392, 127] on span "Inserir lâmina" at bounding box center [408, 125] width 42 height 7
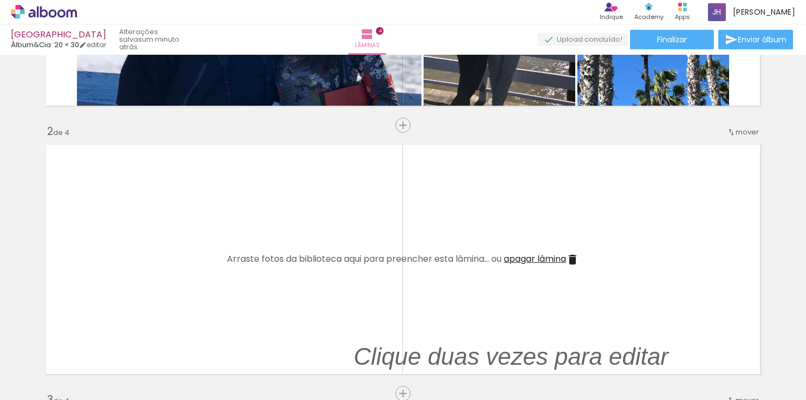
scroll to position [0, 596]
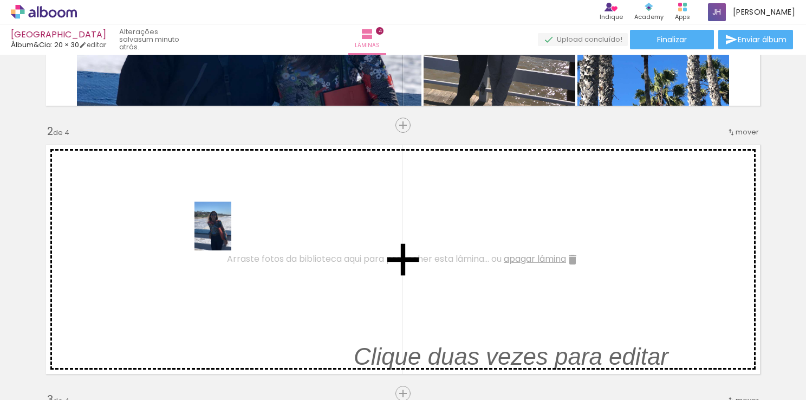
drag, startPoint x: 305, startPoint y: 363, endPoint x: 217, endPoint y: 233, distance: 157.2
click at [217, 233] on quentale-workspace at bounding box center [403, 200] width 806 height 400
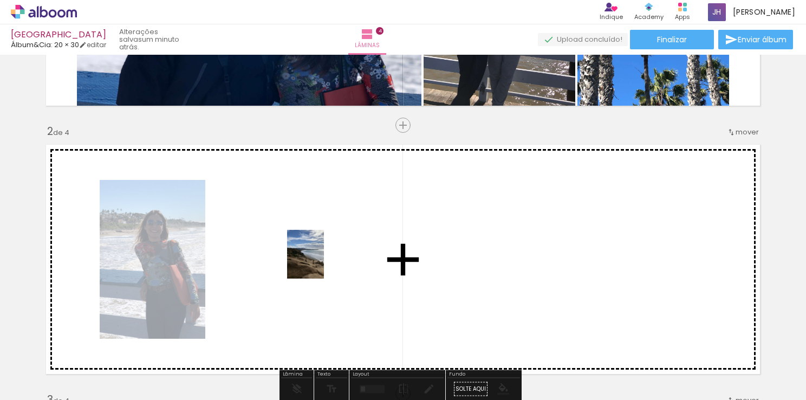
drag, startPoint x: 427, startPoint y: 367, endPoint x: 316, endPoint y: 261, distance: 153.3
click at [316, 261] on quentale-workspace at bounding box center [403, 200] width 806 height 400
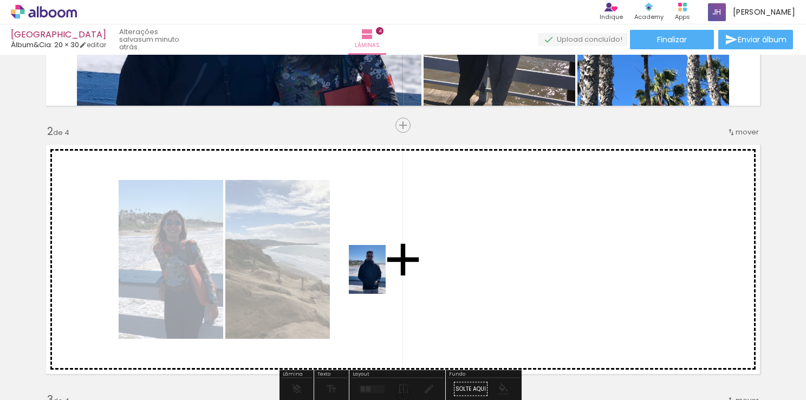
drag, startPoint x: 256, startPoint y: 367, endPoint x: 385, endPoint y: 276, distance: 158.6
click at [385, 276] on quentale-workspace at bounding box center [403, 200] width 806 height 400
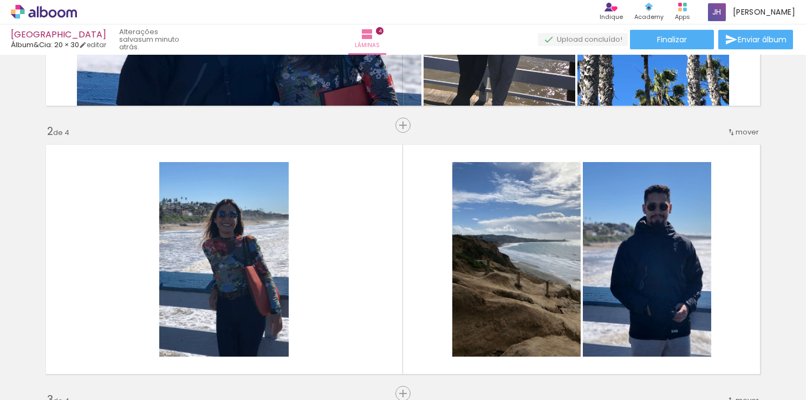
scroll to position [0, 1540]
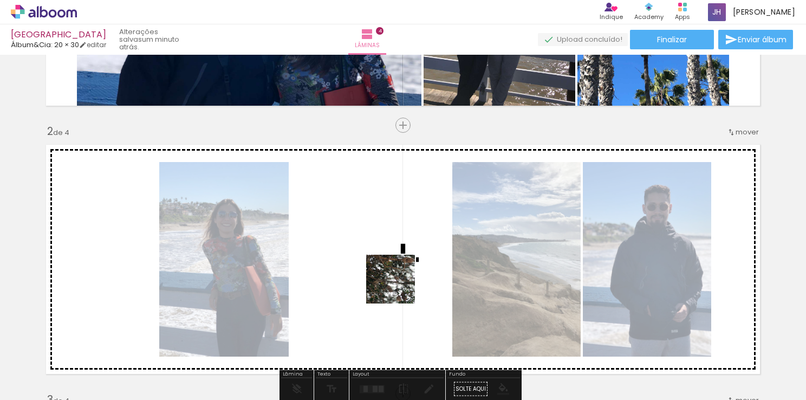
drag, startPoint x: 398, startPoint y: 359, endPoint x: 394, endPoint y: 261, distance: 97.6
click at [394, 261] on quentale-workspace at bounding box center [403, 200] width 806 height 400
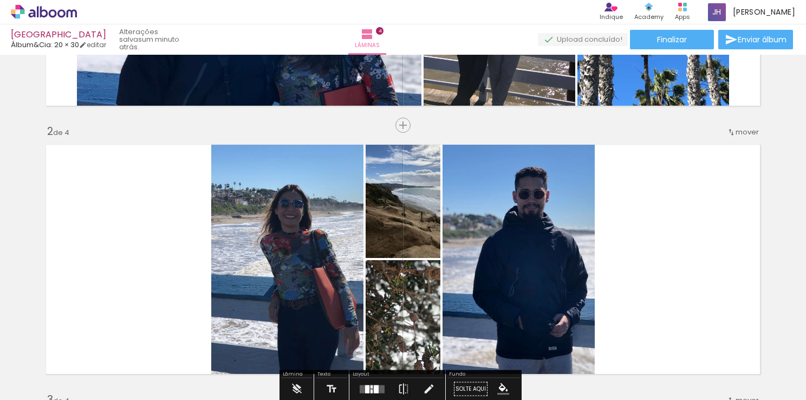
click at [655, 231] on quentale-layouter at bounding box center [403, 259] width 726 height 241
click at [693, 199] on quentale-layouter at bounding box center [403, 259] width 726 height 241
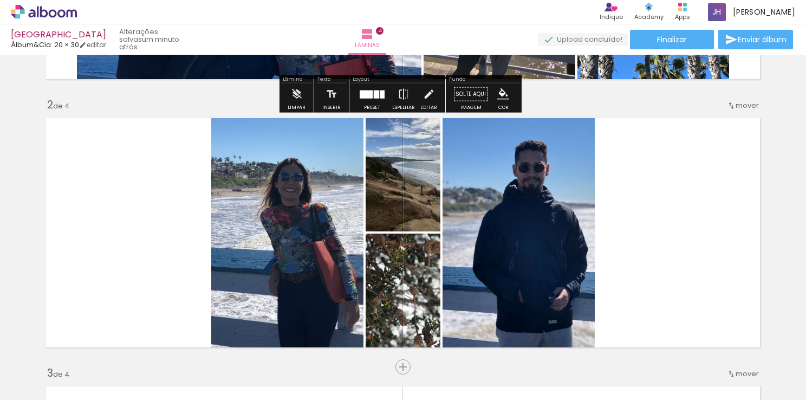
scroll to position [239, 0]
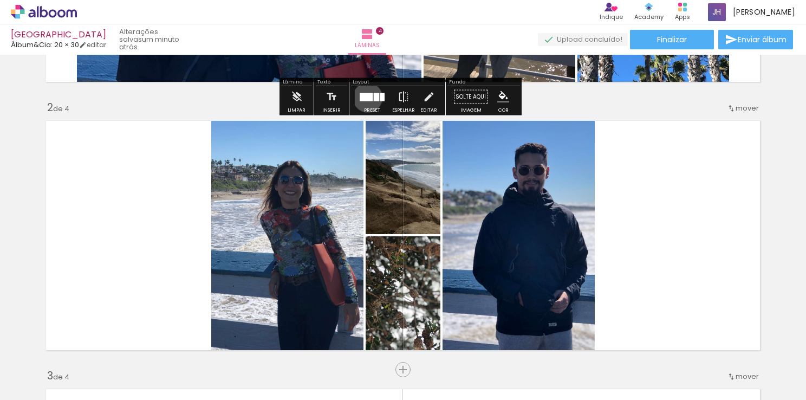
click at [365, 97] on div at bounding box center [366, 97] width 13 height 8
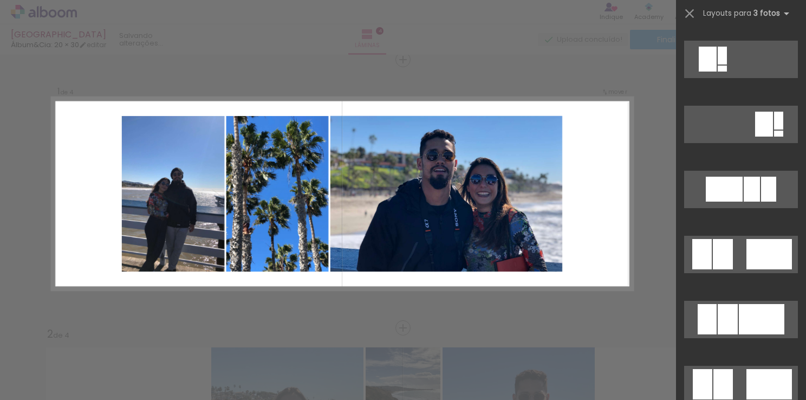
scroll to position [757, 0]
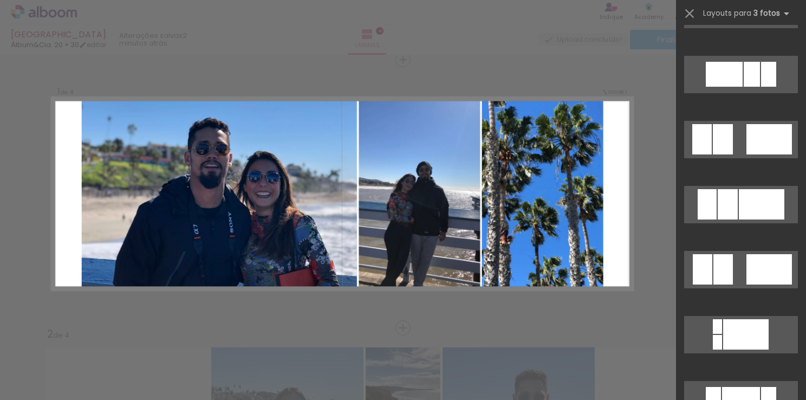
click at [622, 244] on quentale-layouter at bounding box center [342, 194] width 581 height 193
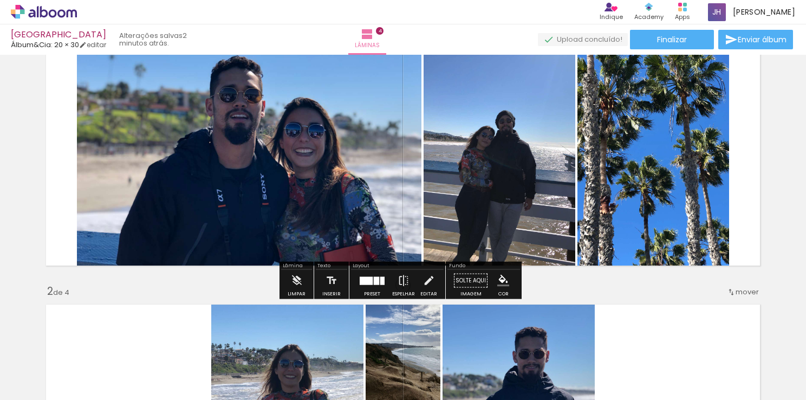
scroll to position [0, 0]
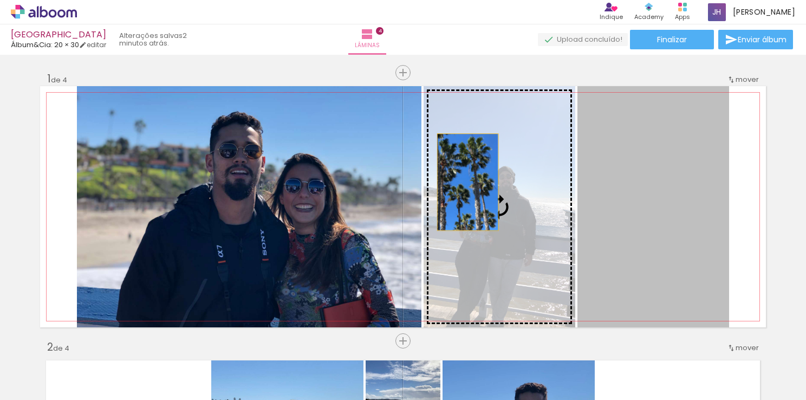
drag, startPoint x: 618, startPoint y: 183, endPoint x: 463, endPoint y: 182, distance: 154.9
click at [0, 0] on slot at bounding box center [0, 0] width 0 height 0
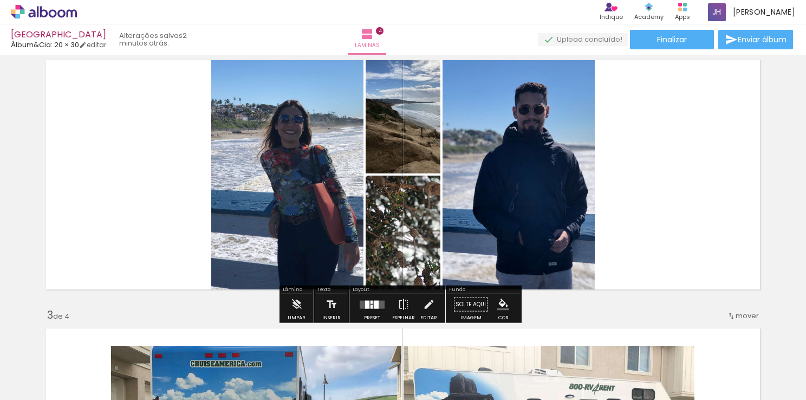
scroll to position [301, 0]
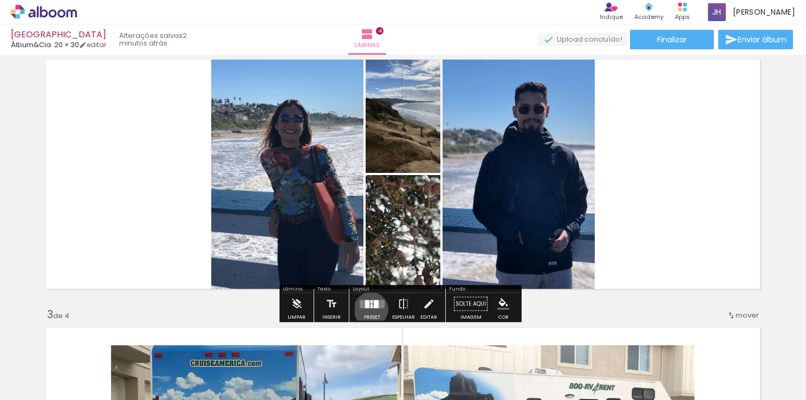
click at [368, 309] on div at bounding box center [372, 304] width 29 height 22
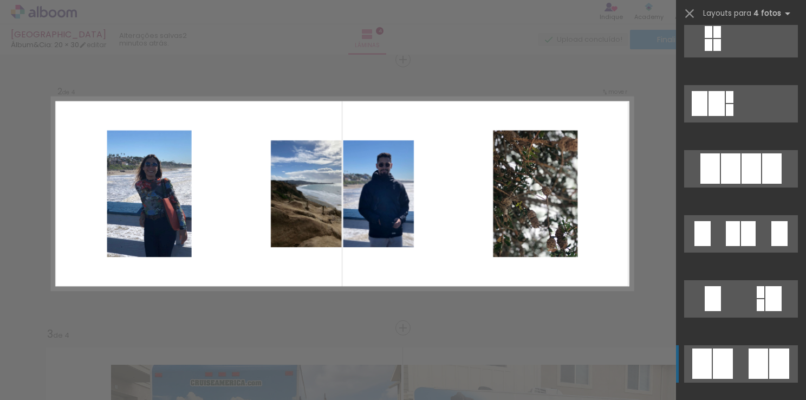
scroll to position [665, 0]
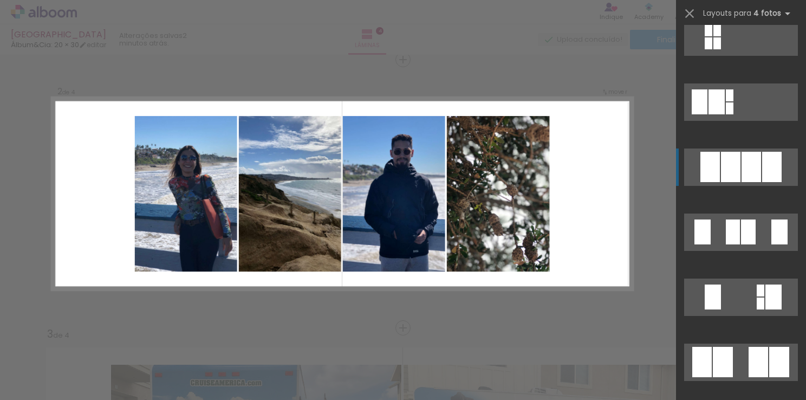
click at [728, 159] on div at bounding box center [731, 167] width 20 height 30
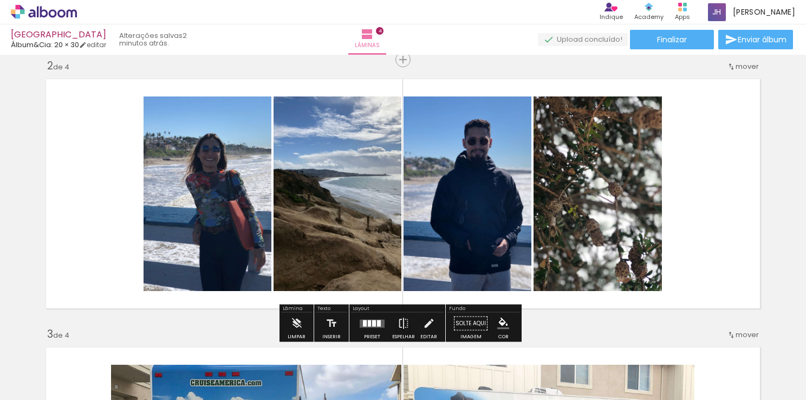
click at [611, 183] on quentale-photo at bounding box center [598, 193] width 128 height 194
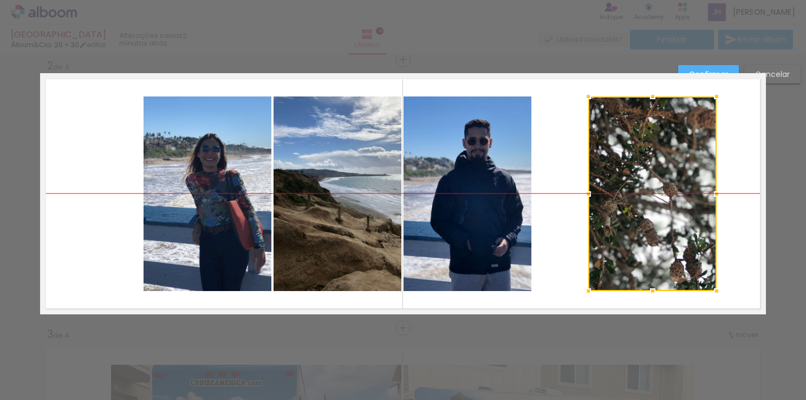
drag, startPoint x: 611, startPoint y: 183, endPoint x: 665, endPoint y: 185, distance: 54.7
click at [665, 185] on div at bounding box center [652, 193] width 128 height 194
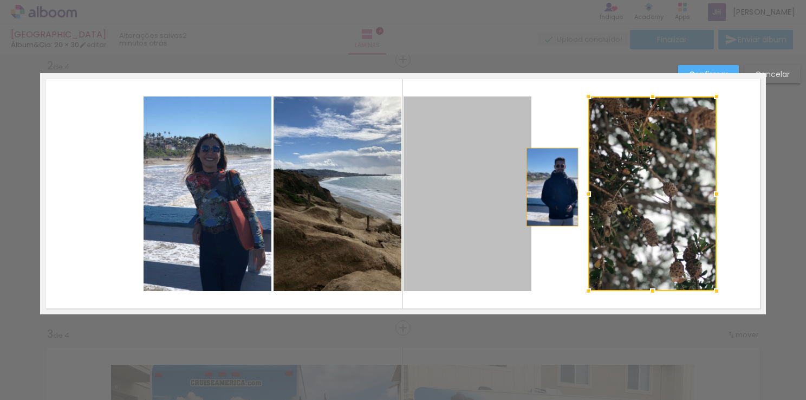
drag, startPoint x: 499, startPoint y: 188, endPoint x: 549, endPoint y: 187, distance: 49.9
click at [549, 187] on quentale-layouter at bounding box center [403, 193] width 726 height 241
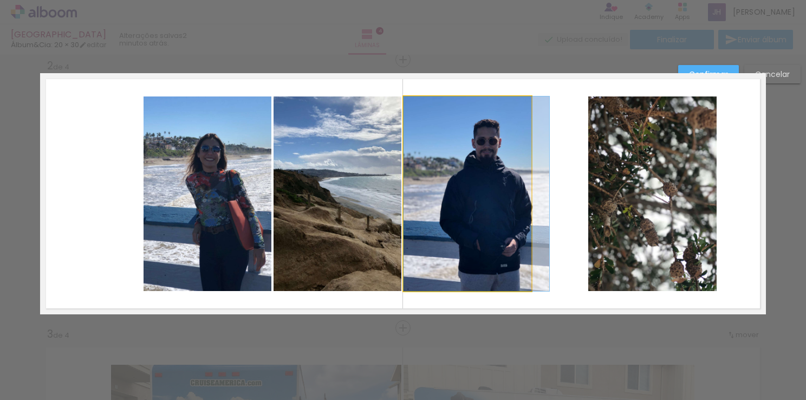
click at [520, 184] on quentale-photo at bounding box center [468, 193] width 128 height 194
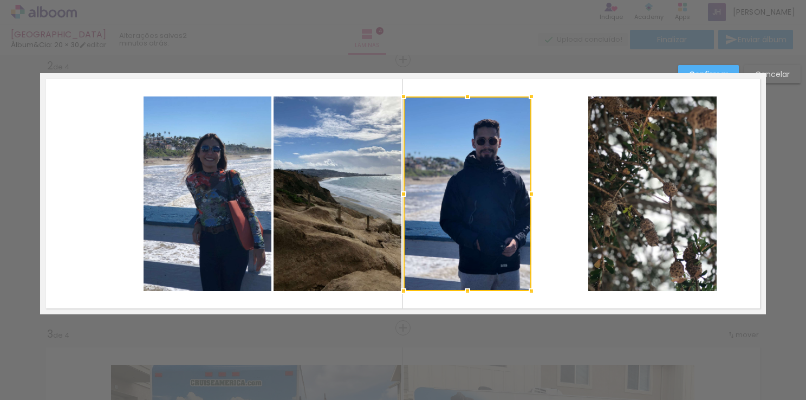
click at [521, 184] on div at bounding box center [532, 194] width 22 height 22
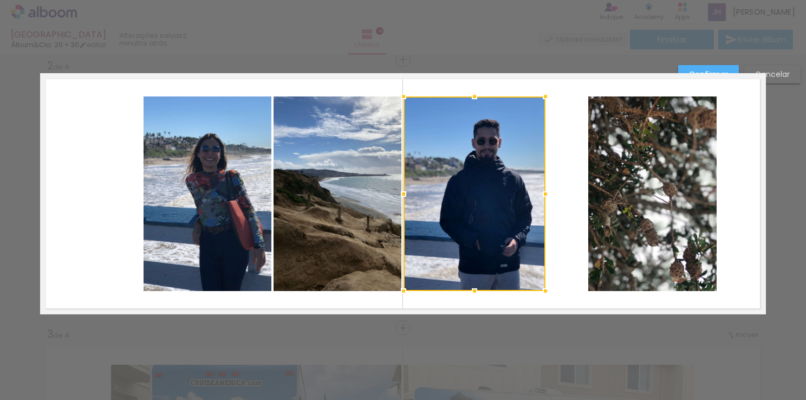
drag, startPoint x: 520, startPoint y: 184, endPoint x: 533, endPoint y: 187, distance: 13.3
click at [535, 187] on div at bounding box center [546, 194] width 22 height 22
click at [568, 189] on quentale-layouter at bounding box center [403, 193] width 726 height 241
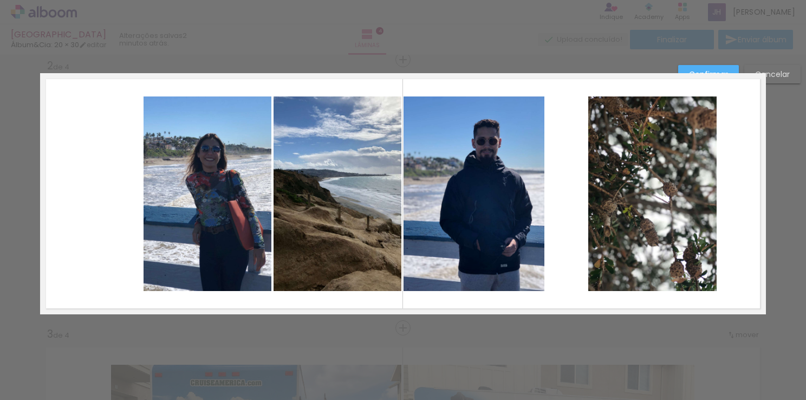
click at [490, 193] on quentale-photo at bounding box center [474, 193] width 141 height 194
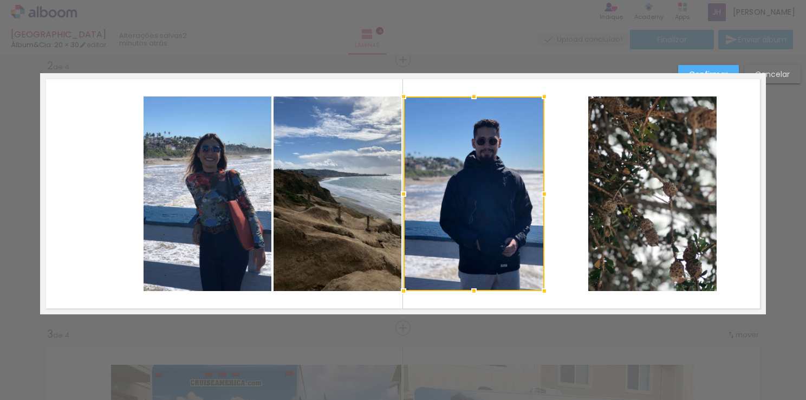
click at [490, 193] on div at bounding box center [474, 193] width 141 height 194
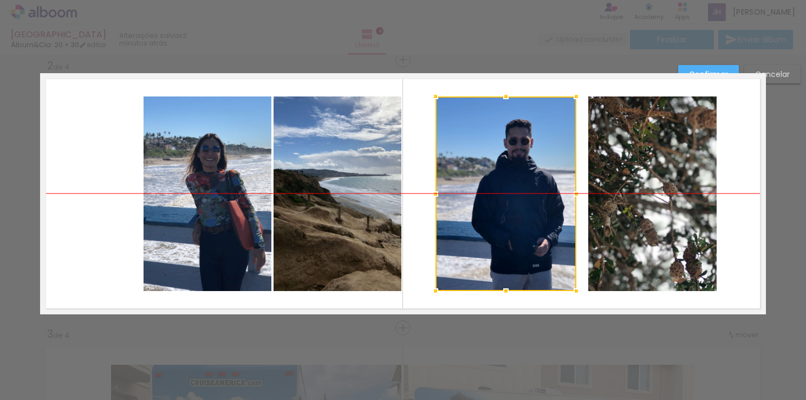
drag, startPoint x: 490, startPoint y: 193, endPoint x: 522, endPoint y: 193, distance: 32.5
click at [522, 193] on div at bounding box center [506, 193] width 141 height 194
click at [220, 200] on quentale-photo at bounding box center [208, 193] width 128 height 194
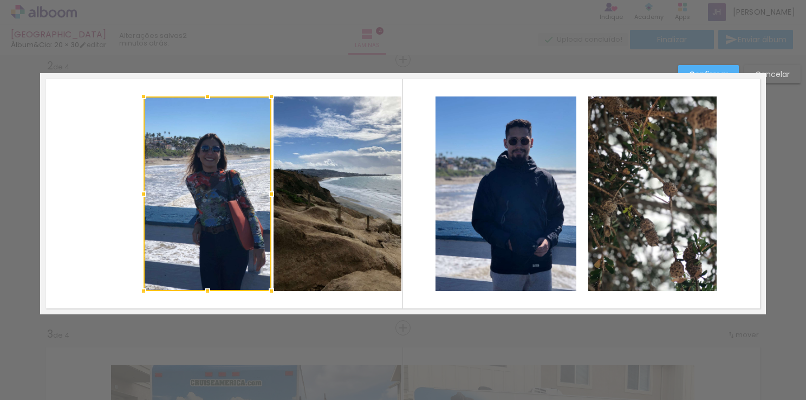
click at [220, 200] on div at bounding box center [208, 193] width 128 height 194
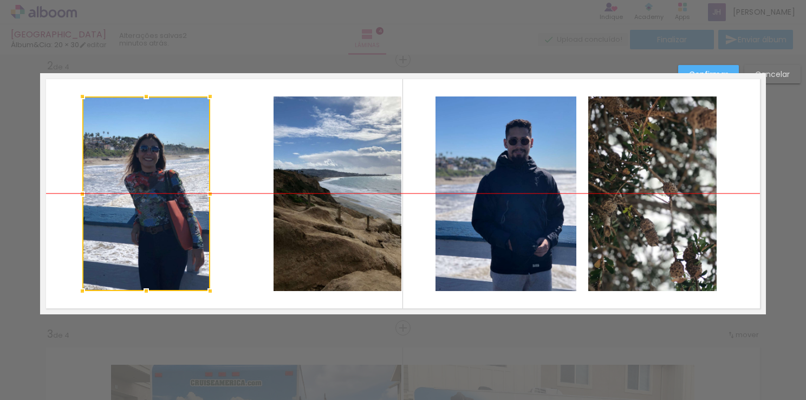
drag, startPoint x: 220, startPoint y: 200, endPoint x: 159, endPoint y: 199, distance: 61.2
click at [159, 199] on div at bounding box center [146, 193] width 128 height 194
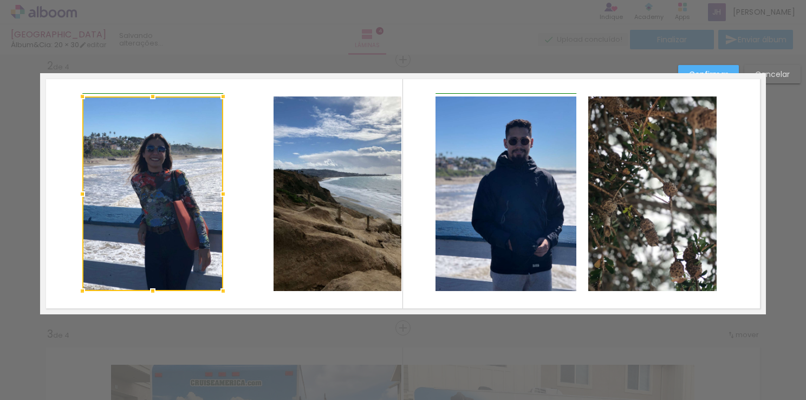
drag, startPoint x: 207, startPoint y: 193, endPoint x: 217, endPoint y: 192, distance: 9.8
click at [217, 192] on div at bounding box center [223, 194] width 22 height 22
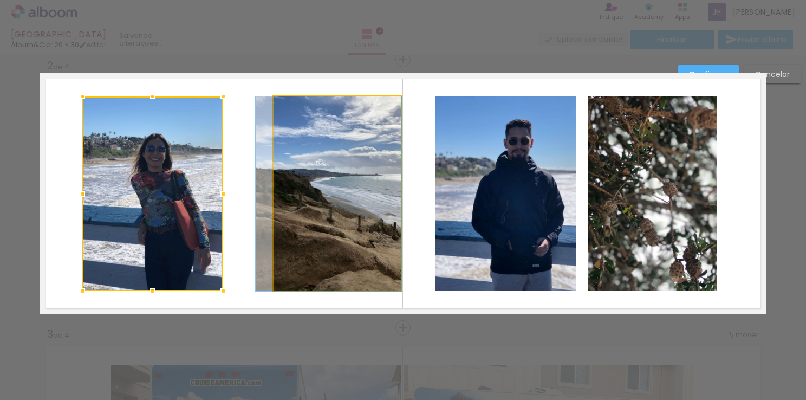
drag, startPoint x: 376, startPoint y: 169, endPoint x: 348, endPoint y: 169, distance: 27.6
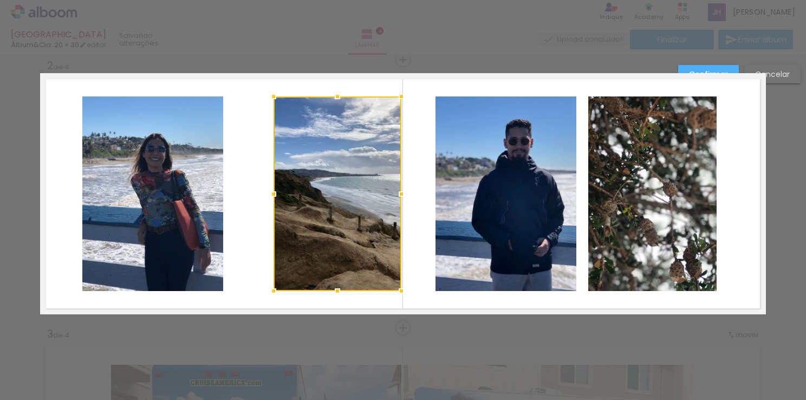
click at [348, 169] on div at bounding box center [338, 193] width 128 height 194
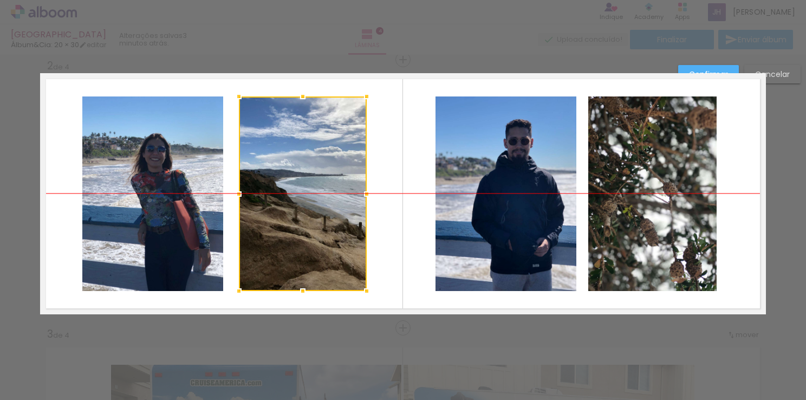
drag, startPoint x: 348, startPoint y: 169, endPoint x: 314, endPoint y: 169, distance: 34.7
click at [314, 169] on div at bounding box center [303, 193] width 128 height 194
click at [171, 177] on quentale-photo at bounding box center [152, 193] width 141 height 194
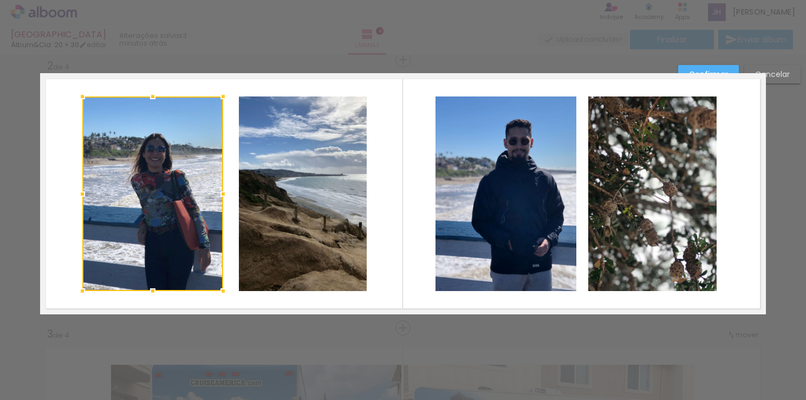
click at [171, 177] on div at bounding box center [152, 193] width 141 height 194
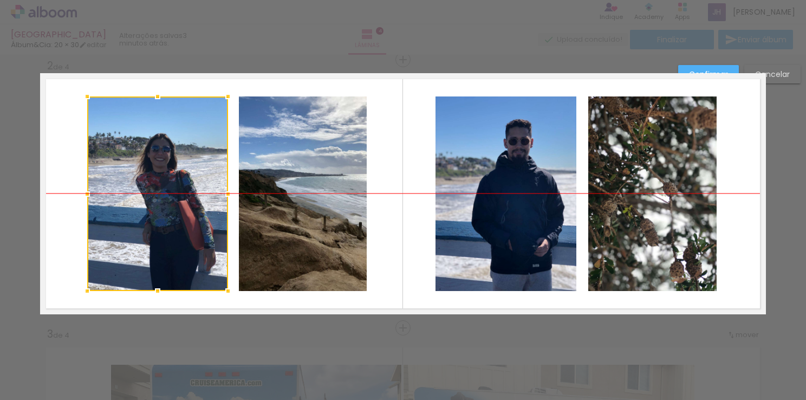
click at [176, 177] on div at bounding box center [157, 193] width 141 height 194
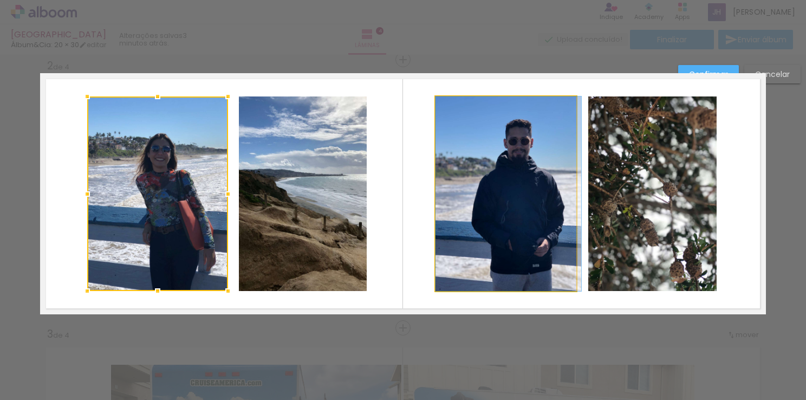
click at [476, 179] on quentale-photo at bounding box center [506, 193] width 141 height 194
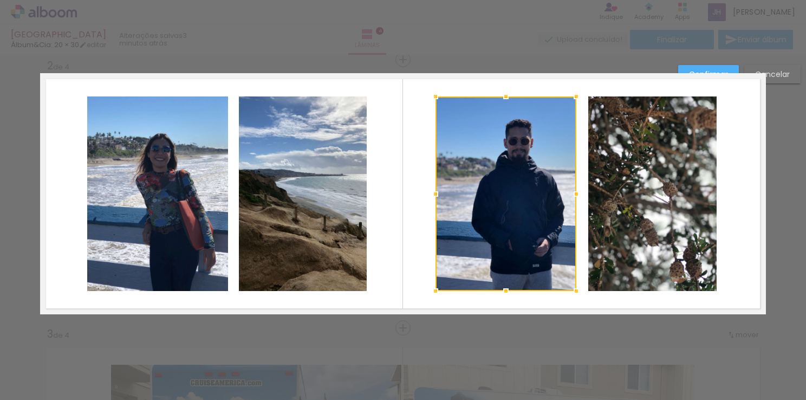
click at [476, 179] on div at bounding box center [506, 193] width 141 height 194
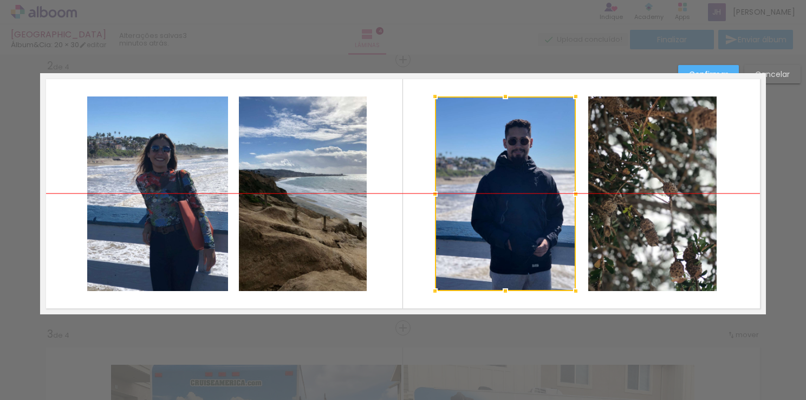
click at [475, 180] on div at bounding box center [505, 193] width 141 height 194
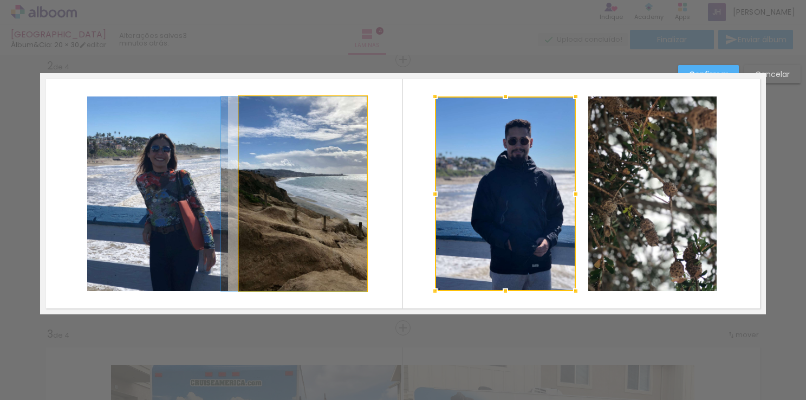
click at [322, 197] on quentale-photo at bounding box center [303, 193] width 128 height 194
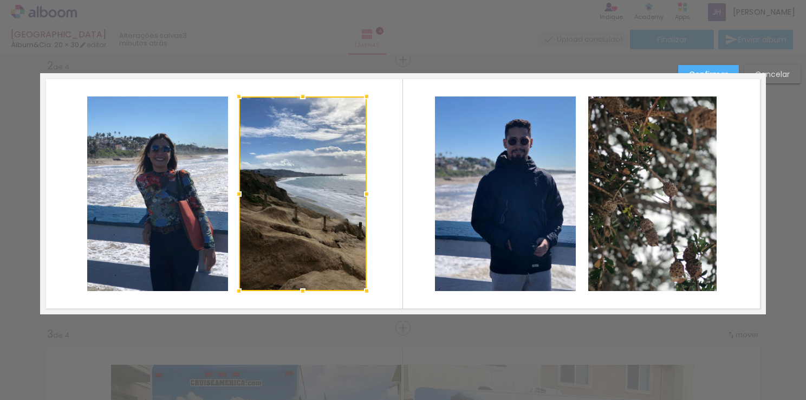
click at [322, 197] on div at bounding box center [303, 193] width 128 height 194
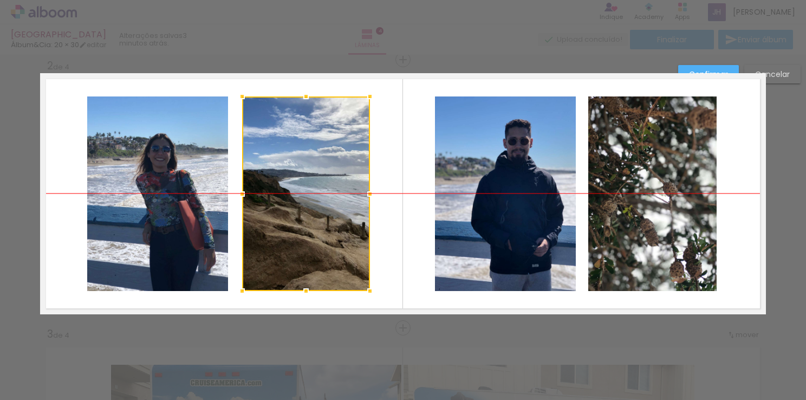
click at [325, 197] on div at bounding box center [306, 193] width 128 height 194
click at [59, 235] on quentale-layouter at bounding box center [403, 193] width 726 height 241
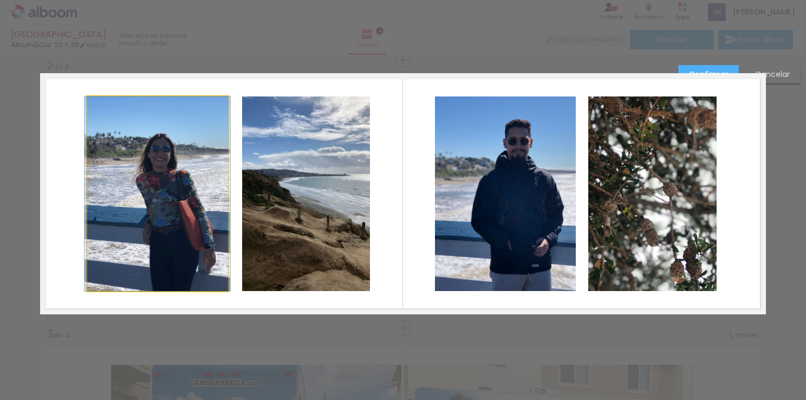
click at [136, 240] on quentale-photo at bounding box center [157, 193] width 141 height 194
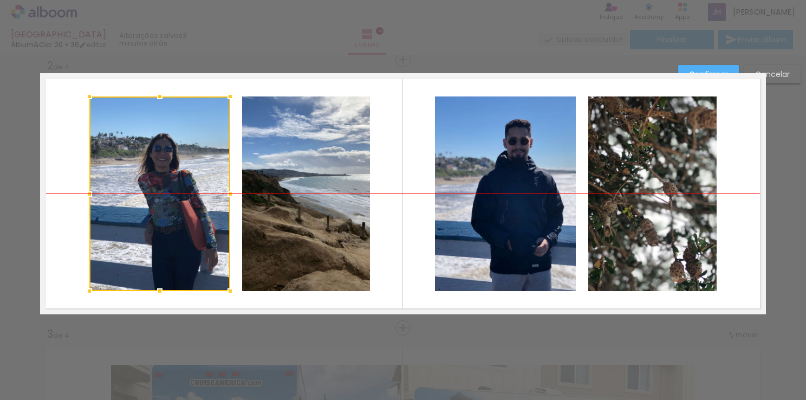
click at [138, 240] on div at bounding box center [159, 193] width 141 height 194
click at [395, 294] on quentale-layouter at bounding box center [403, 193] width 726 height 241
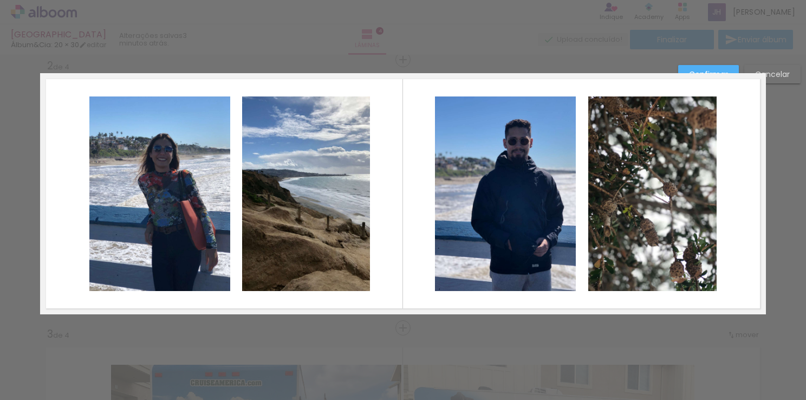
click at [0, 0] on slot "Confirmar" at bounding box center [0, 0] width 0 height 0
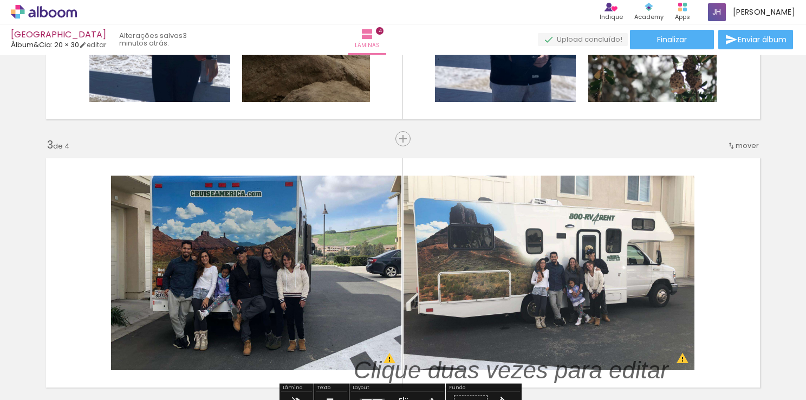
scroll to position [470, 0]
click at [403, 138] on span "Inserir lâmina" at bounding box center [408, 138] width 42 height 7
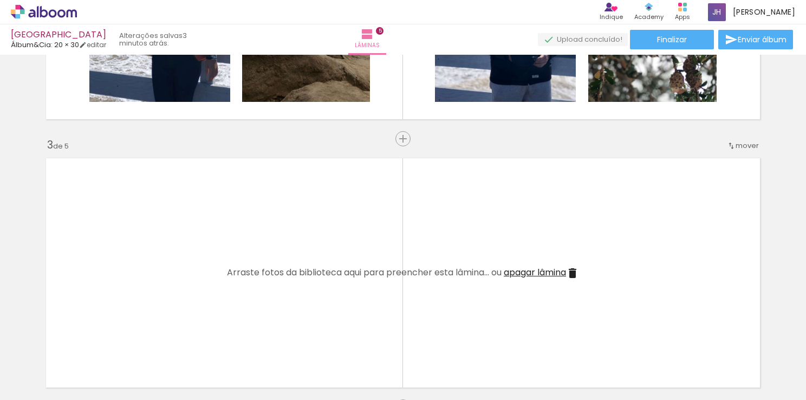
scroll to position [0, 0]
click at [124, 370] on div at bounding box center [109, 363] width 54 height 40
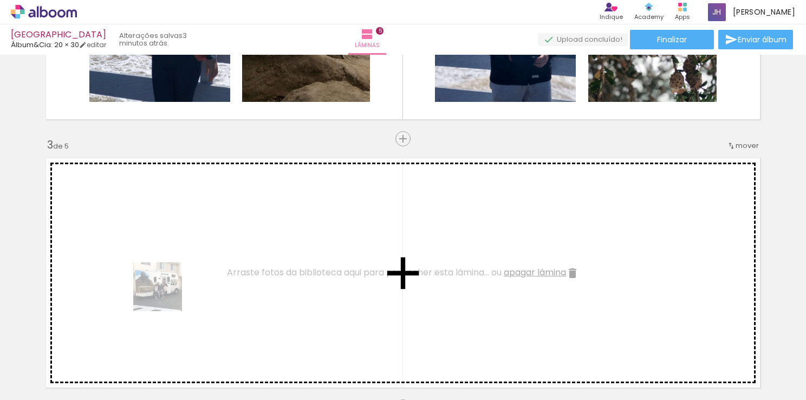
drag, startPoint x: 124, startPoint y: 370, endPoint x: 193, endPoint y: 281, distance: 113.1
click at [193, 281] on quentale-workspace at bounding box center [403, 200] width 806 height 400
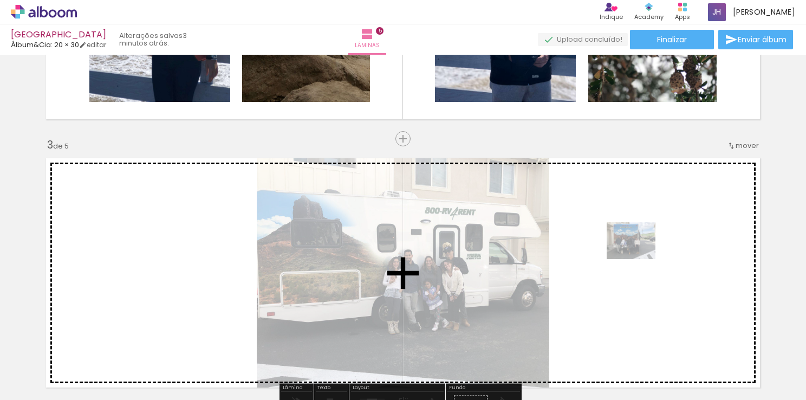
drag, startPoint x: 173, startPoint y: 367, endPoint x: 640, endPoint y: 255, distance: 480.2
click at [640, 255] on quentale-workspace at bounding box center [403, 200] width 806 height 400
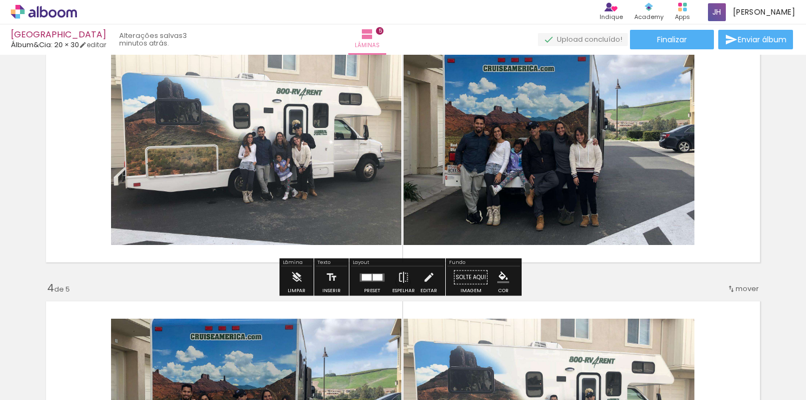
scroll to position [596, 0]
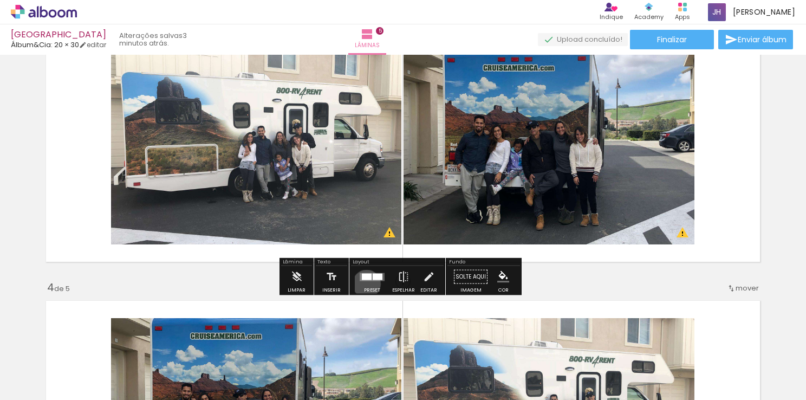
click at [364, 283] on div at bounding box center [372, 277] width 29 height 22
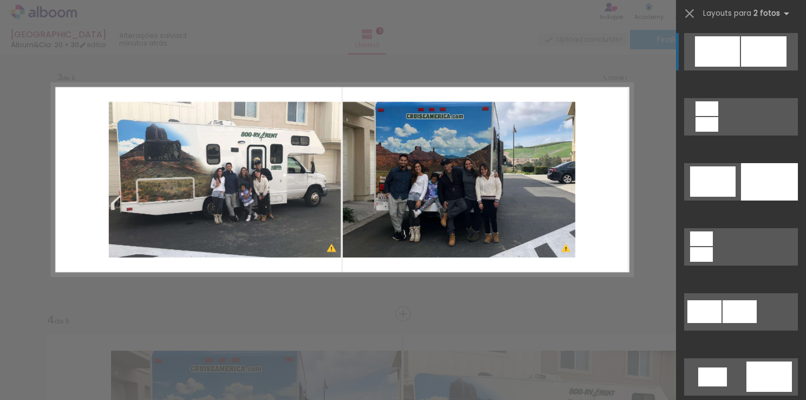
scroll to position [549, 0]
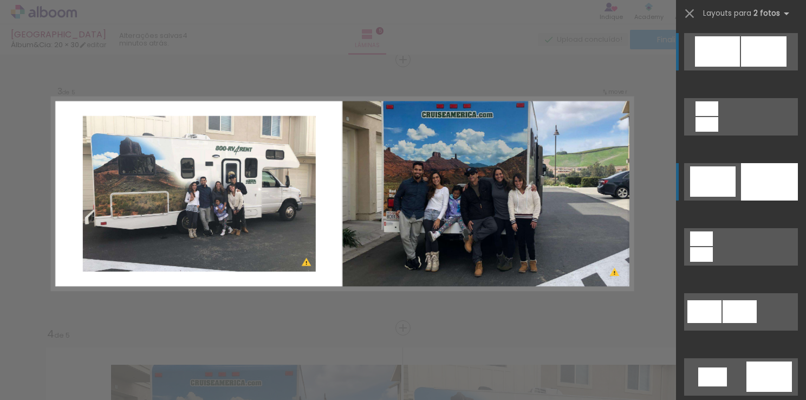
click at [723, 179] on div at bounding box center [713, 181] width 46 height 30
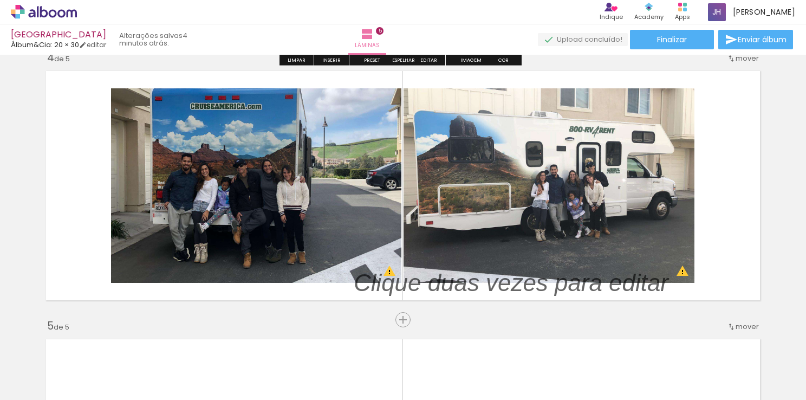
scroll to position [828, 0]
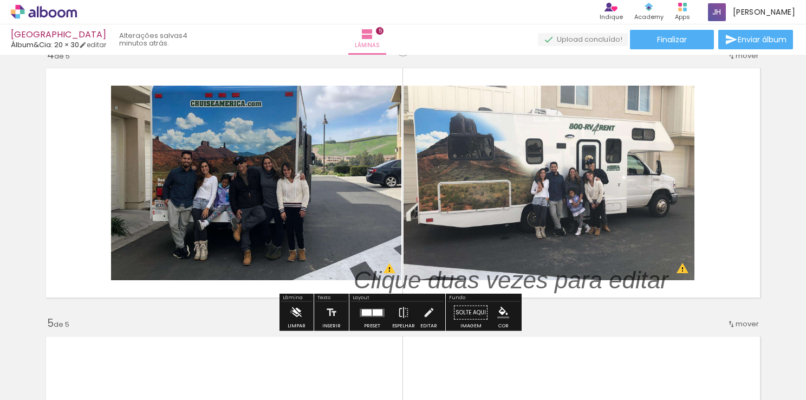
click at [292, 311] on iron-icon at bounding box center [297, 313] width 12 height 22
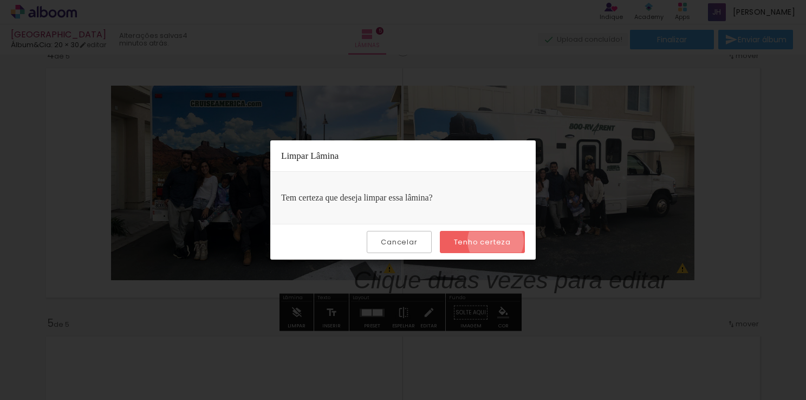
click at [0, 0] on slot "Tenho certeza" at bounding box center [0, 0] width 0 height 0
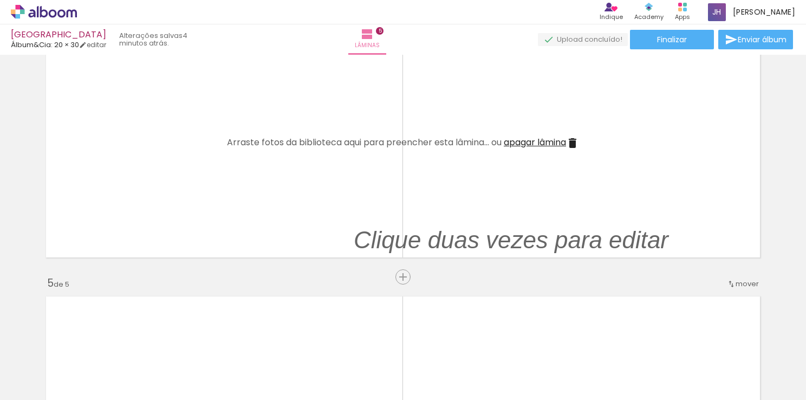
scroll to position [856, 0]
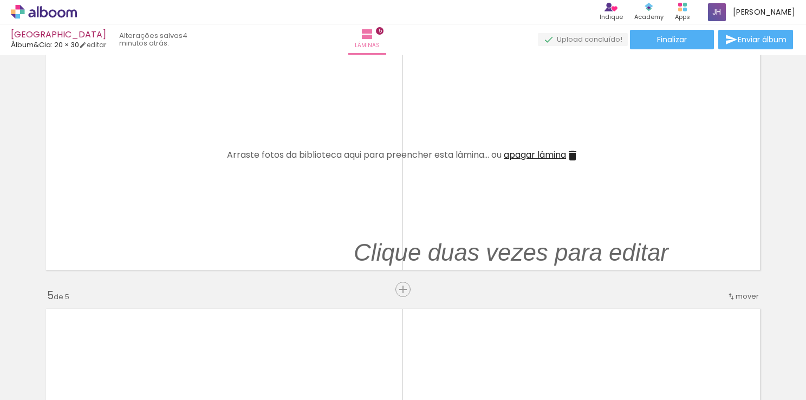
click at [541, 155] on span "apagar lâmina" at bounding box center [535, 154] width 62 height 12
click at [572, 155] on iron-icon at bounding box center [572, 155] width 13 height 13
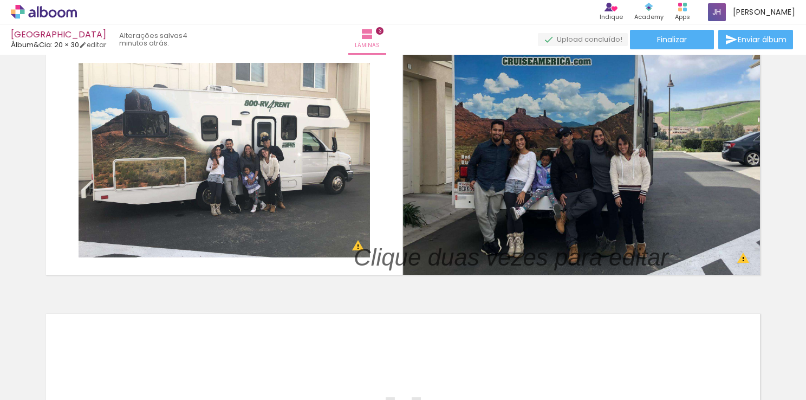
scroll to position [584, 0]
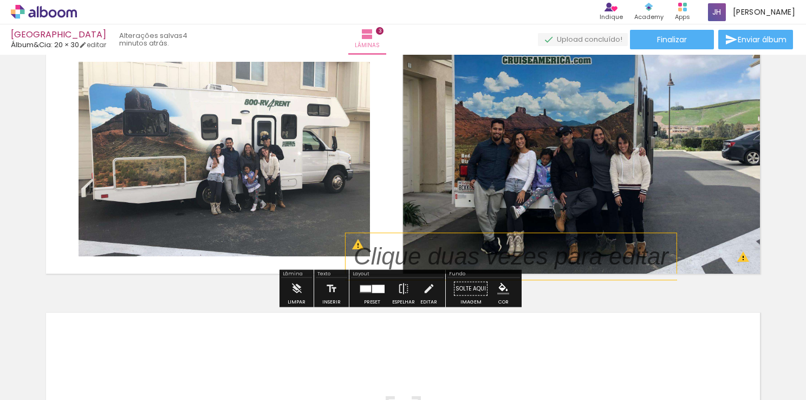
click at [390, 261] on p at bounding box center [519, 256] width 331 height 34
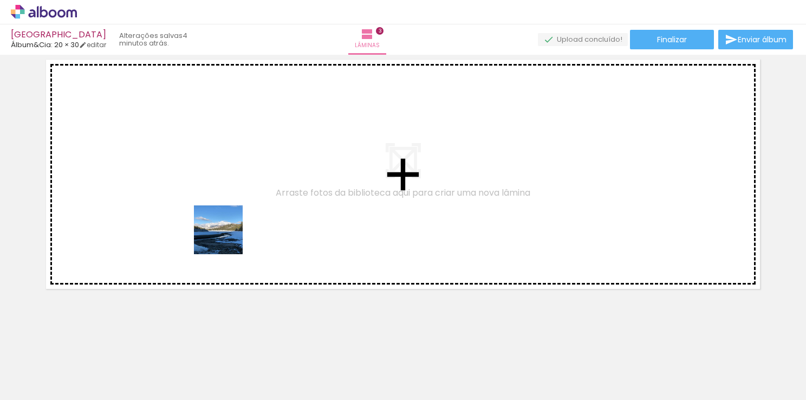
drag, startPoint x: 362, startPoint y: 373, endPoint x: 248, endPoint y: 337, distance: 120.1
click at [207, 222] on quentale-workspace at bounding box center [403, 200] width 806 height 400
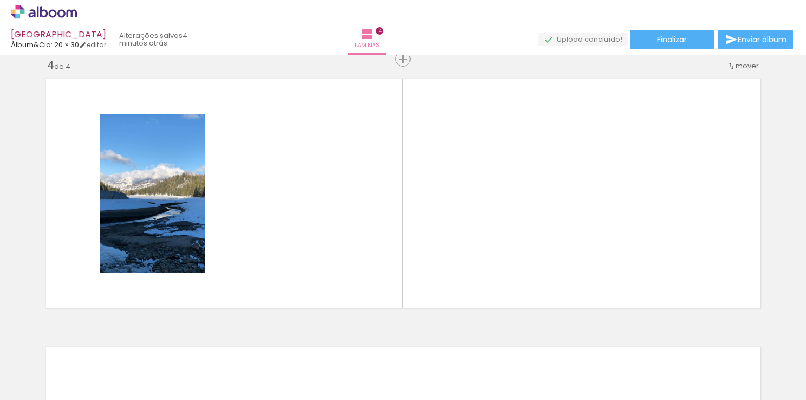
scroll to position [817, 0]
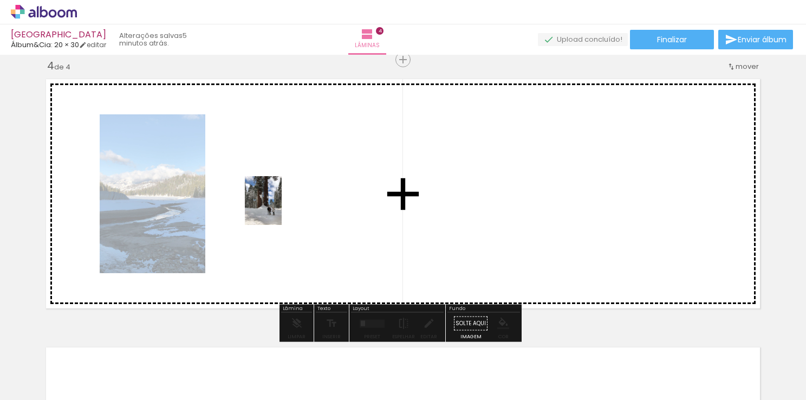
drag, startPoint x: 237, startPoint y: 363, endPoint x: 277, endPoint y: 207, distance: 161.1
click at [277, 207] on quentale-workspace at bounding box center [403, 200] width 806 height 400
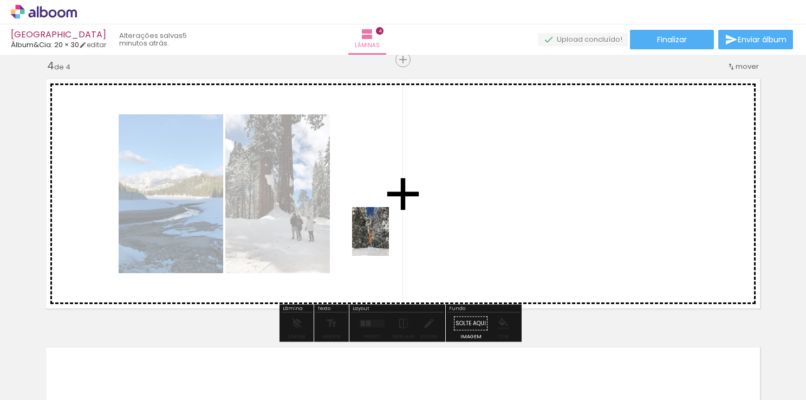
drag, startPoint x: 419, startPoint y: 372, endPoint x: 385, endPoint y: 238, distance: 138.2
click at [385, 238] on quentale-workspace at bounding box center [403, 200] width 806 height 400
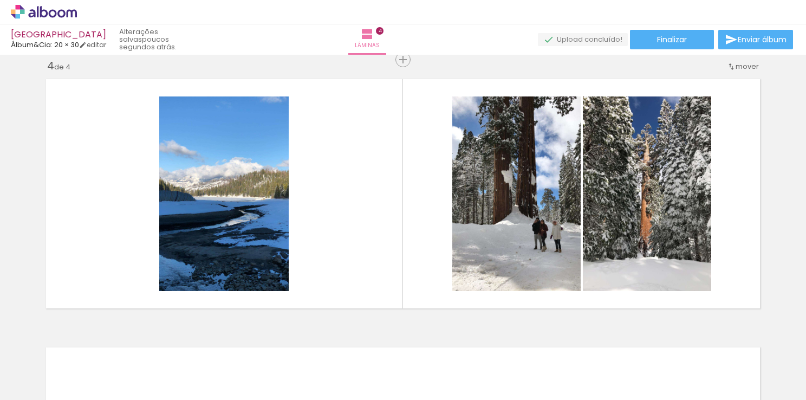
scroll to position [0, 2724]
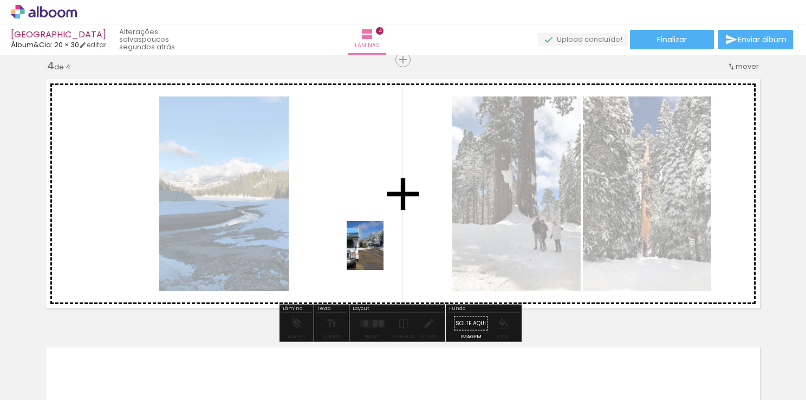
drag, startPoint x: 421, startPoint y: 373, endPoint x: 374, endPoint y: 242, distance: 139.6
click at [374, 242] on quentale-workspace at bounding box center [403, 200] width 806 height 400
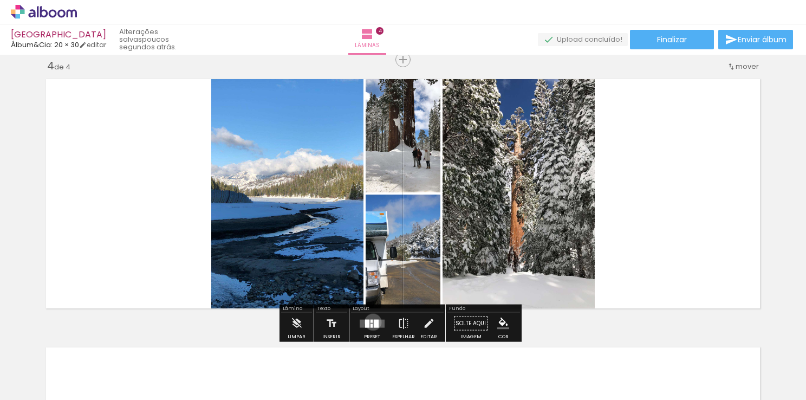
click at [374, 321] on div at bounding box center [376, 323] width 5 height 8
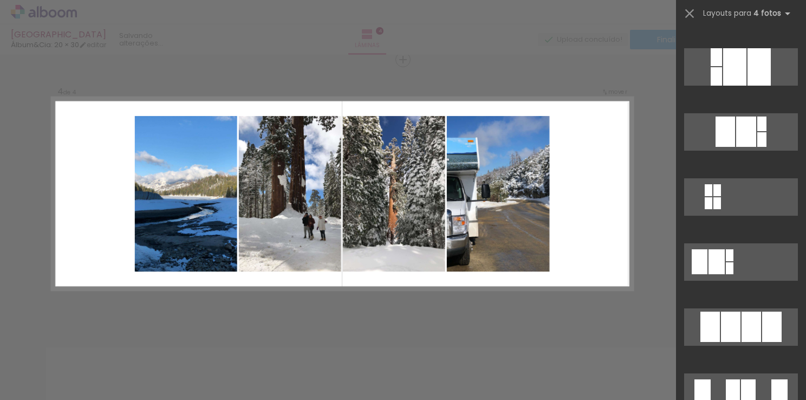
scroll to position [522, 0]
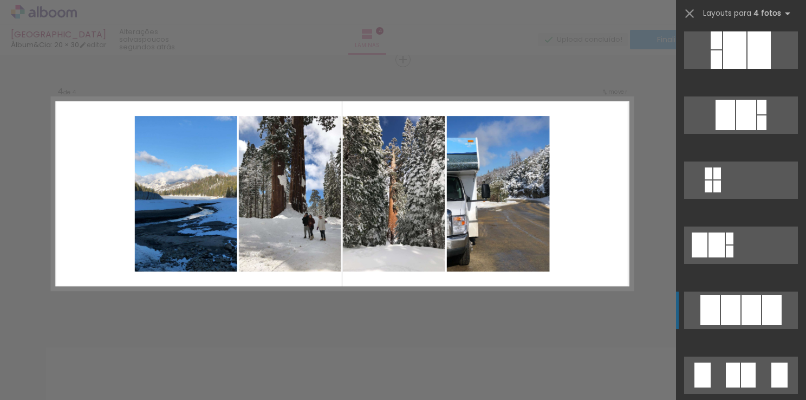
click at [727, 311] on div at bounding box center [731, 310] width 20 height 30
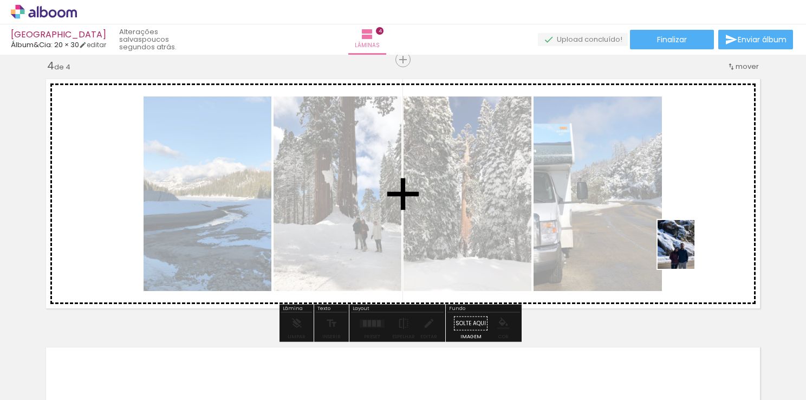
drag, startPoint x: 548, startPoint y: 361, endPoint x: 697, endPoint y: 247, distance: 187.0
click at [697, 247] on quentale-workspace at bounding box center [403, 200] width 806 height 400
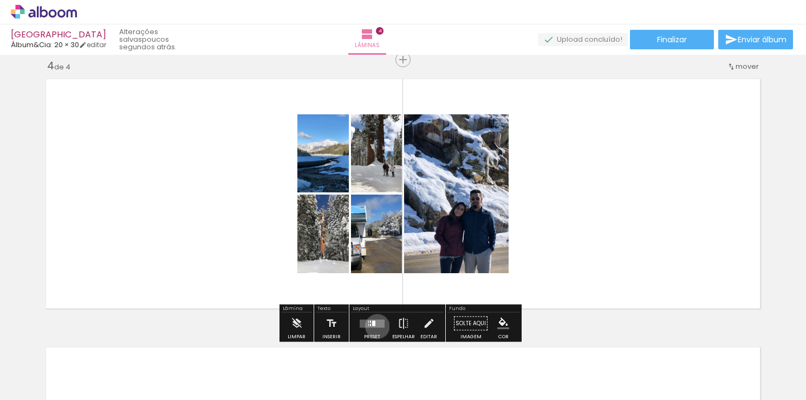
click at [375, 326] on quentale-layouter at bounding box center [372, 323] width 25 height 8
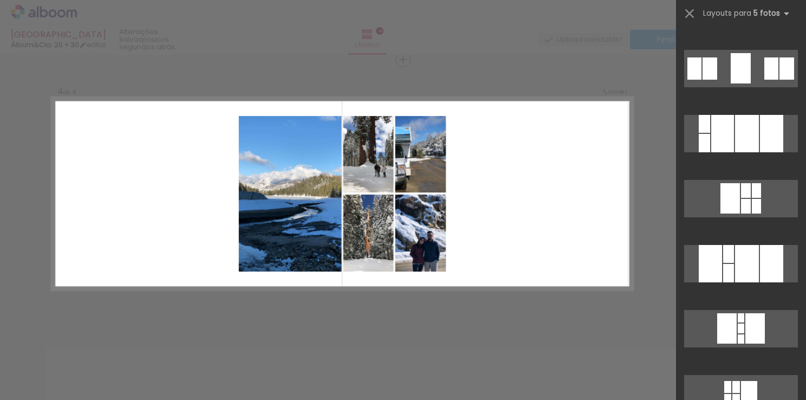
scroll to position [318, 0]
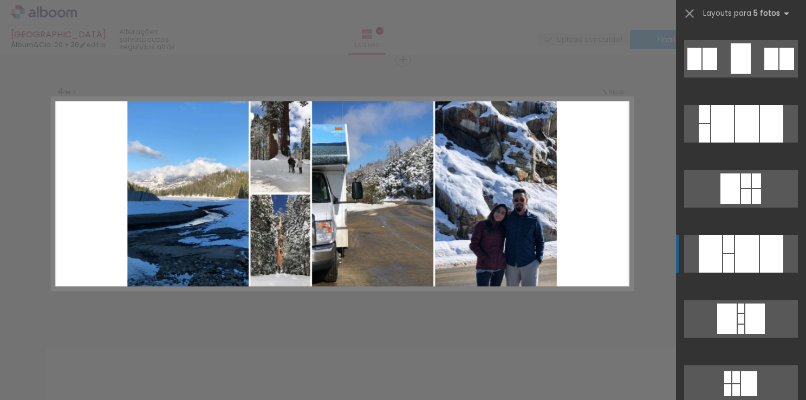
click at [738, 259] on div at bounding box center [747, 253] width 24 height 37
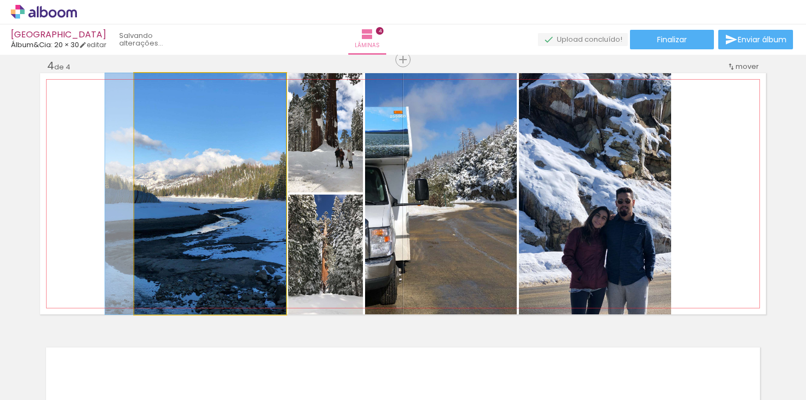
drag, startPoint x: 228, startPoint y: 269, endPoint x: 181, endPoint y: 260, distance: 48.0
click at [181, 260] on quentale-photo at bounding box center [210, 193] width 152 height 241
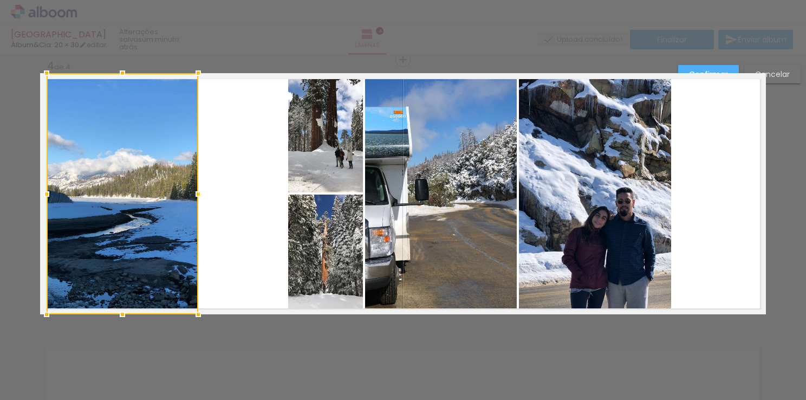
drag, startPoint x: 181, startPoint y: 260, endPoint x: 93, endPoint y: 247, distance: 88.7
click at [93, 247] on div at bounding box center [123, 193] width 152 height 241
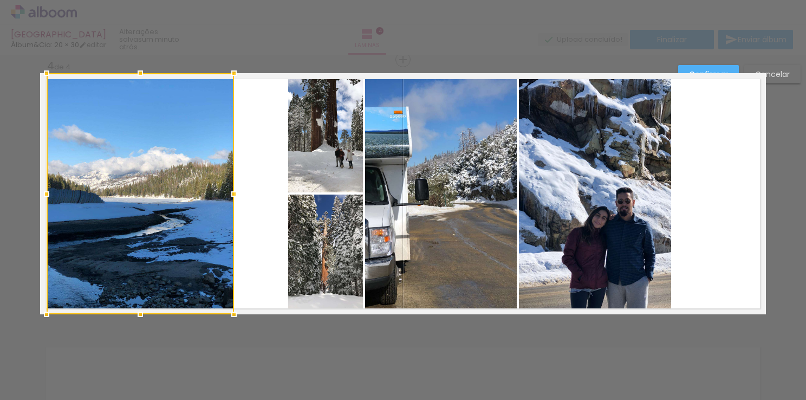
drag, startPoint x: 193, startPoint y: 196, endPoint x: 229, endPoint y: 197, distance: 35.8
click at [229, 197] on div at bounding box center [234, 194] width 22 height 22
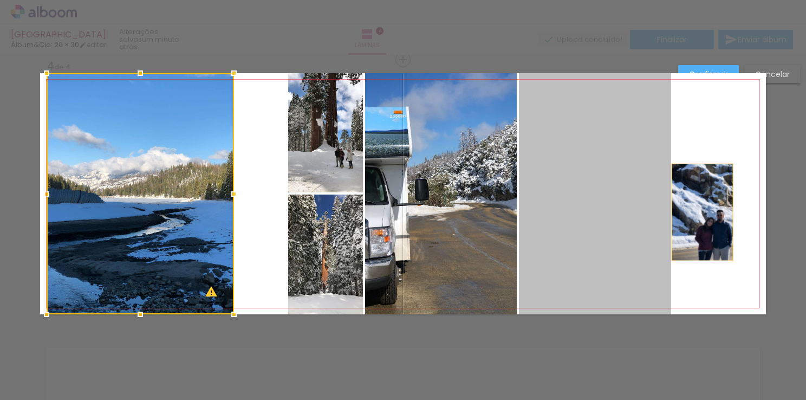
drag, startPoint x: 619, startPoint y: 211, endPoint x: 703, endPoint y: 212, distance: 84.0
click at [703, 212] on quentale-layouter at bounding box center [403, 193] width 726 height 241
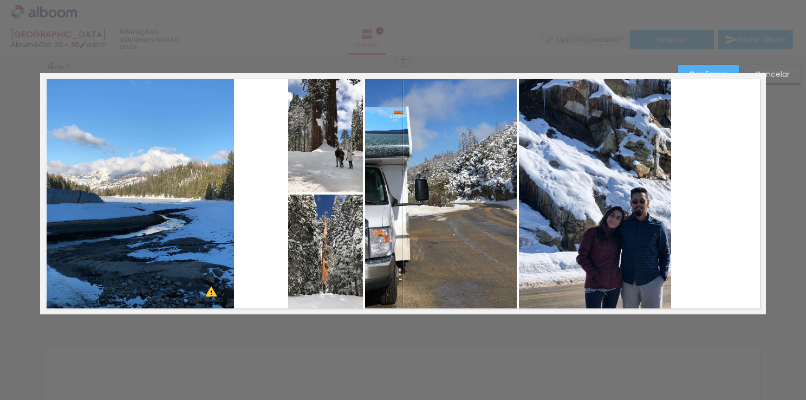
click at [626, 202] on quentale-photo at bounding box center [595, 193] width 152 height 241
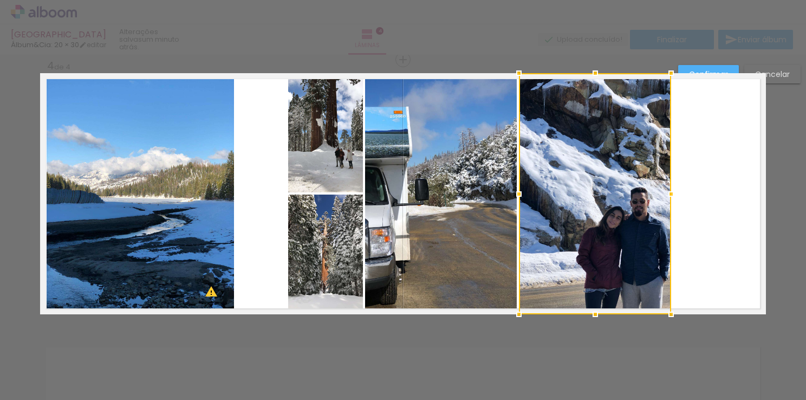
click at [626, 202] on div at bounding box center [595, 193] width 152 height 241
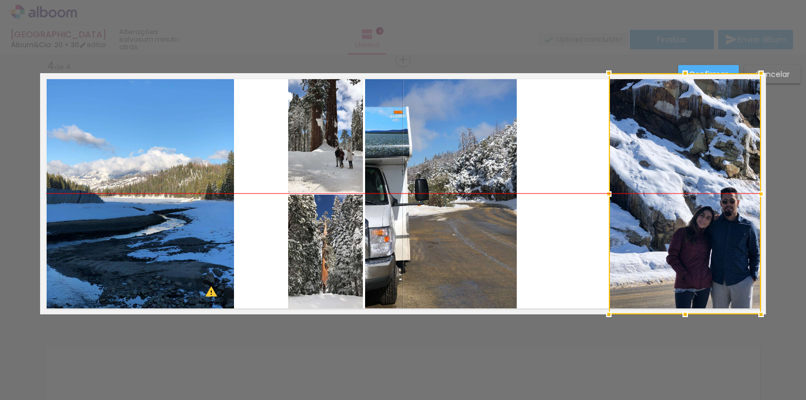
drag, startPoint x: 626, startPoint y: 202, endPoint x: 717, endPoint y: 203, distance: 90.5
click at [717, 203] on div at bounding box center [685, 193] width 152 height 241
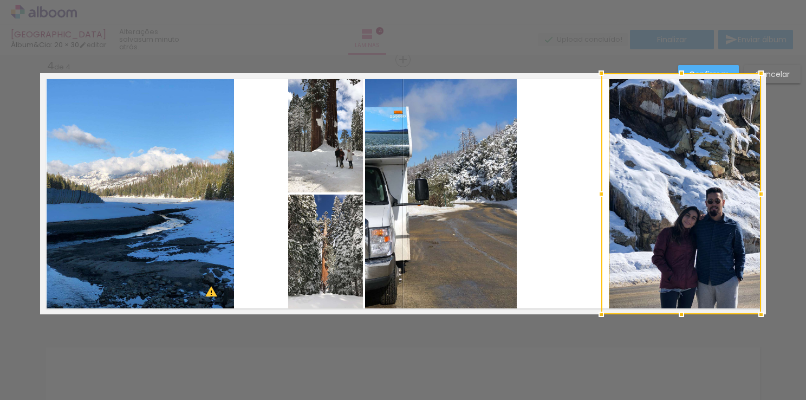
drag, startPoint x: 604, startPoint y: 196, endPoint x: 561, endPoint y: 200, distance: 43.0
click at [561, 200] on album-spread "4 de 4" at bounding box center [403, 193] width 726 height 241
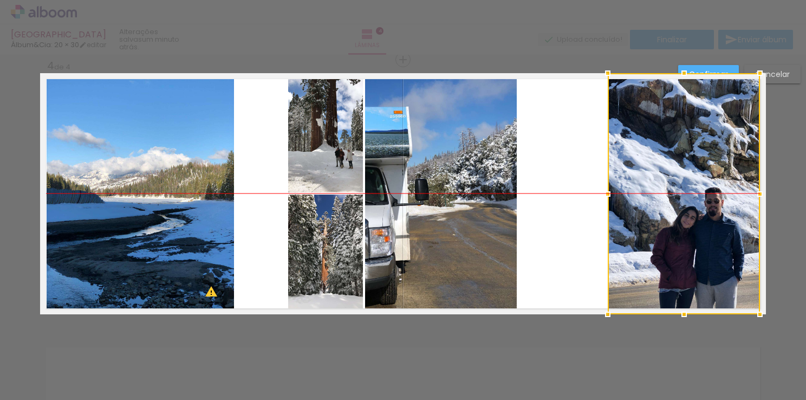
drag, startPoint x: 625, startPoint y: 218, endPoint x: 714, endPoint y: 220, distance: 88.9
click at [714, 220] on div at bounding box center [684, 193] width 152 height 241
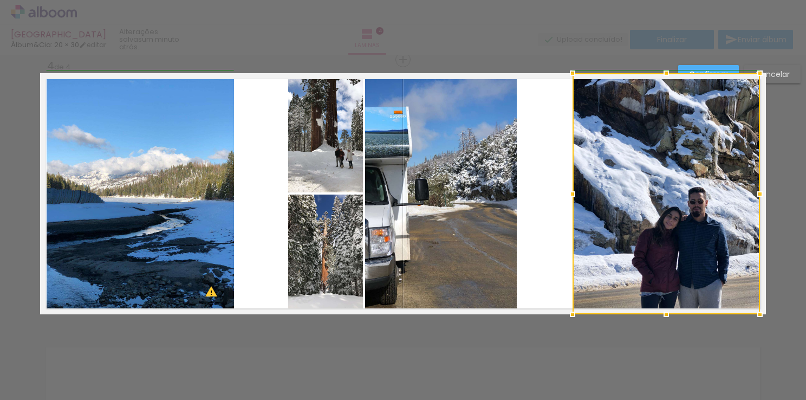
drag, startPoint x: 603, startPoint y: 191, endPoint x: 570, endPoint y: 198, distance: 33.7
click at [570, 198] on div at bounding box center [573, 194] width 22 height 22
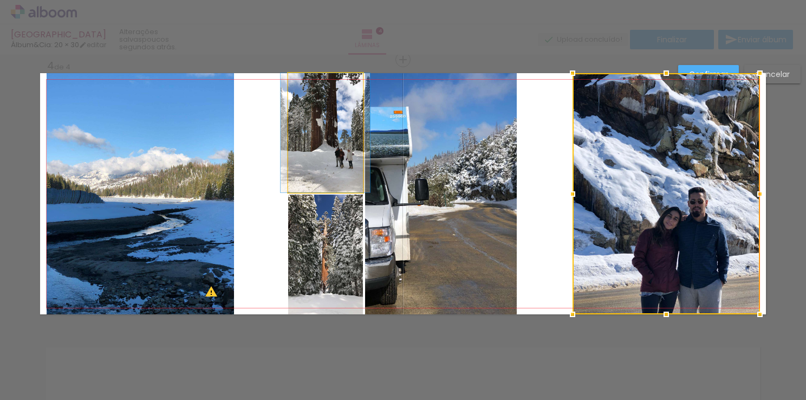
click at [323, 157] on quentale-photo at bounding box center [325, 132] width 75 height 119
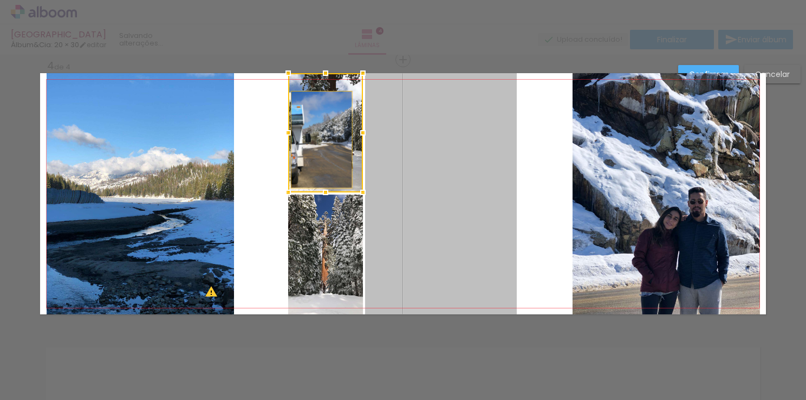
drag, startPoint x: 433, startPoint y: 199, endPoint x: 317, endPoint y: 139, distance: 130.6
click at [317, 139] on album-spread "4 de 4" at bounding box center [403, 193] width 726 height 241
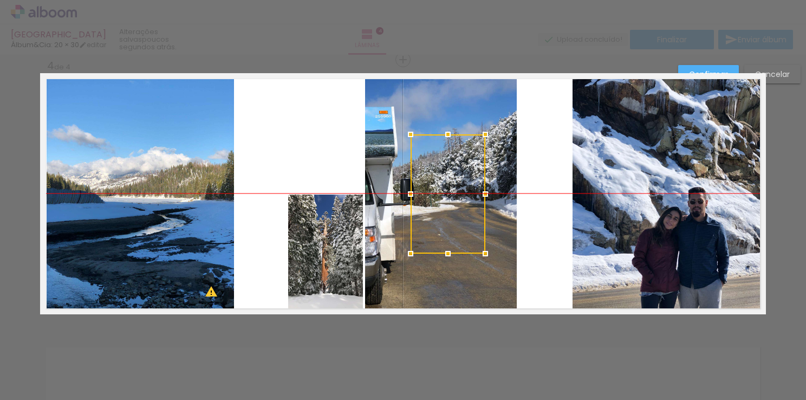
drag, startPoint x: 322, startPoint y: 142, endPoint x: 469, endPoint y: 205, distance: 160.2
click at [469, 205] on div at bounding box center [448, 193] width 75 height 119
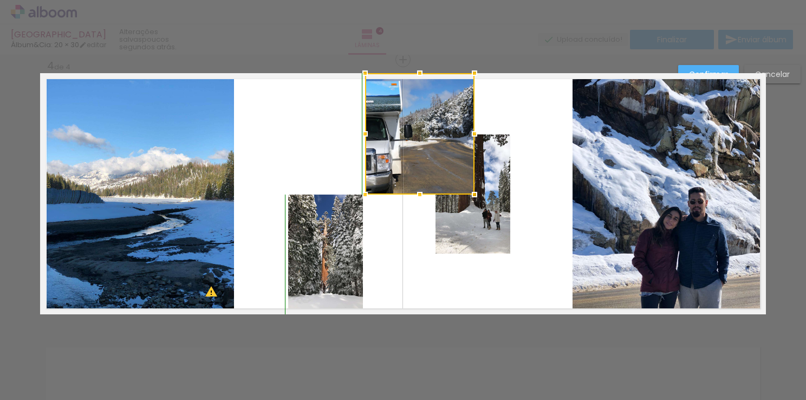
drag, startPoint x: 517, startPoint y: 315, endPoint x: 475, endPoint y: 196, distance: 126.4
click at [475, 196] on div at bounding box center [475, 195] width 22 height 22
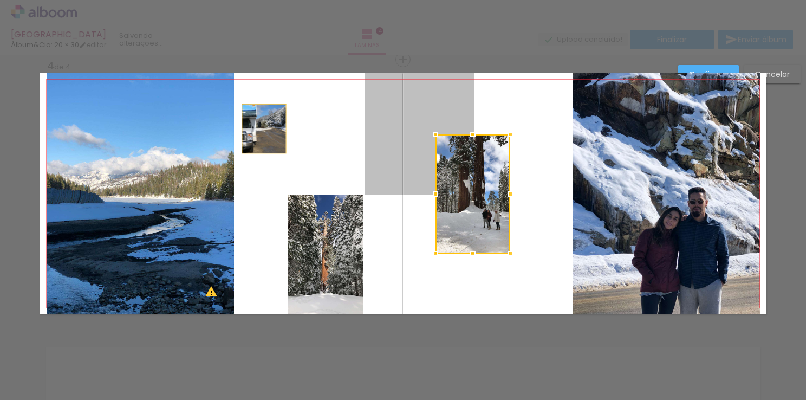
drag, startPoint x: 395, startPoint y: 151, endPoint x: 265, endPoint y: 129, distance: 131.9
click at [265, 129] on quentale-layouter at bounding box center [403, 193] width 726 height 241
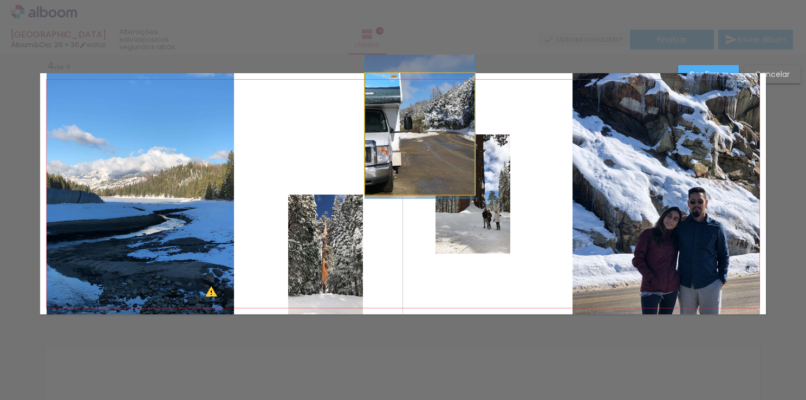
click at [373, 144] on quentale-photo at bounding box center [419, 133] width 109 height 121
click at [436, 144] on div at bounding box center [473, 193] width 75 height 119
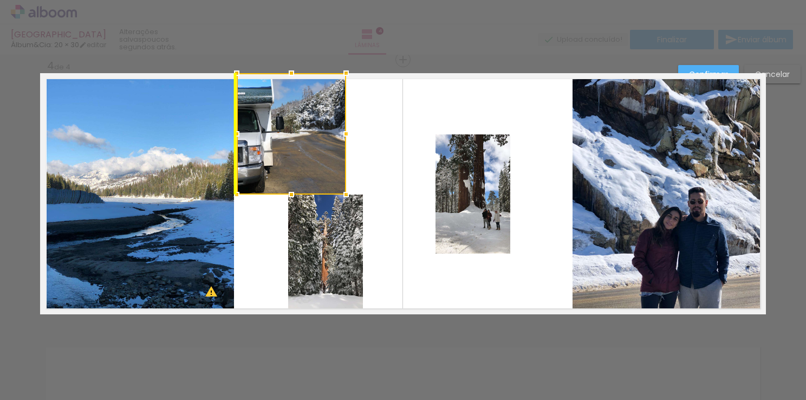
drag, startPoint x: 373, startPoint y: 144, endPoint x: 243, endPoint y: 144, distance: 129.5
click at [243, 144] on div at bounding box center [291, 133] width 109 height 121
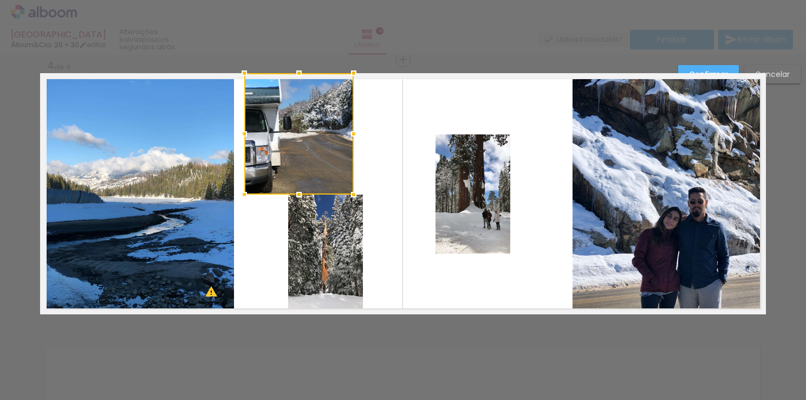
drag, startPoint x: 267, startPoint y: 144, endPoint x: 274, endPoint y: 146, distance: 7.9
click at [274, 146] on div at bounding box center [298, 133] width 109 height 121
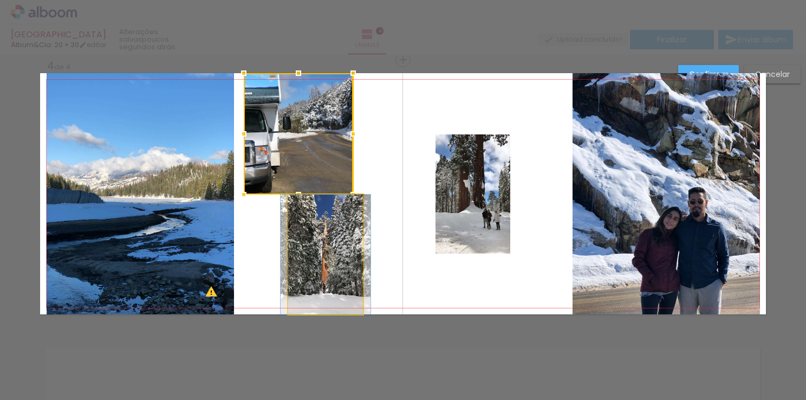
click at [333, 241] on quentale-photo at bounding box center [325, 254] width 75 height 120
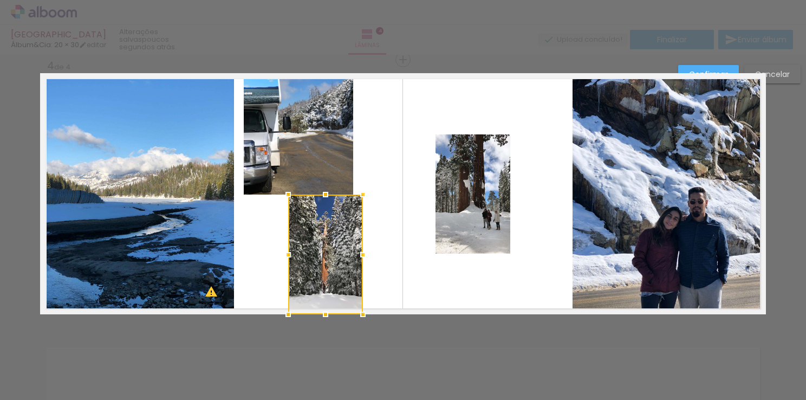
click at [333, 241] on div at bounding box center [325, 254] width 75 height 120
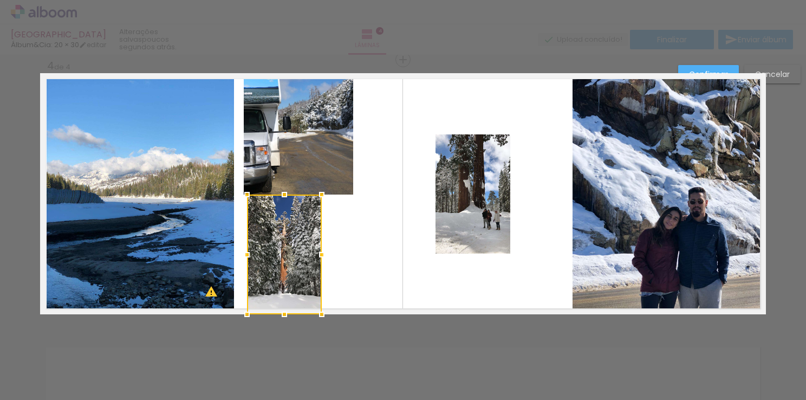
drag, startPoint x: 341, startPoint y: 248, endPoint x: 300, endPoint y: 270, distance: 46.0
click at [300, 270] on div at bounding box center [284, 254] width 75 height 120
click at [387, 250] on quentale-layouter at bounding box center [403, 193] width 726 height 241
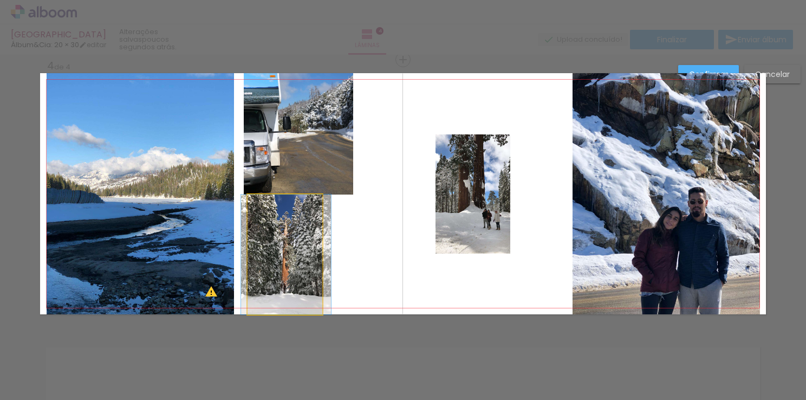
drag, startPoint x: 283, startPoint y: 248, endPoint x: 285, endPoint y: 258, distance: 10.0
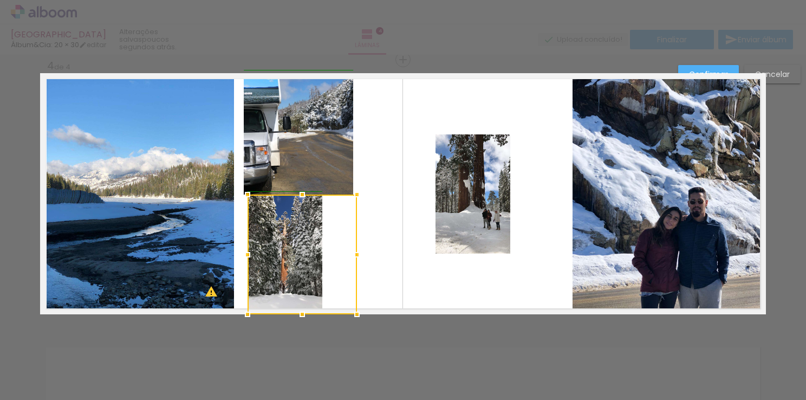
drag, startPoint x: 317, startPoint y: 255, endPoint x: 349, endPoint y: 257, distance: 32.1
click at [349, 257] on div at bounding box center [357, 255] width 22 height 22
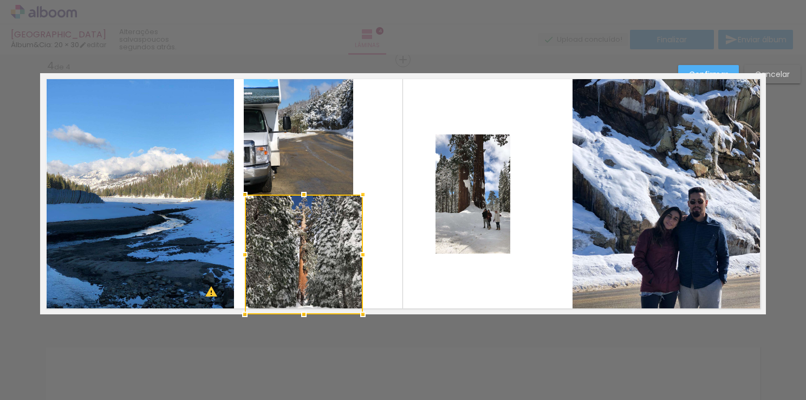
drag, startPoint x: 285, startPoint y: 255, endPoint x: 245, endPoint y: 252, distance: 40.7
click at [245, 252] on div at bounding box center [245, 255] width 22 height 22
click at [391, 188] on quentale-layouter at bounding box center [403, 193] width 726 height 241
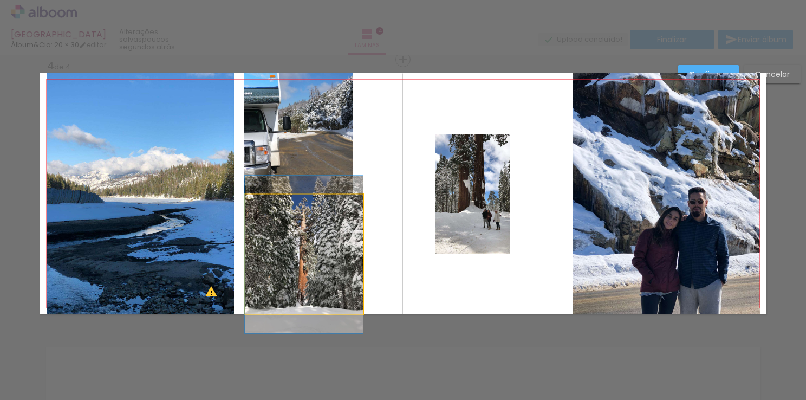
click at [319, 231] on quentale-photo at bounding box center [304, 254] width 118 height 120
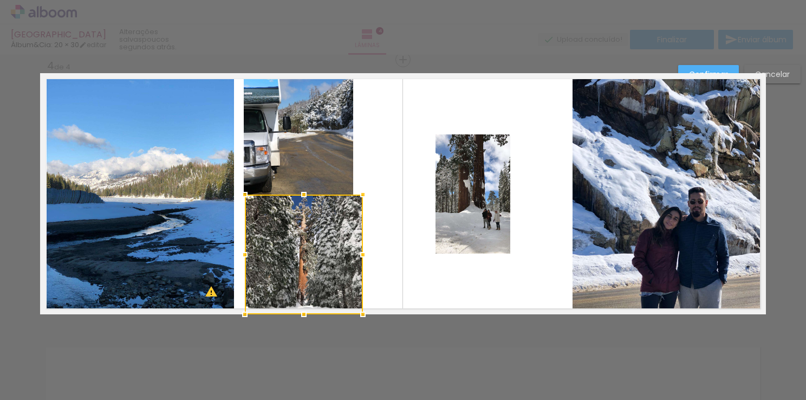
click at [319, 231] on div at bounding box center [304, 254] width 118 height 120
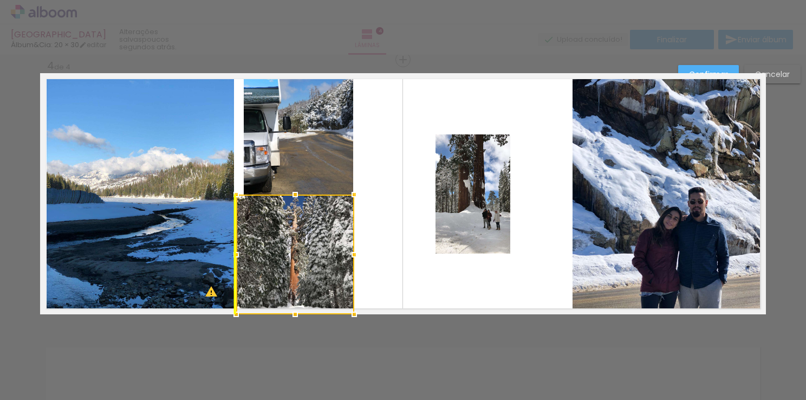
drag, startPoint x: 319, startPoint y: 231, endPoint x: 317, endPoint y: 255, distance: 23.9
click at [317, 255] on div at bounding box center [295, 254] width 118 height 120
drag, startPoint x: 292, startPoint y: 194, endPoint x: 298, endPoint y: 174, distance: 21.1
click at [298, 174] on album-spread "4 de 4" at bounding box center [403, 193] width 726 height 241
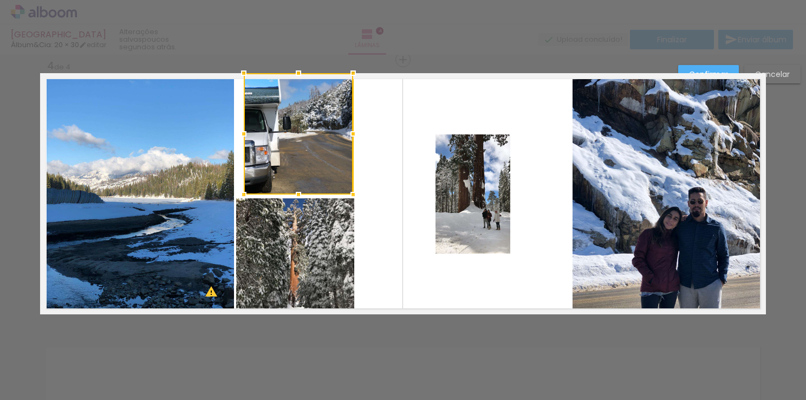
click at [366, 208] on quentale-layouter at bounding box center [403, 193] width 726 height 241
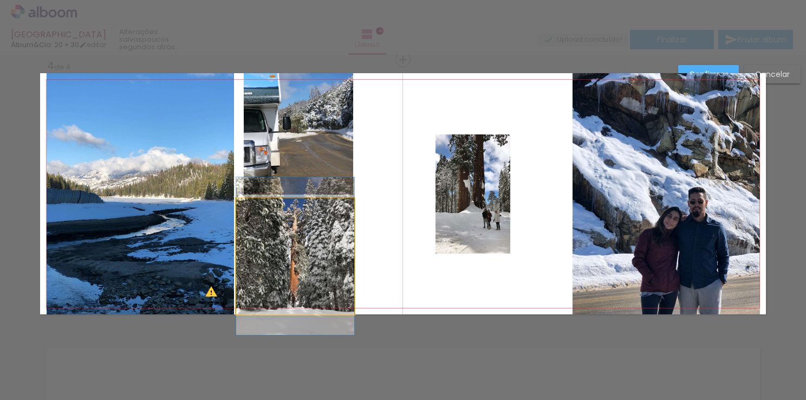
drag, startPoint x: 300, startPoint y: 215, endPoint x: 312, endPoint y: 215, distance: 11.9
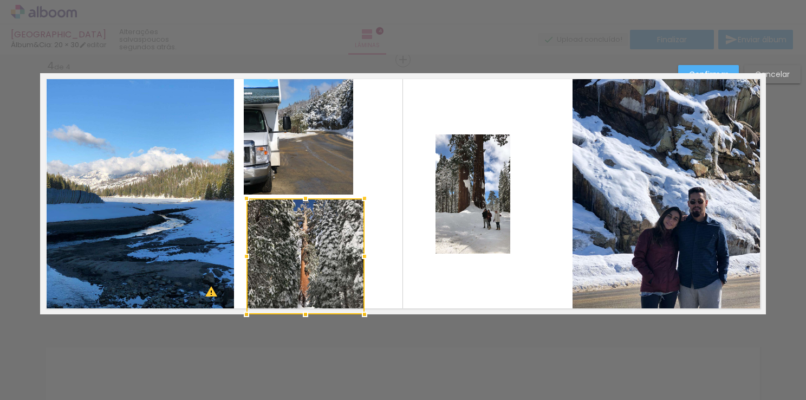
drag, startPoint x: 301, startPoint y: 241, endPoint x: 311, endPoint y: 251, distance: 14.6
click at [311, 251] on div at bounding box center [305, 256] width 118 height 116
click at [384, 182] on quentale-layouter at bounding box center [403, 193] width 726 height 241
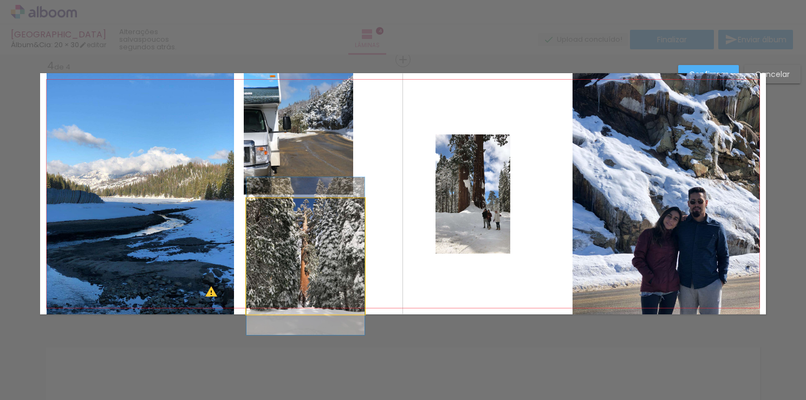
click at [308, 248] on quentale-photo at bounding box center [305, 256] width 118 height 116
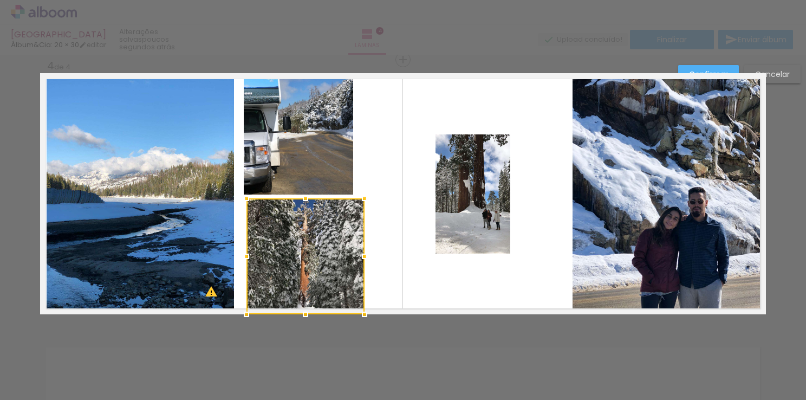
click at [308, 248] on div at bounding box center [305, 256] width 118 height 116
click at [241, 257] on div at bounding box center [243, 256] width 22 height 22
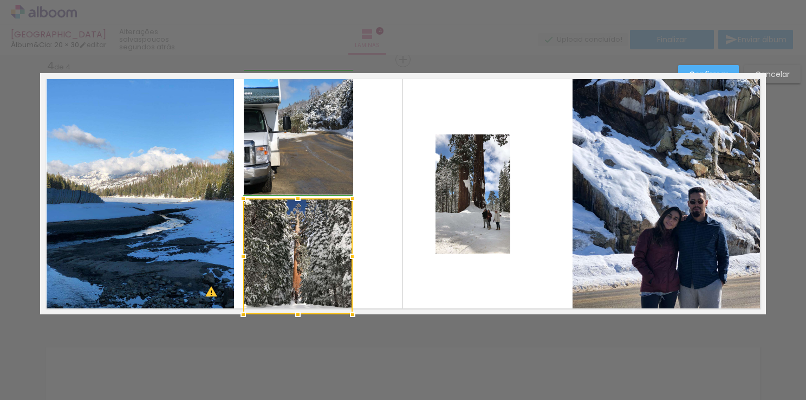
drag, startPoint x: 360, startPoint y: 255, endPoint x: 345, endPoint y: 255, distance: 14.6
click at [345, 255] on div at bounding box center [353, 256] width 22 height 22
click at [301, 251] on div at bounding box center [297, 256] width 109 height 116
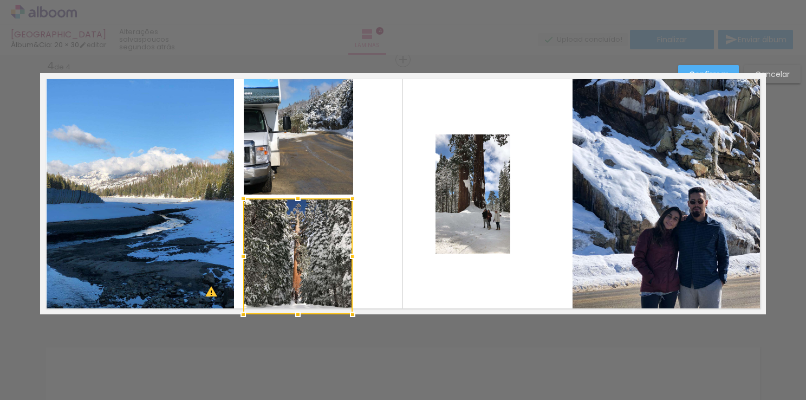
click at [301, 251] on div at bounding box center [297, 256] width 109 height 116
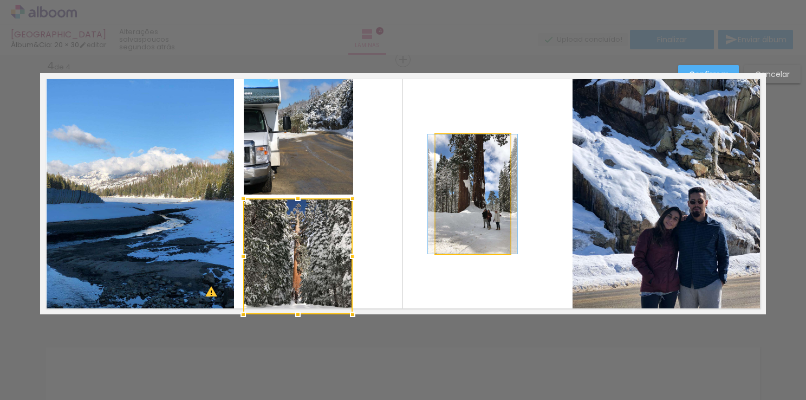
click at [470, 223] on quentale-photo at bounding box center [473, 193] width 75 height 119
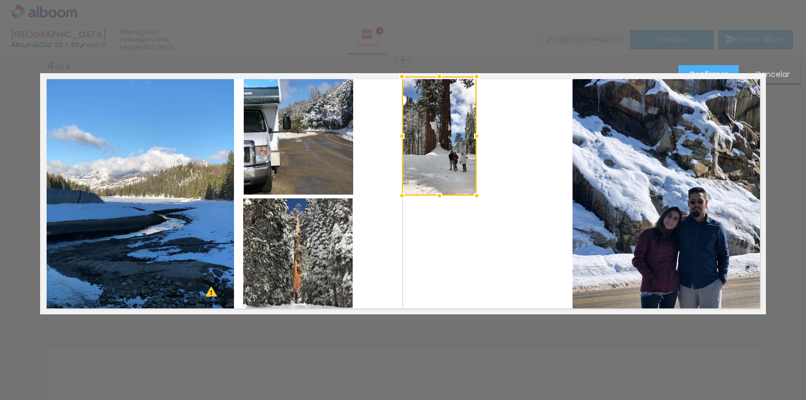
drag, startPoint x: 471, startPoint y: 223, endPoint x: 438, endPoint y: 170, distance: 62.8
click at [438, 170] on div at bounding box center [439, 135] width 75 height 119
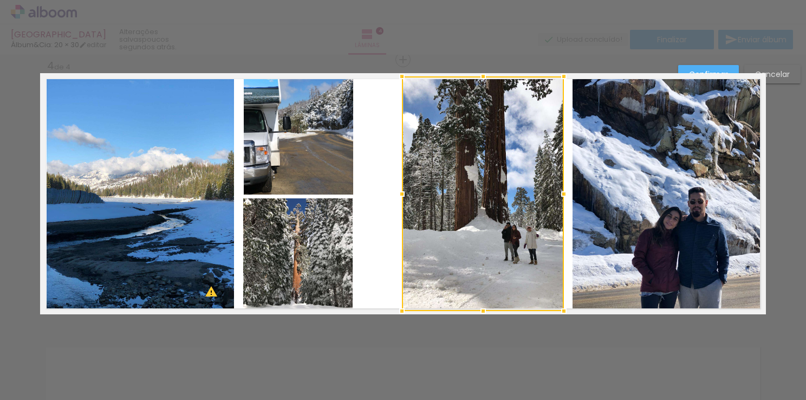
drag, startPoint x: 474, startPoint y: 196, endPoint x: 561, endPoint y: 307, distance: 140.8
click at [561, 307] on div at bounding box center [564, 311] width 22 height 22
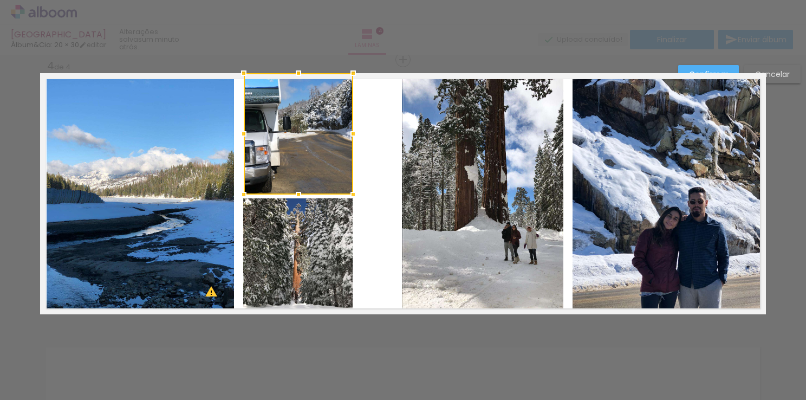
click at [416, 183] on quentale-photo at bounding box center [483, 193] width 162 height 235
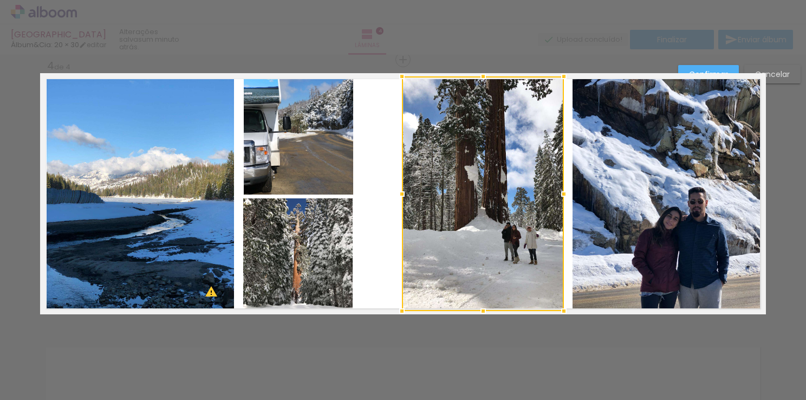
click at [416, 183] on div at bounding box center [483, 193] width 162 height 235
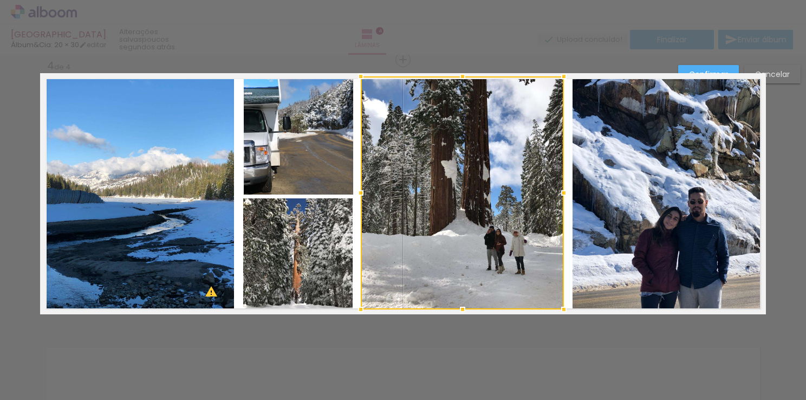
drag, startPoint x: 397, startPoint y: 315, endPoint x: 356, endPoint y: 379, distance: 75.6
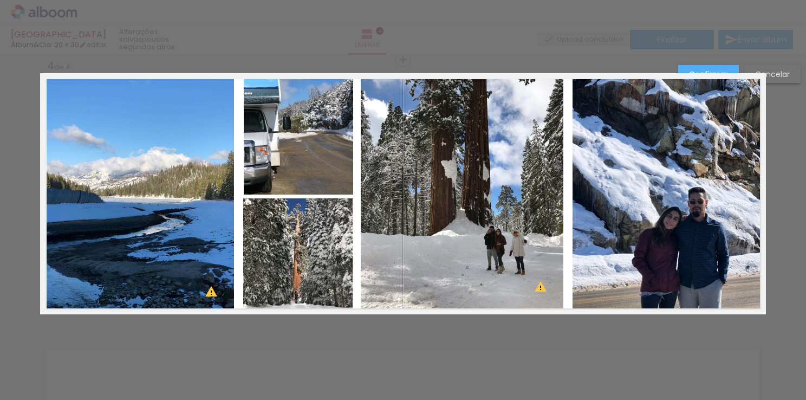
click at [0, 0] on slot "Confirmar" at bounding box center [0, 0] width 0 height 0
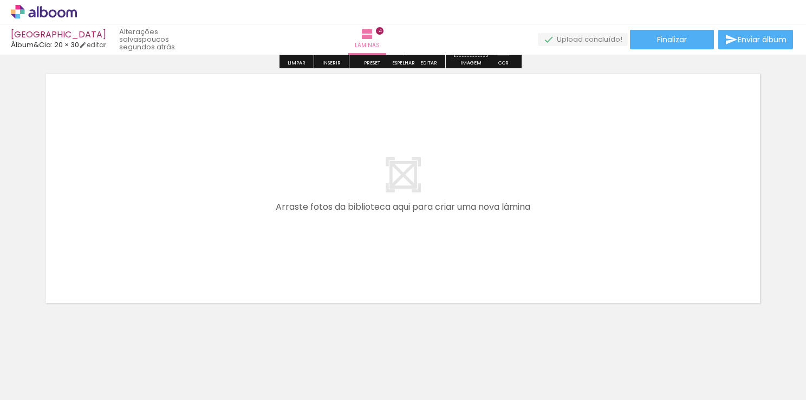
scroll to position [1105, 0]
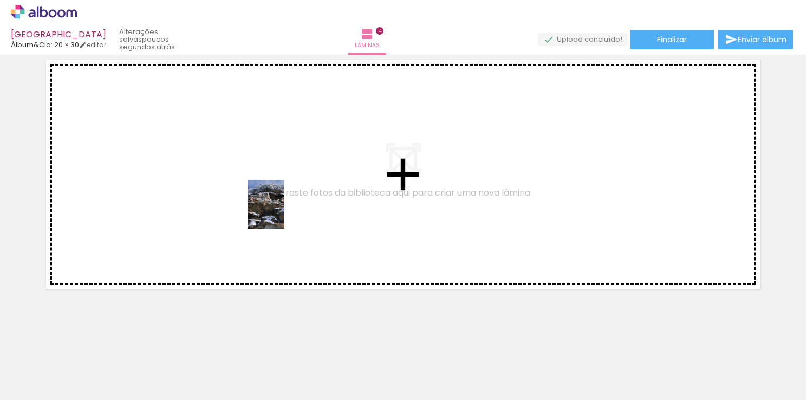
drag, startPoint x: 356, startPoint y: 368, endPoint x: 280, endPoint y: 212, distance: 174.0
click at [280, 212] on quentale-workspace at bounding box center [403, 200] width 806 height 400
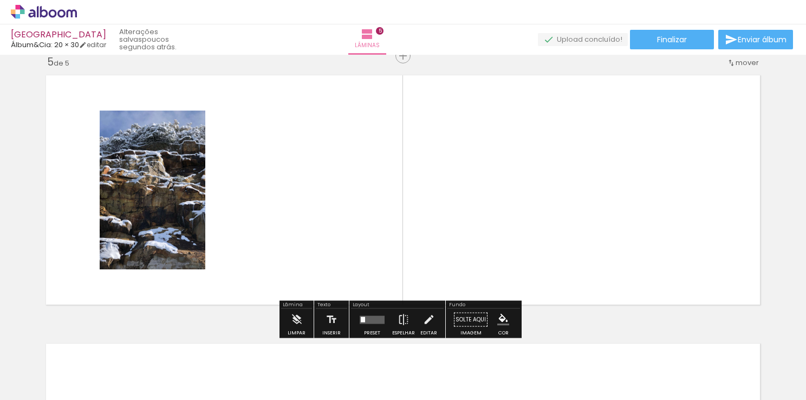
scroll to position [1086, 0]
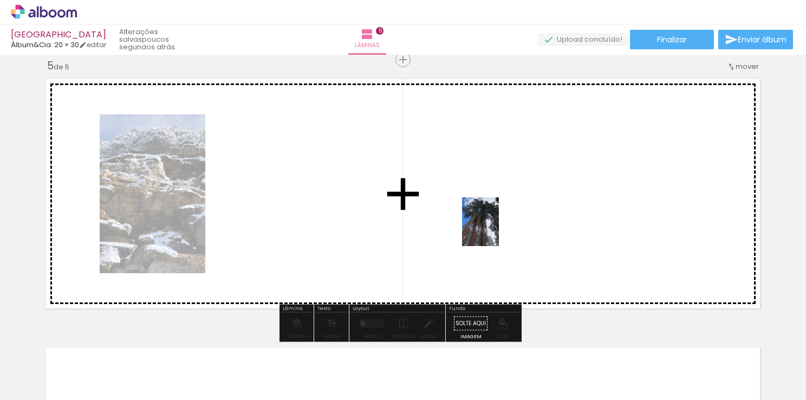
drag, startPoint x: 612, startPoint y: 378, endPoint x: 486, endPoint y: 229, distance: 195.3
click at [486, 229] on quentale-workspace at bounding box center [403, 200] width 806 height 400
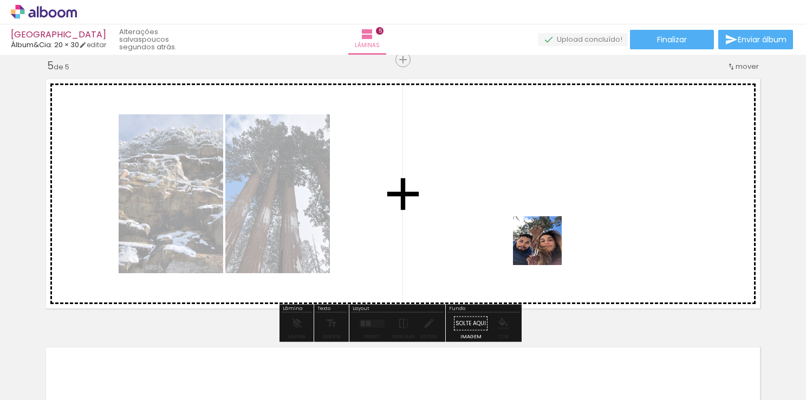
drag, startPoint x: 782, startPoint y: 375, endPoint x: 533, endPoint y: 246, distance: 280.6
click at [533, 246] on quentale-workspace at bounding box center [403, 200] width 806 height 400
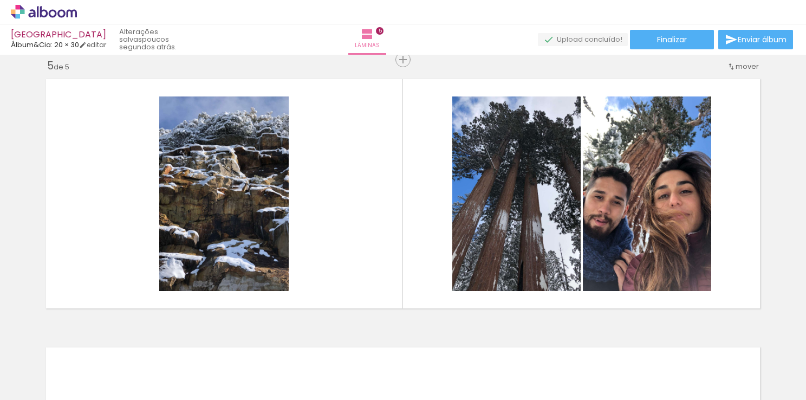
scroll to position [0, 3143]
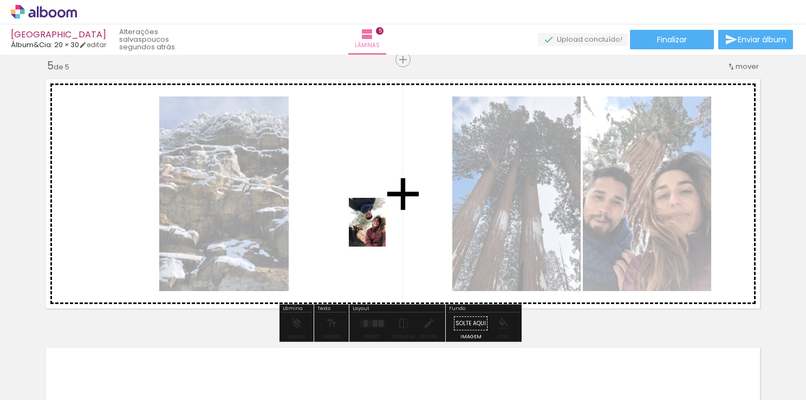
drag, startPoint x: 734, startPoint y: 376, endPoint x: 383, endPoint y: 224, distance: 382.4
click at [383, 224] on quentale-workspace at bounding box center [403, 200] width 806 height 400
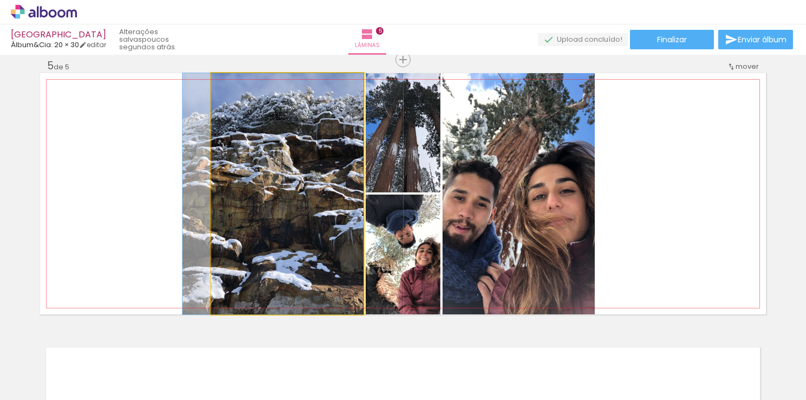
drag, startPoint x: 311, startPoint y: 236, endPoint x: 221, endPoint y: 246, distance: 90.5
click at [221, 246] on quentale-photo at bounding box center [287, 193] width 152 height 241
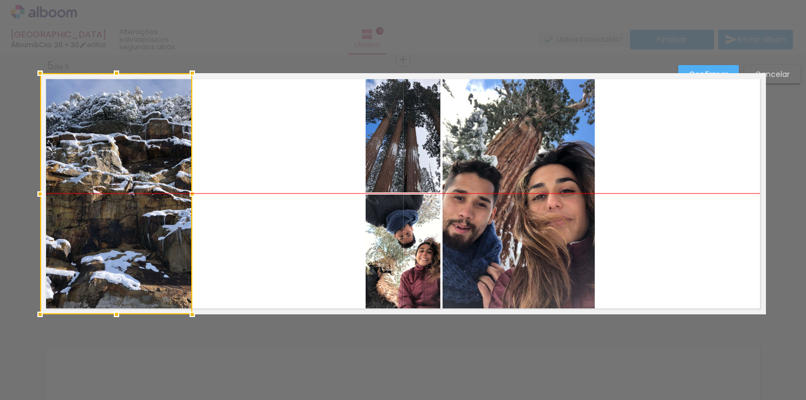
drag, startPoint x: 246, startPoint y: 184, endPoint x: 75, endPoint y: 181, distance: 171.2
click at [75, 181] on div at bounding box center [116, 193] width 152 height 241
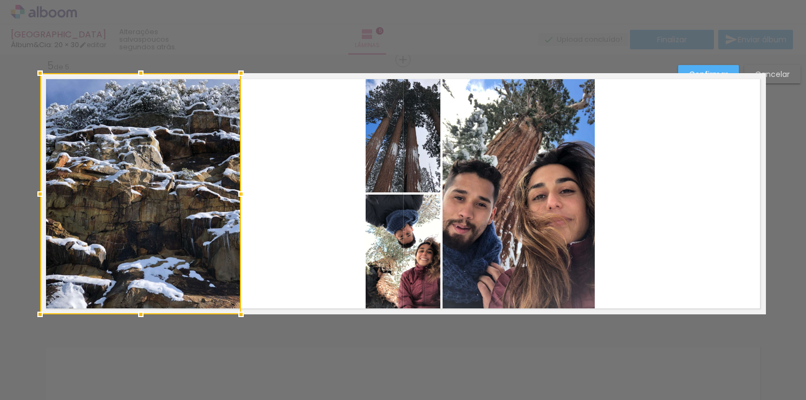
drag, startPoint x: 187, startPoint y: 193, endPoint x: 236, endPoint y: 196, distance: 48.9
click at [236, 196] on div at bounding box center [241, 194] width 22 height 22
